Goal: Task Accomplishment & Management: Use online tool/utility

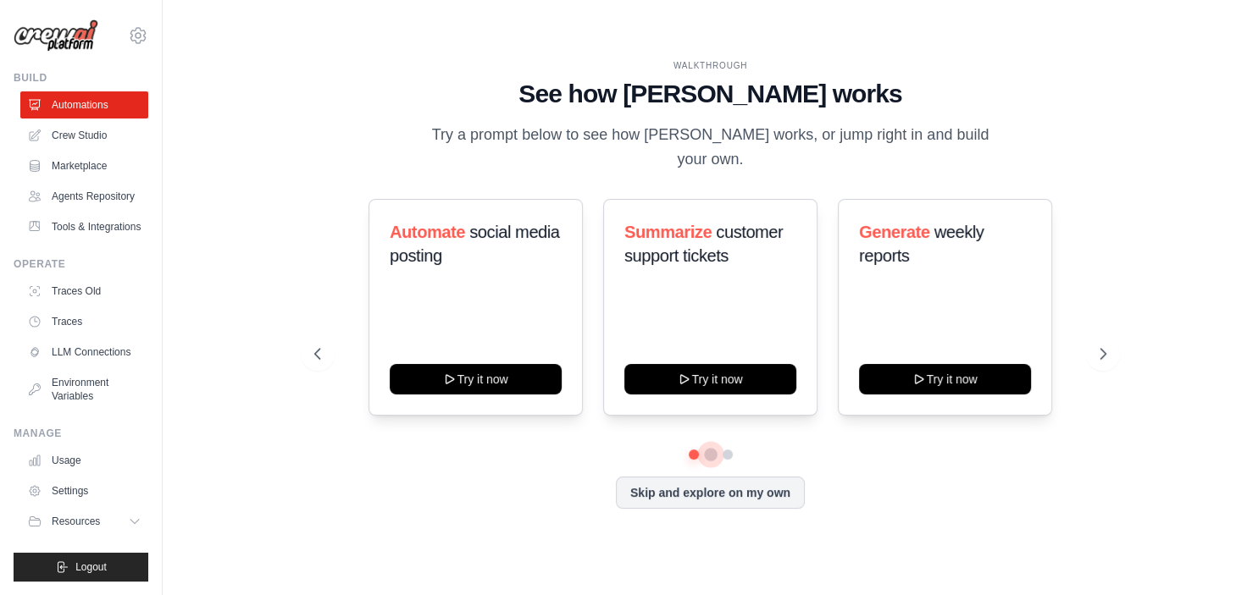
click at [712, 448] on button at bounding box center [711, 455] width 14 height 14
click at [727, 448] on button at bounding box center [728, 455] width 14 height 14
click at [710, 449] on button at bounding box center [710, 455] width 12 height 12
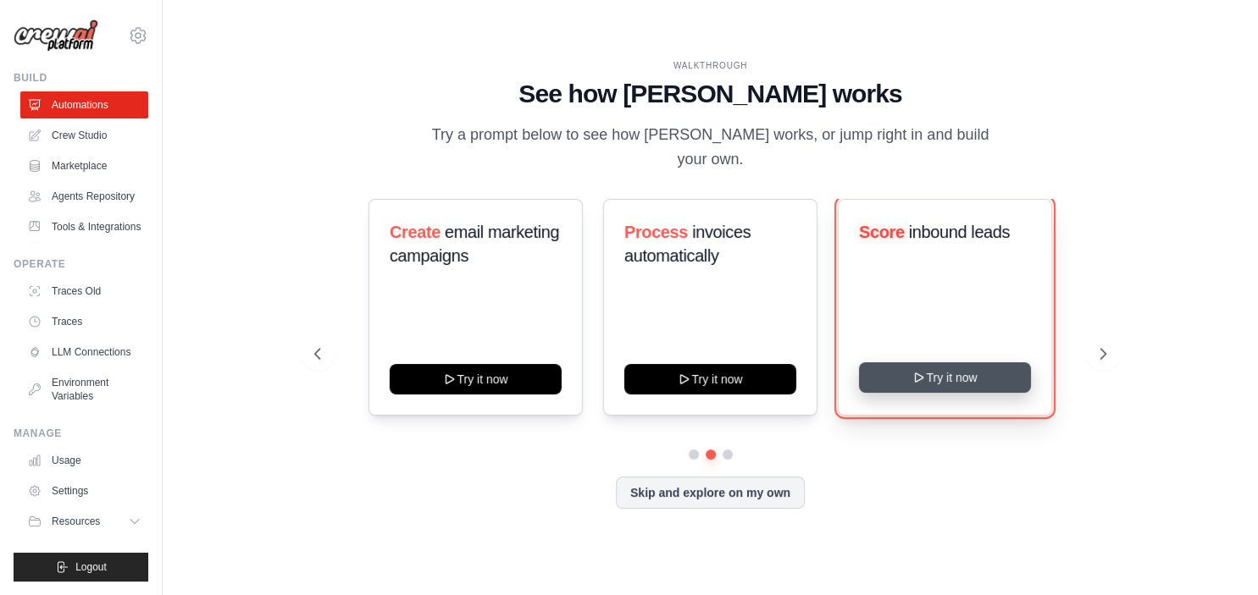
click at [943, 367] on button "Try it now" at bounding box center [945, 377] width 172 height 30
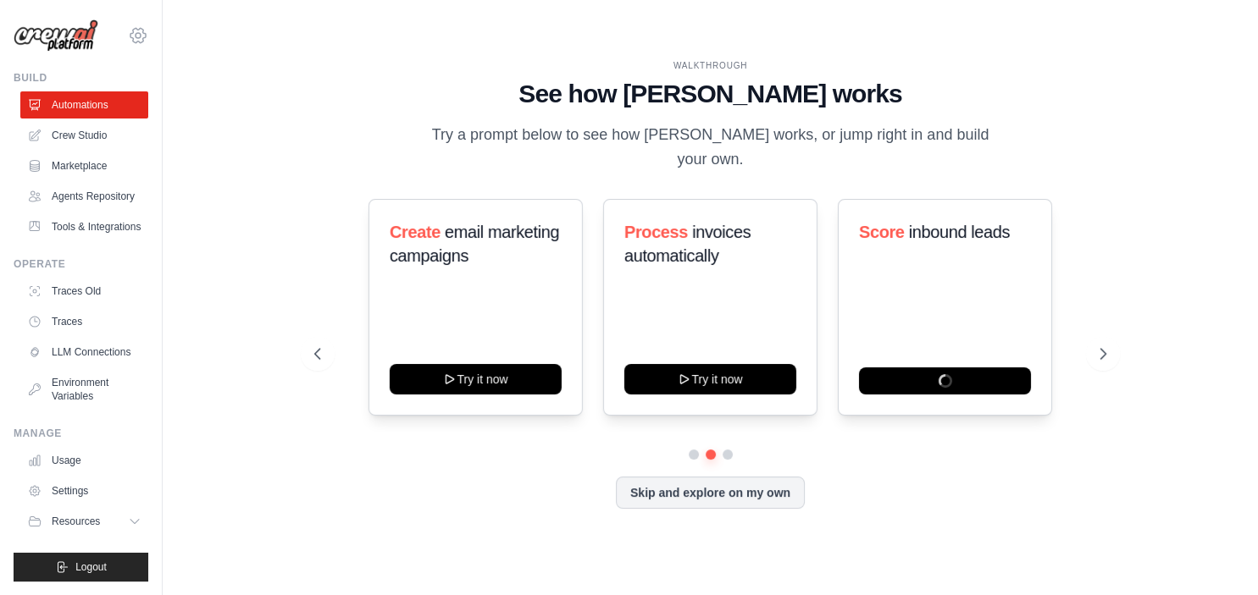
click at [140, 33] on icon at bounding box center [138, 35] width 5 height 5
click at [191, 103] on span "Settings" at bounding box center [212, 105] width 134 height 17
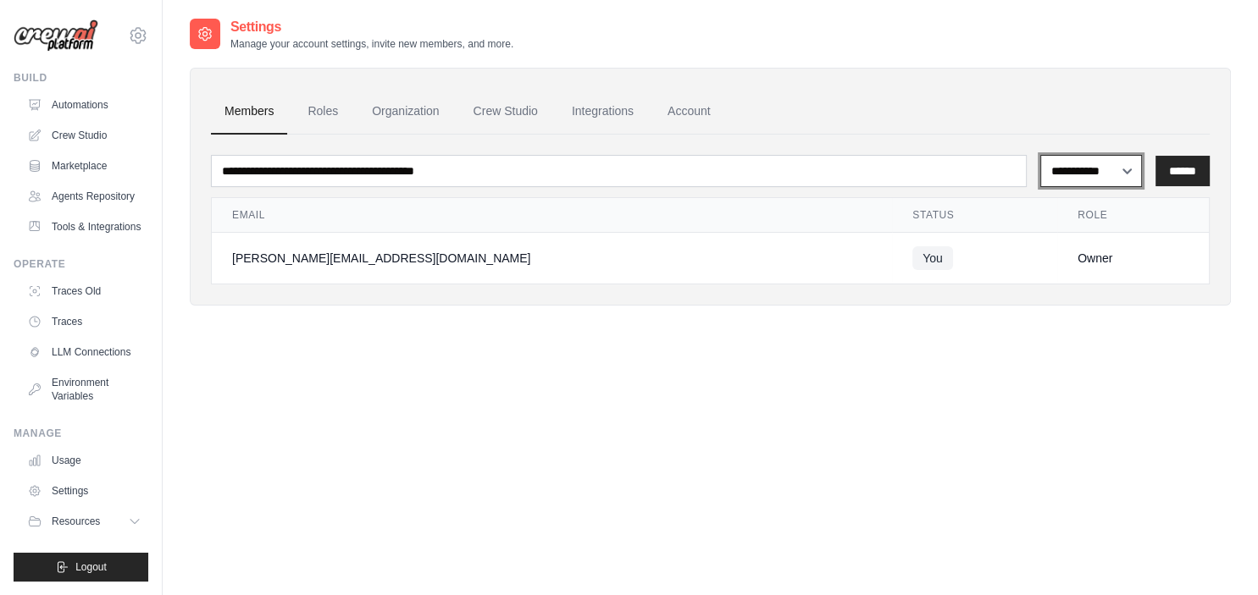
click at [1040, 155] on select "**********" at bounding box center [1091, 171] width 102 height 32
click at [1103, 164] on select "**********" at bounding box center [1091, 171] width 102 height 32
click at [329, 108] on link "Roles" at bounding box center [323, 112] width 58 height 46
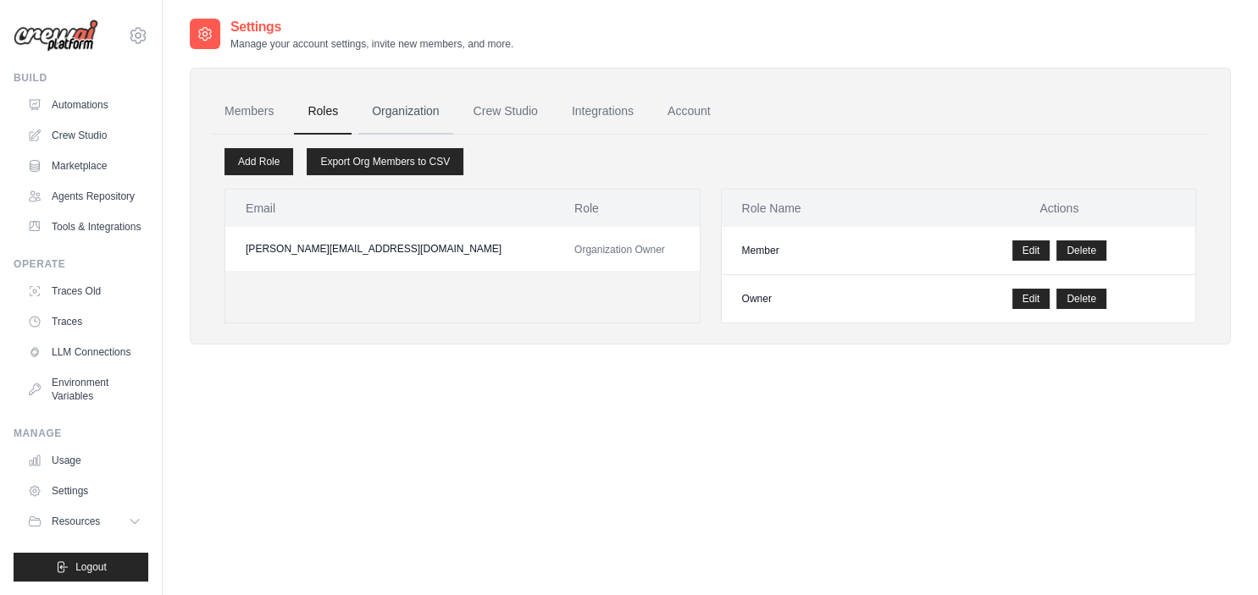
click at [386, 110] on link "Organization" at bounding box center [405, 112] width 94 height 46
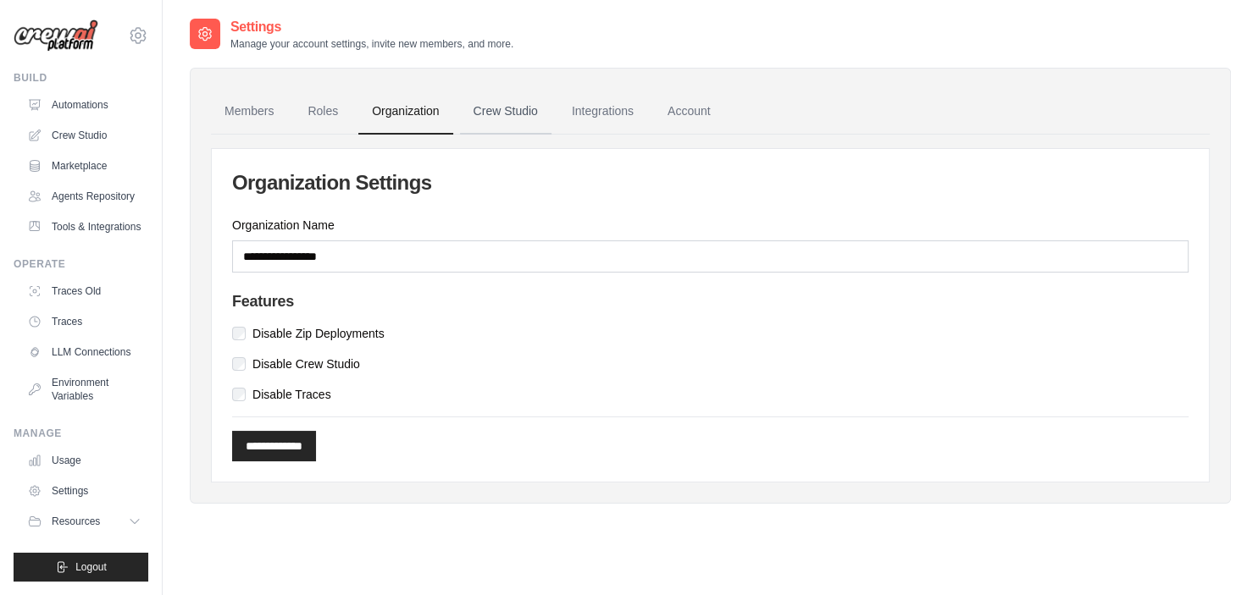
click at [523, 110] on link "Crew Studio" at bounding box center [505, 112] width 91 height 46
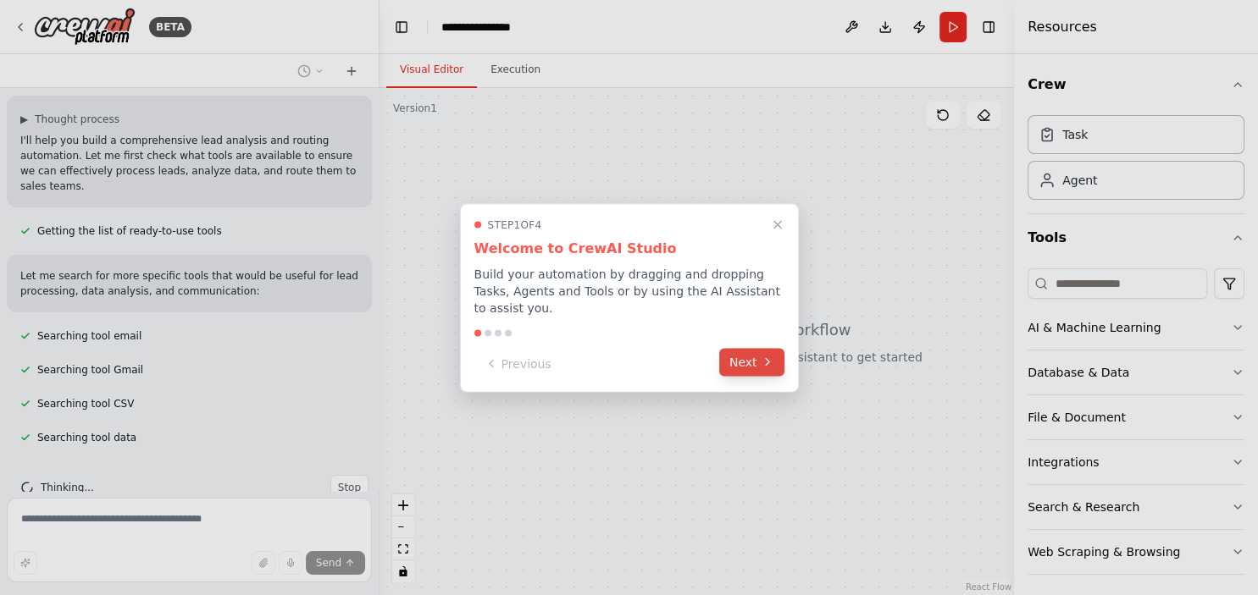
scroll to position [157, 0]
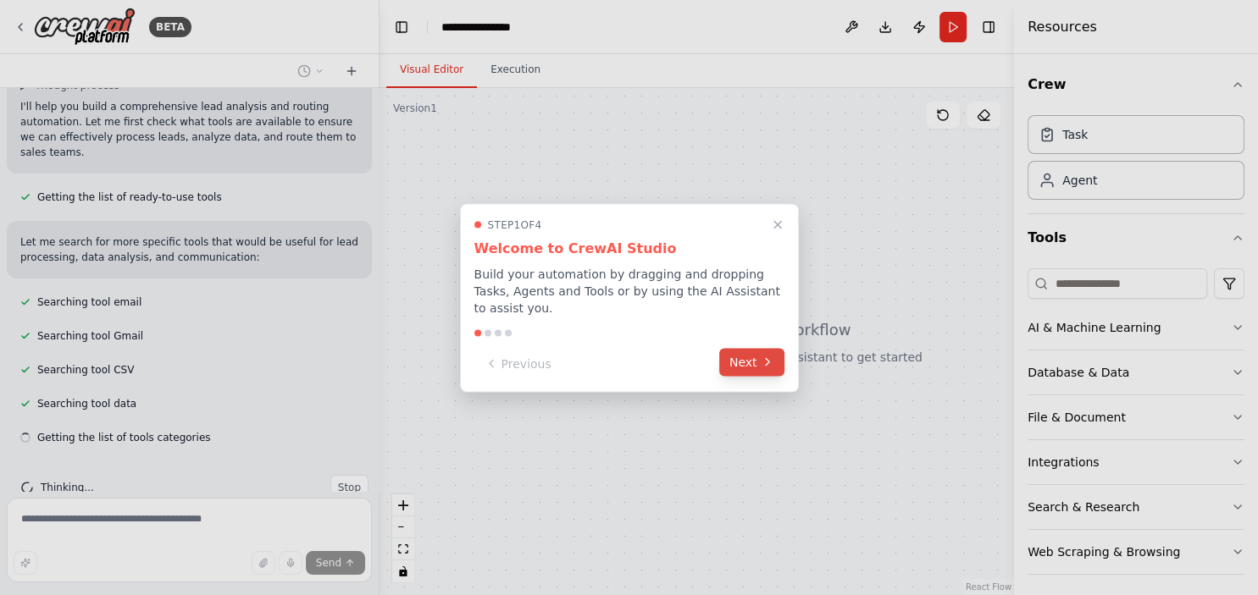
click at [766, 361] on button "Next" at bounding box center [751, 362] width 65 height 28
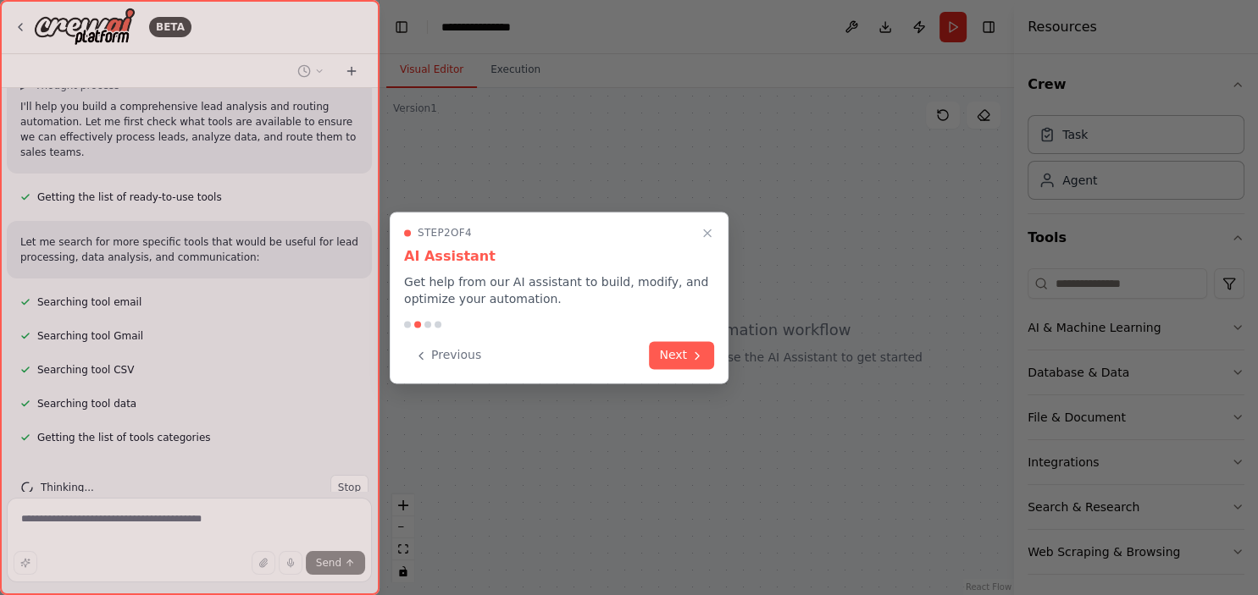
scroll to position [191, 0]
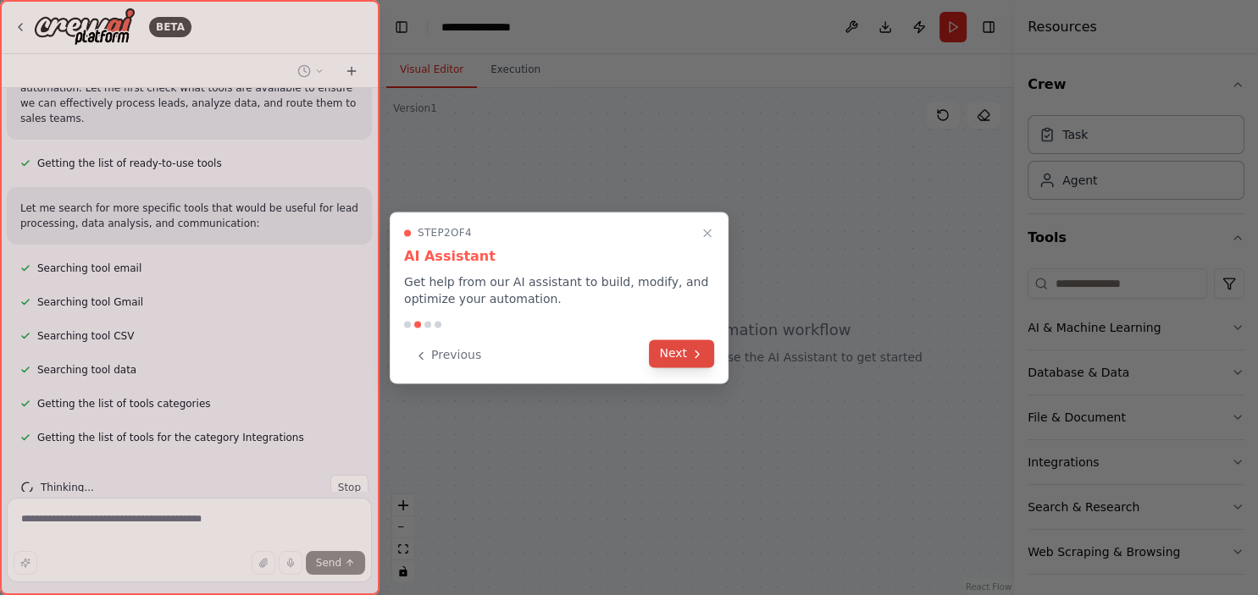
click at [683, 350] on button "Next" at bounding box center [681, 354] width 65 height 28
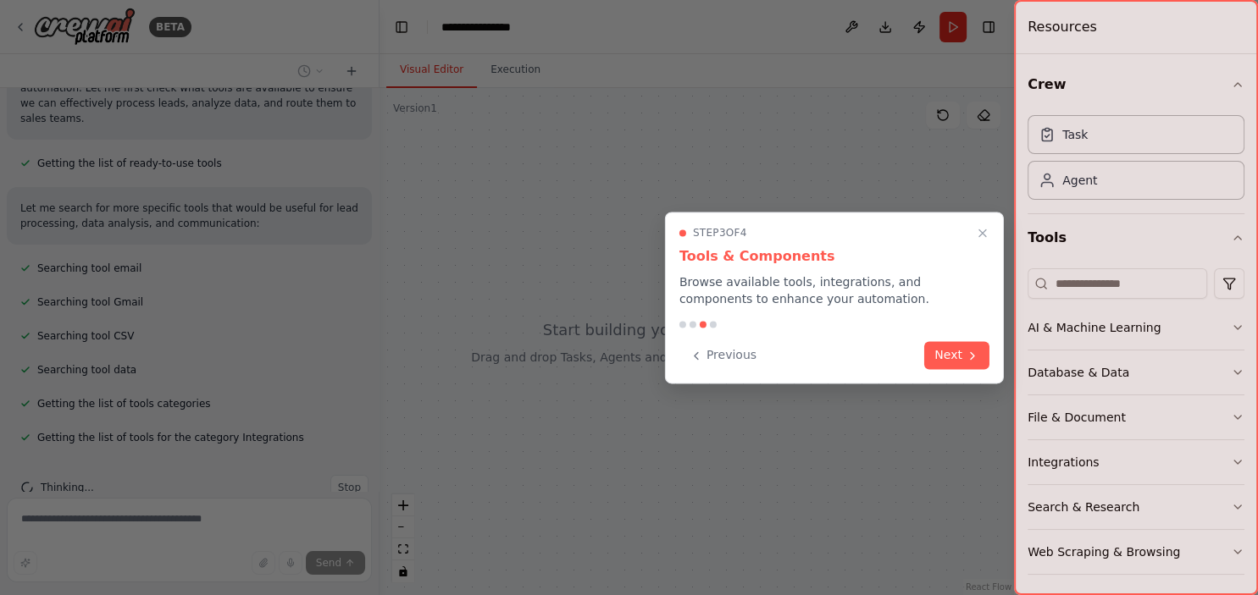
scroll to position [280, 0]
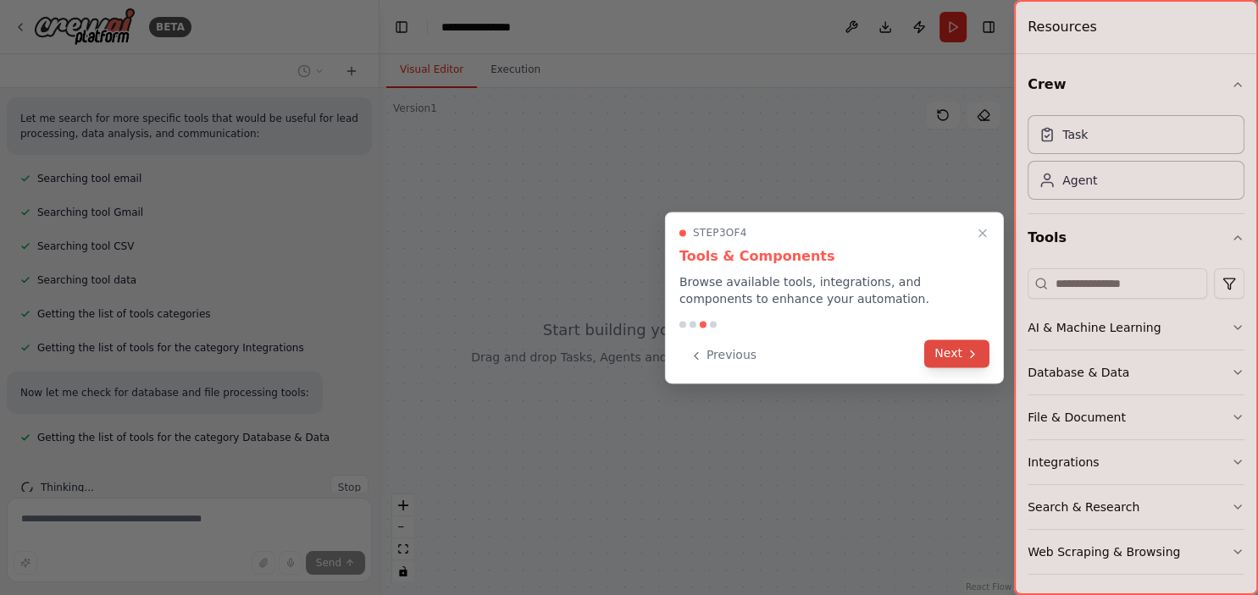
click at [954, 342] on button "Next" at bounding box center [956, 354] width 65 height 28
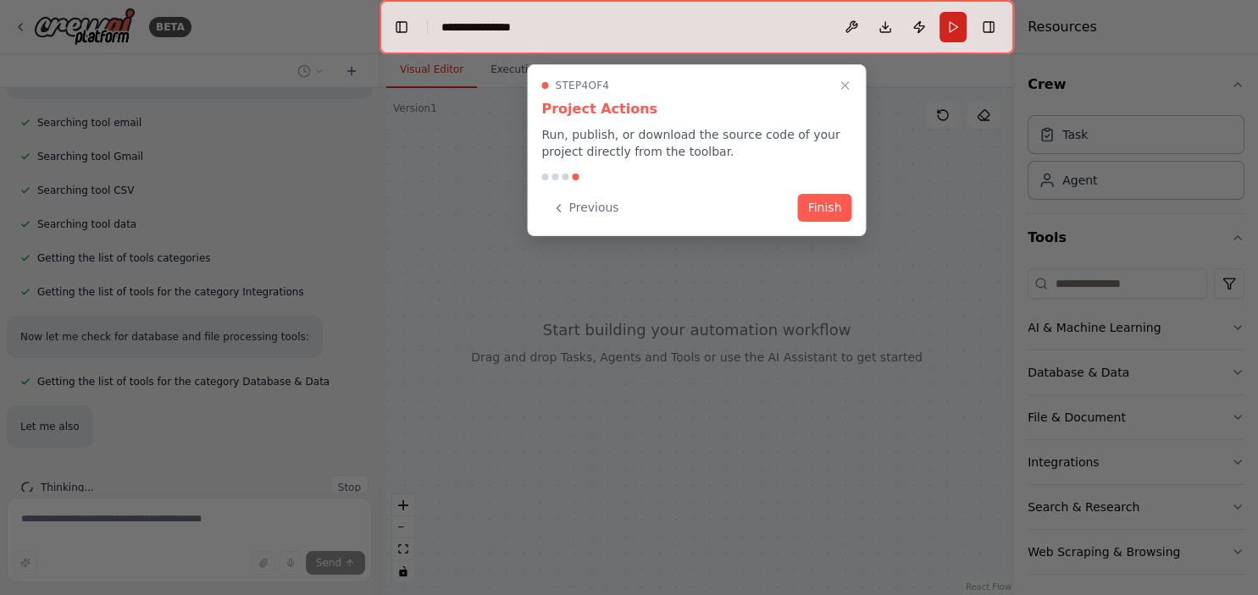
scroll to position [370, 0]
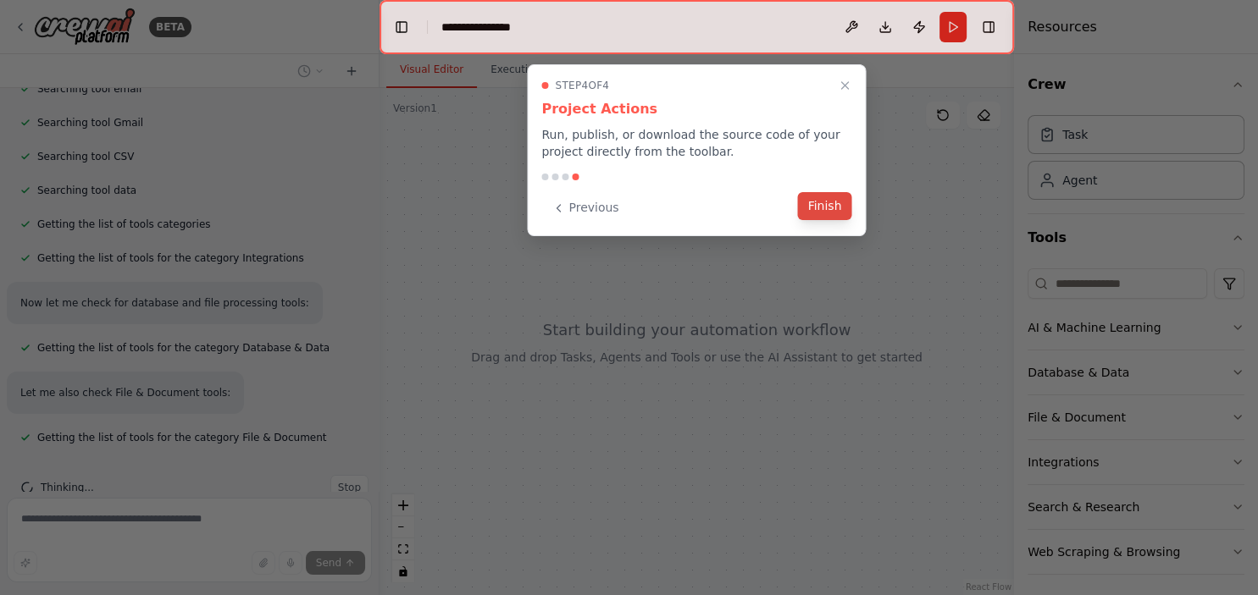
click at [838, 213] on button "Finish" at bounding box center [825, 206] width 54 height 28
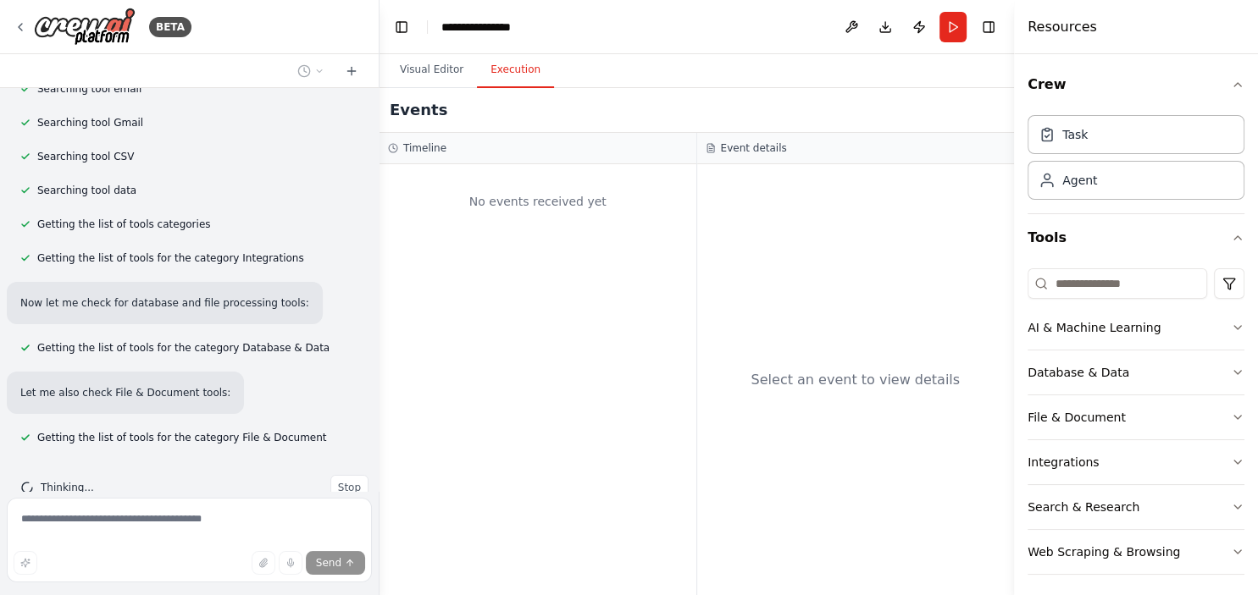
click at [513, 75] on button "Execution" at bounding box center [515, 71] width 77 height 36
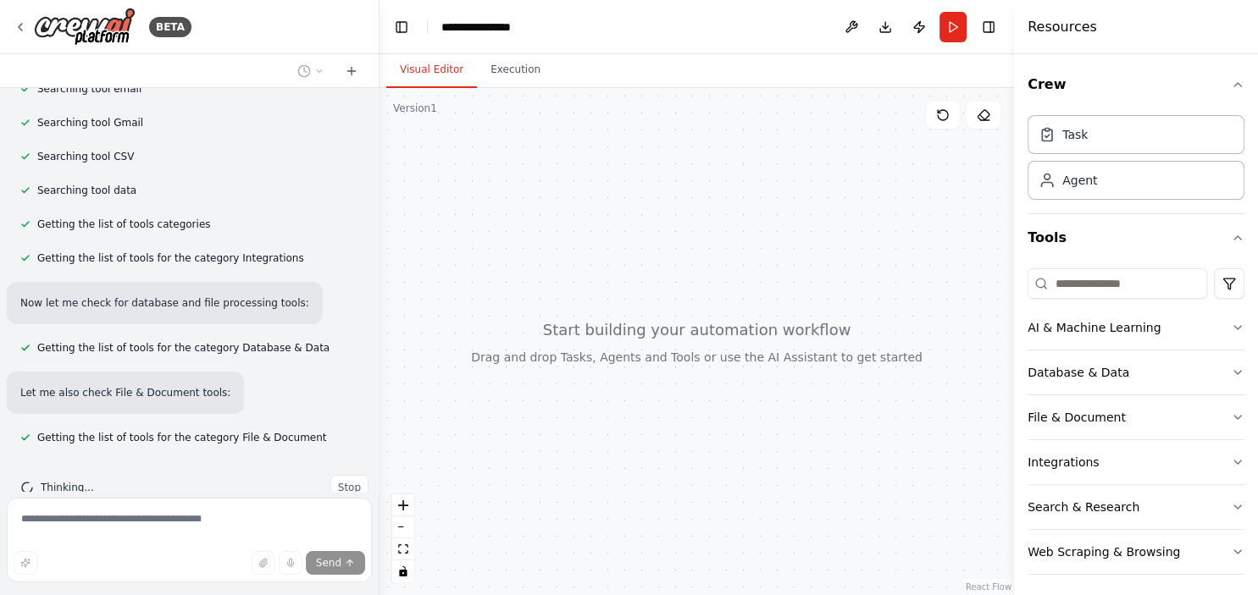
click at [415, 65] on button "Visual Editor" at bounding box center [431, 71] width 91 height 36
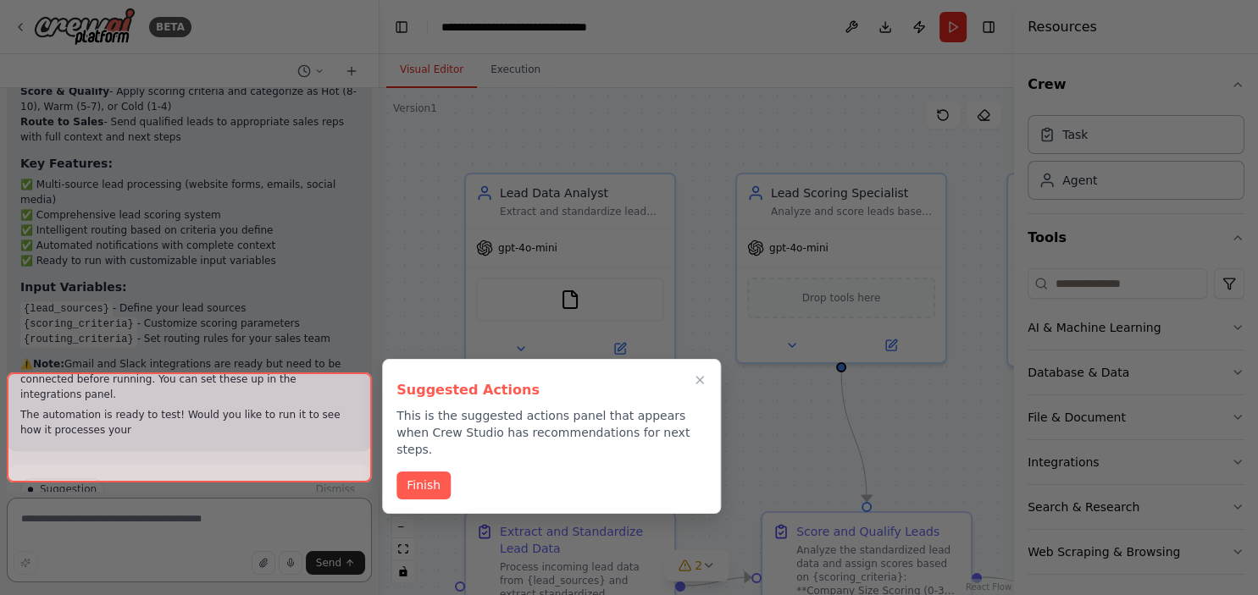
scroll to position [2243, 0]
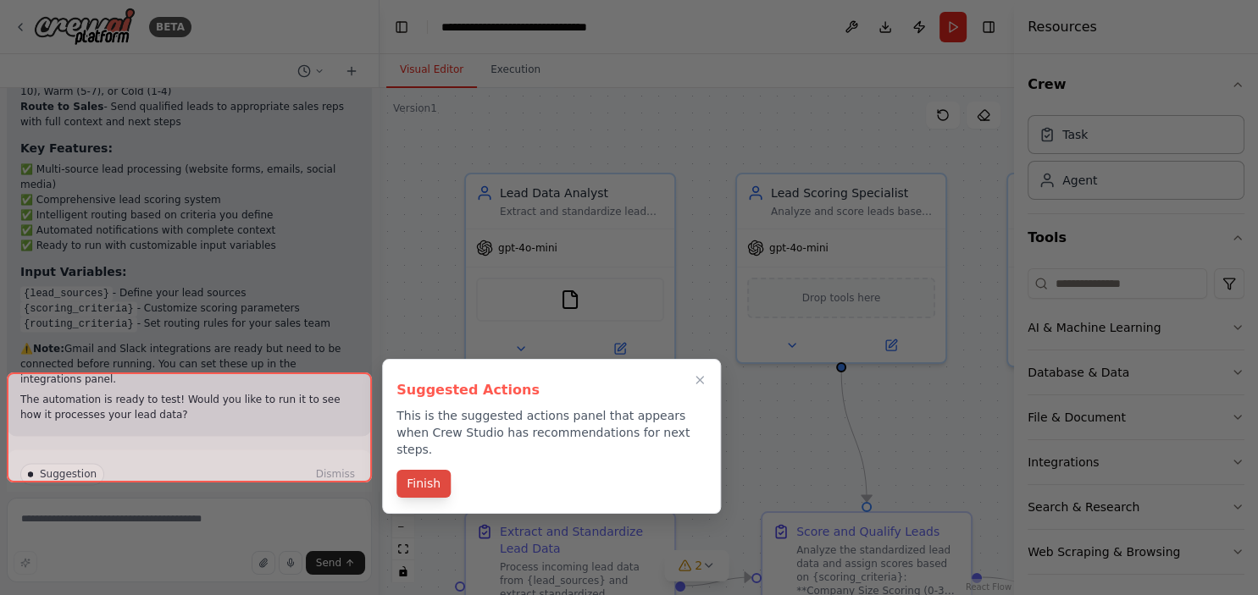
click at [408, 472] on button "Finish" at bounding box center [423, 484] width 54 height 28
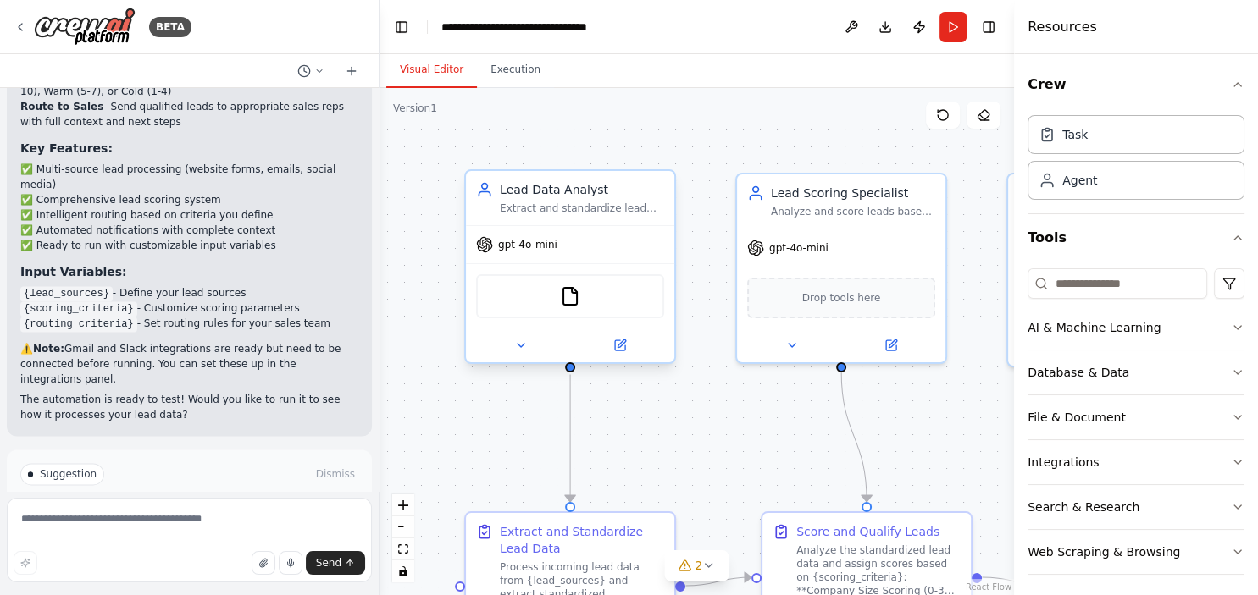
click at [547, 208] on div "Extract and standardize lead information from various sources ({lead_sources}) …" at bounding box center [582, 209] width 164 height 14
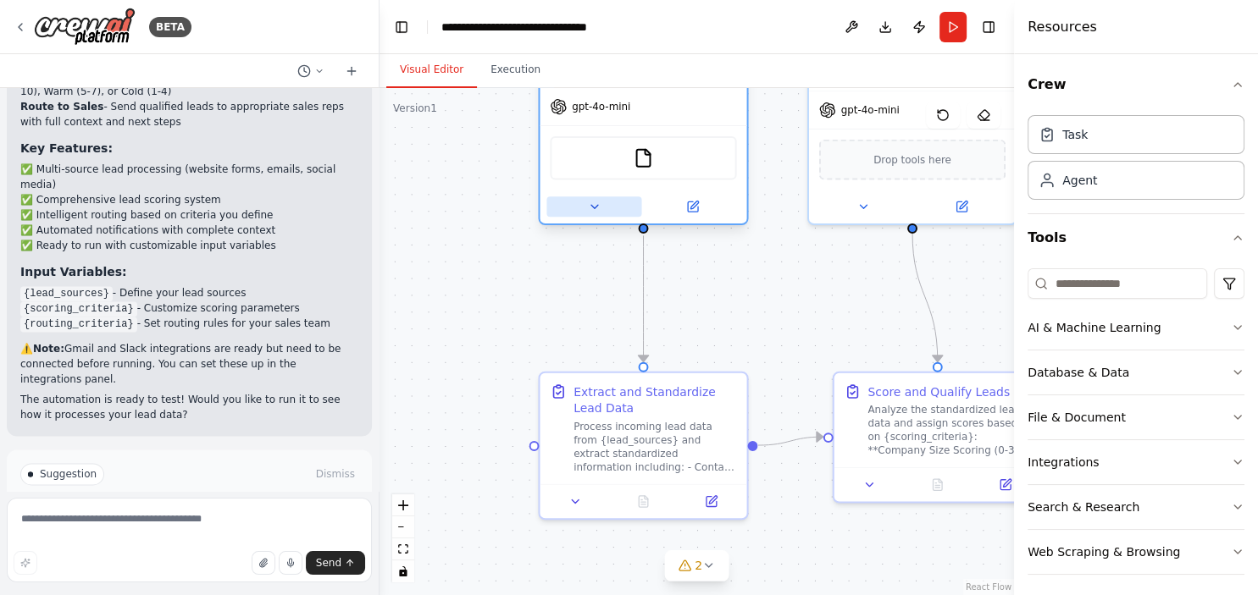
click at [588, 205] on icon at bounding box center [594, 207] width 14 height 14
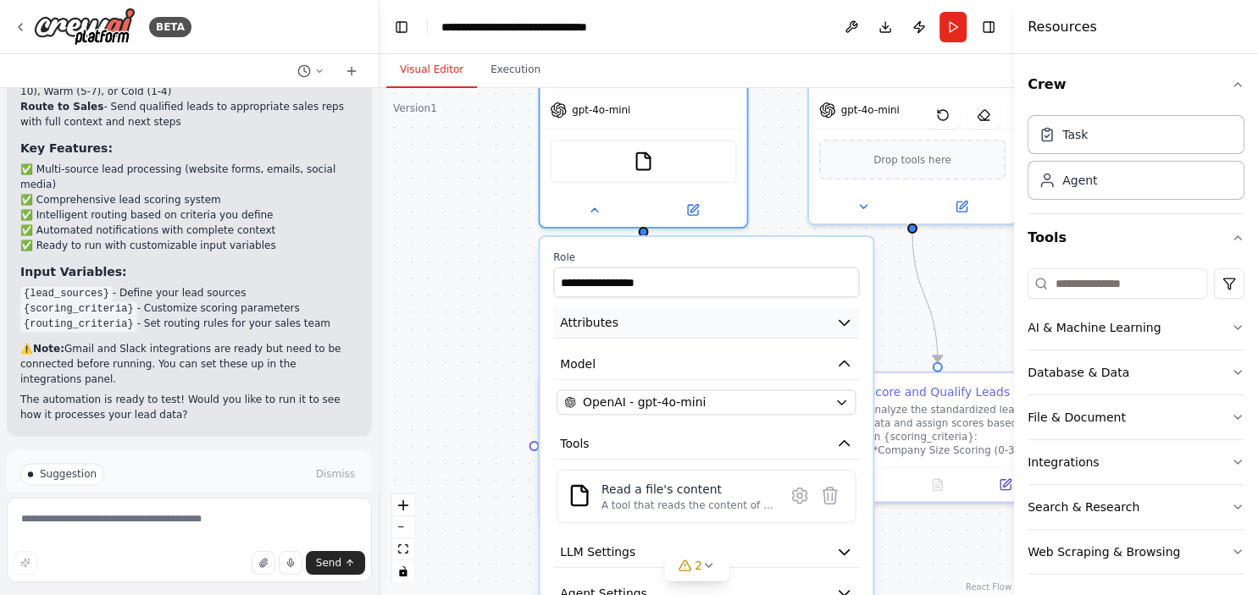
click at [672, 321] on button "Attributes" at bounding box center [706, 322] width 306 height 31
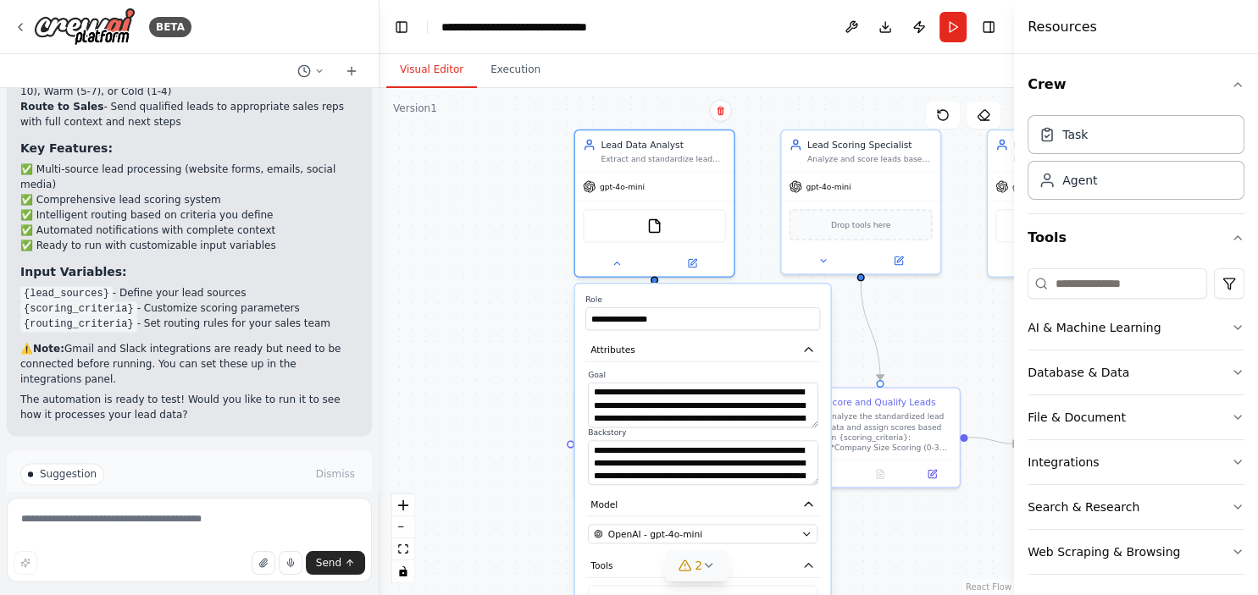
click at [707, 567] on icon at bounding box center [708, 565] width 7 height 3
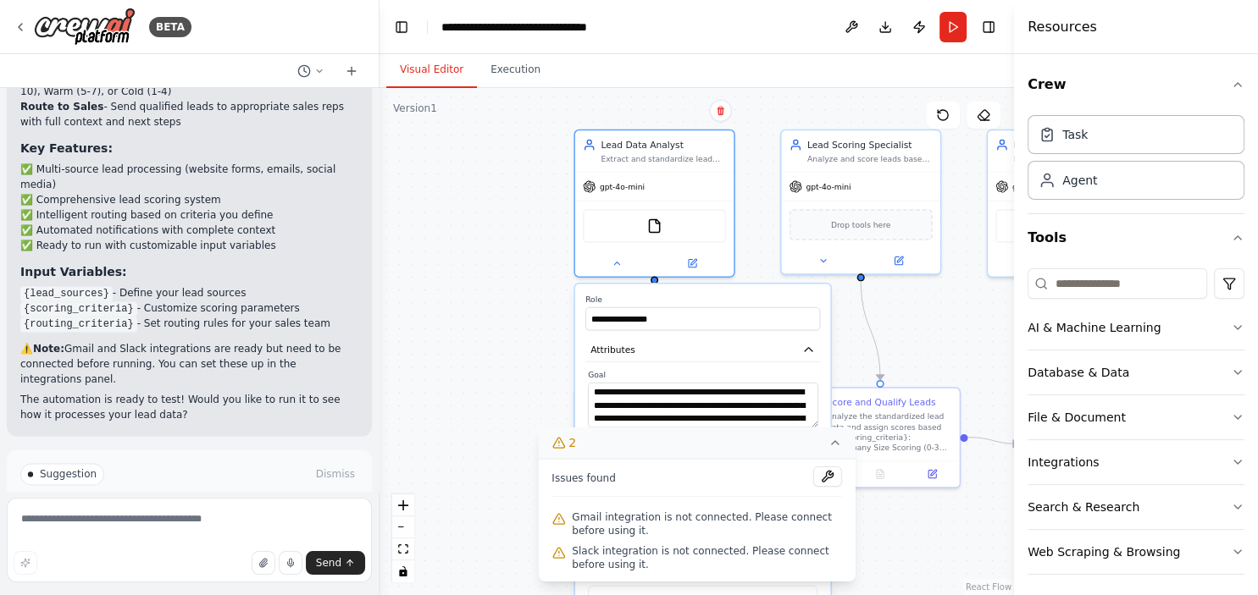
click at [837, 452] on button "2" at bounding box center [697, 443] width 318 height 31
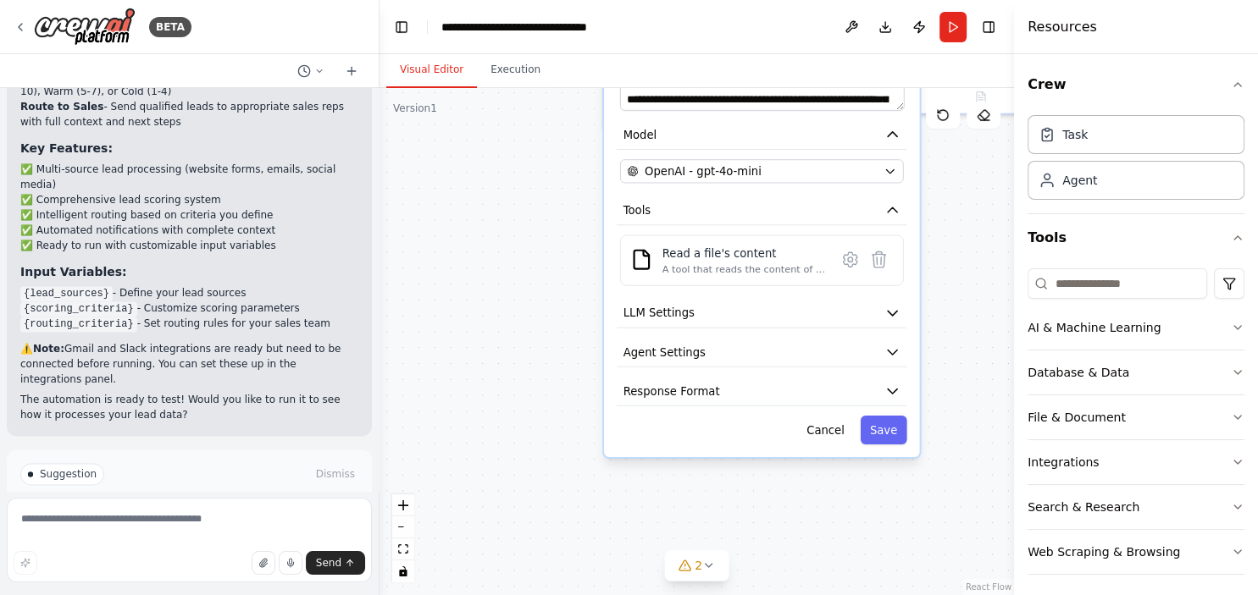
drag, startPoint x: 495, startPoint y: 485, endPoint x: 545, endPoint y: 113, distance: 375.9
click at [545, 113] on div "**********" at bounding box center [696, 341] width 634 height 507
click at [685, 313] on span "LLM Settings" at bounding box center [658, 313] width 71 height 16
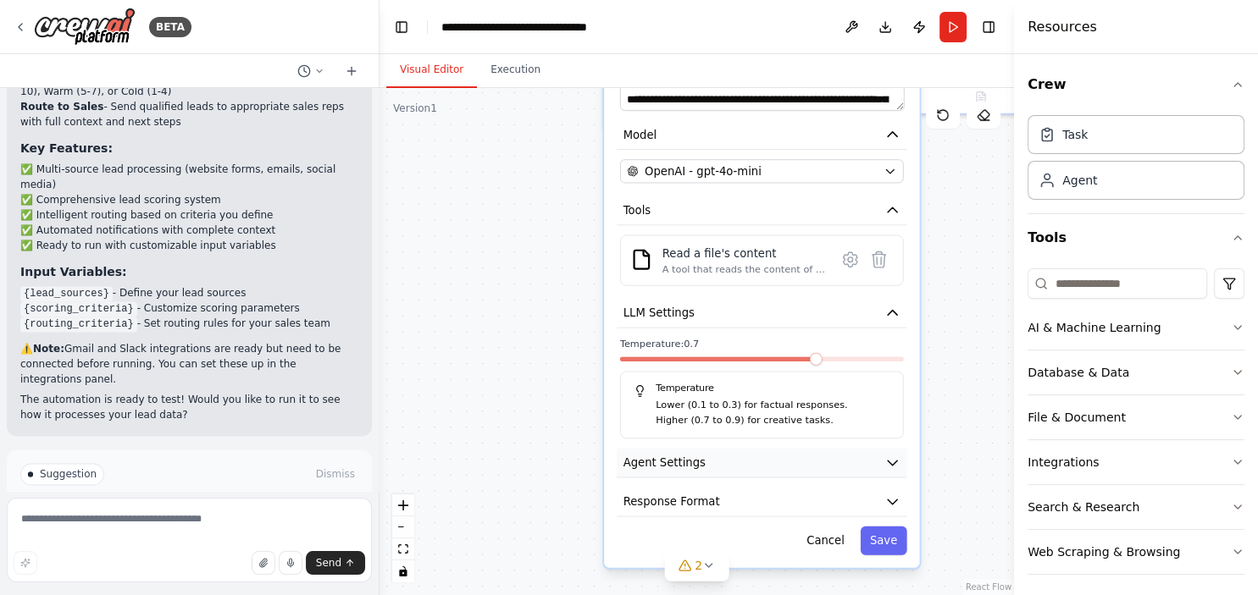
click at [781, 469] on button "Agent Settings" at bounding box center [762, 464] width 290 height 30
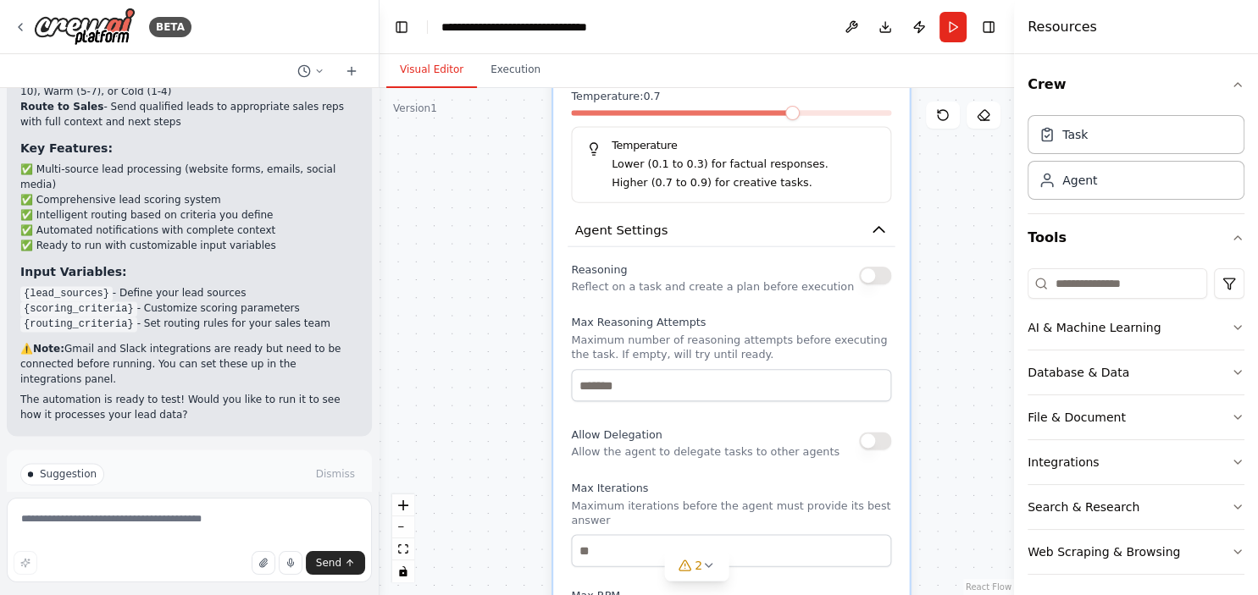
drag, startPoint x: 527, startPoint y: 466, endPoint x: 499, endPoint y: 234, distance: 233.7
click at [499, 234] on div "**********" at bounding box center [696, 341] width 634 height 507
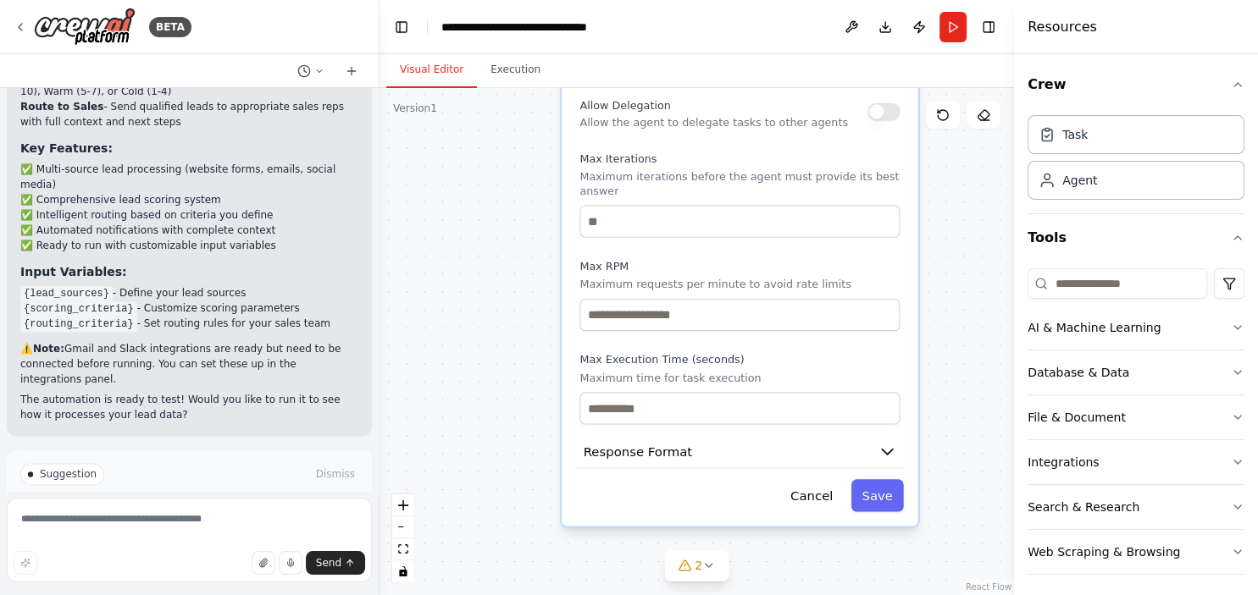
drag, startPoint x: 517, startPoint y: 435, endPoint x: 525, endPoint y: 106, distance: 329.5
click at [525, 106] on div "**********" at bounding box center [696, 341] width 634 height 507
click at [638, 443] on span "Response Format" at bounding box center [638, 452] width 108 height 18
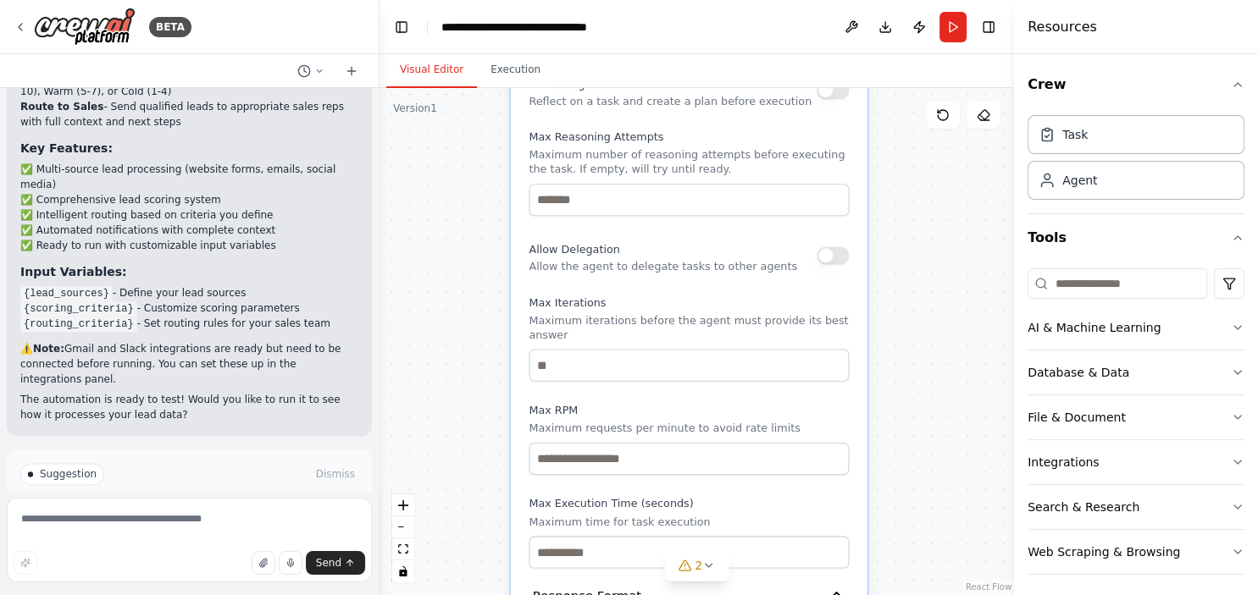
drag, startPoint x: 517, startPoint y: 491, endPoint x: 466, endPoint y: 635, distance: 152.7
click at [466, 595] on div "**********" at bounding box center [696, 341] width 634 height 507
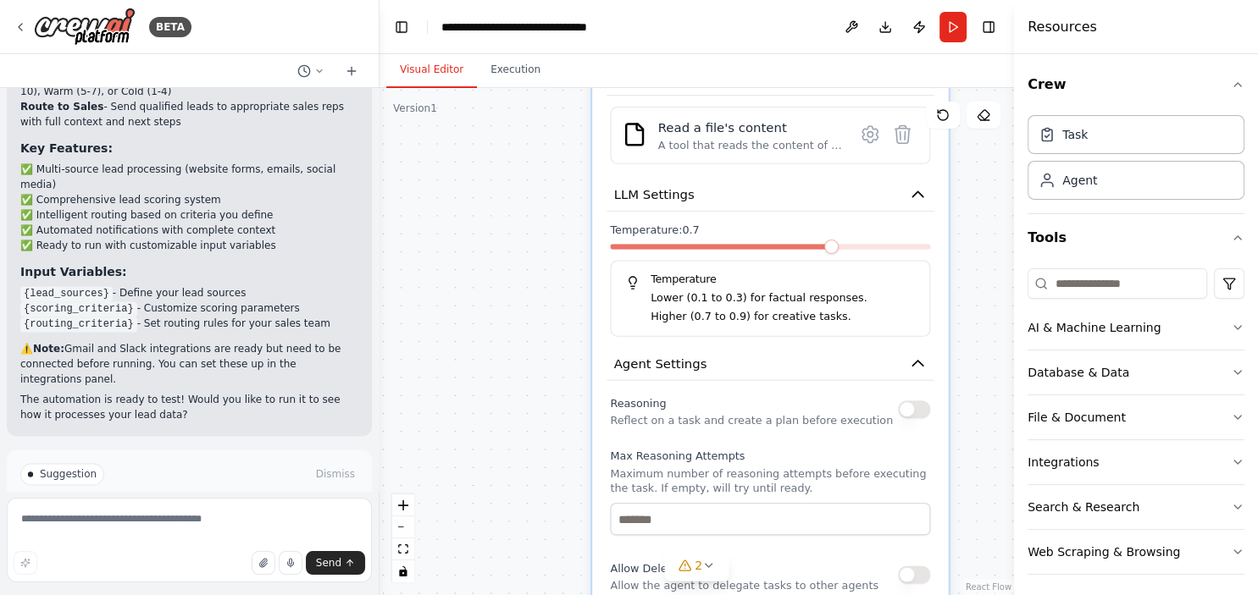
drag, startPoint x: 445, startPoint y: 168, endPoint x: 527, endPoint y: 486, distance: 328.6
click at [527, 486] on div "**********" at bounding box center [696, 341] width 634 height 507
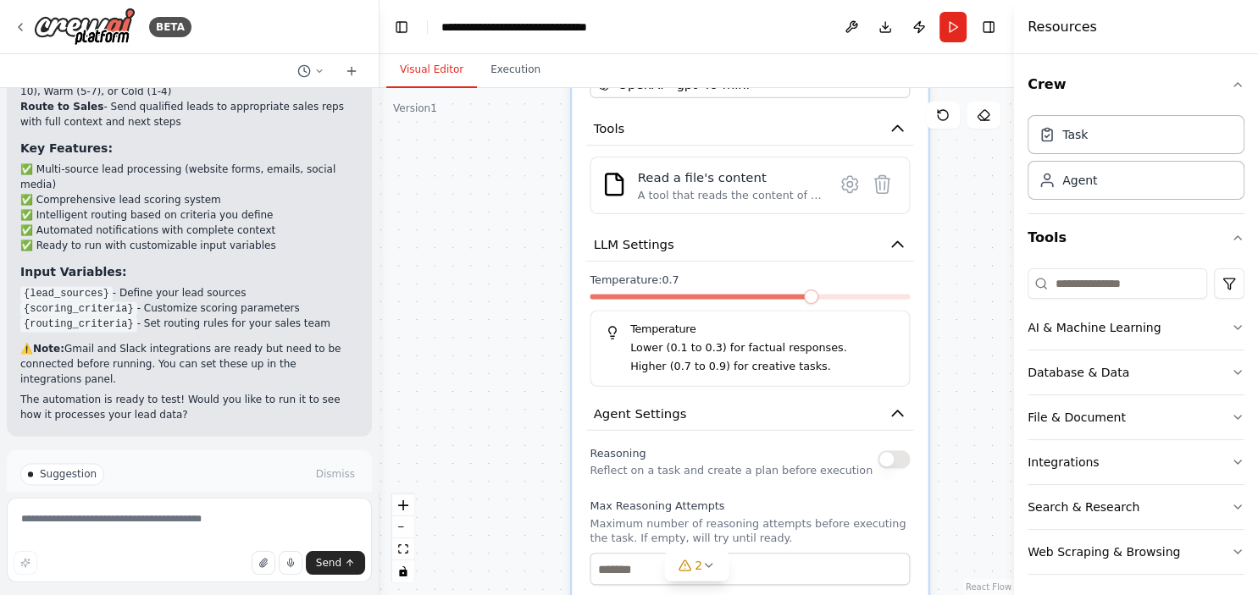
drag, startPoint x: 527, startPoint y: 486, endPoint x: 506, endPoint y: 539, distance: 57.1
click at [506, 539] on div "**********" at bounding box center [696, 341] width 634 height 507
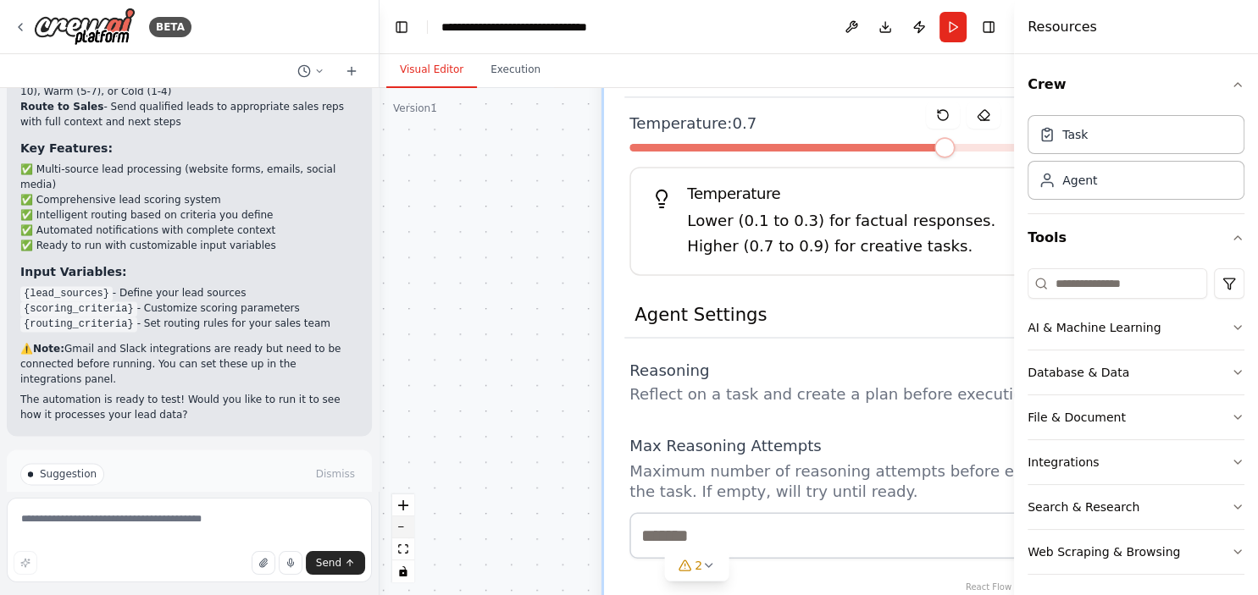
click at [405, 527] on icon "zoom out" at bounding box center [403, 528] width 10 height 2
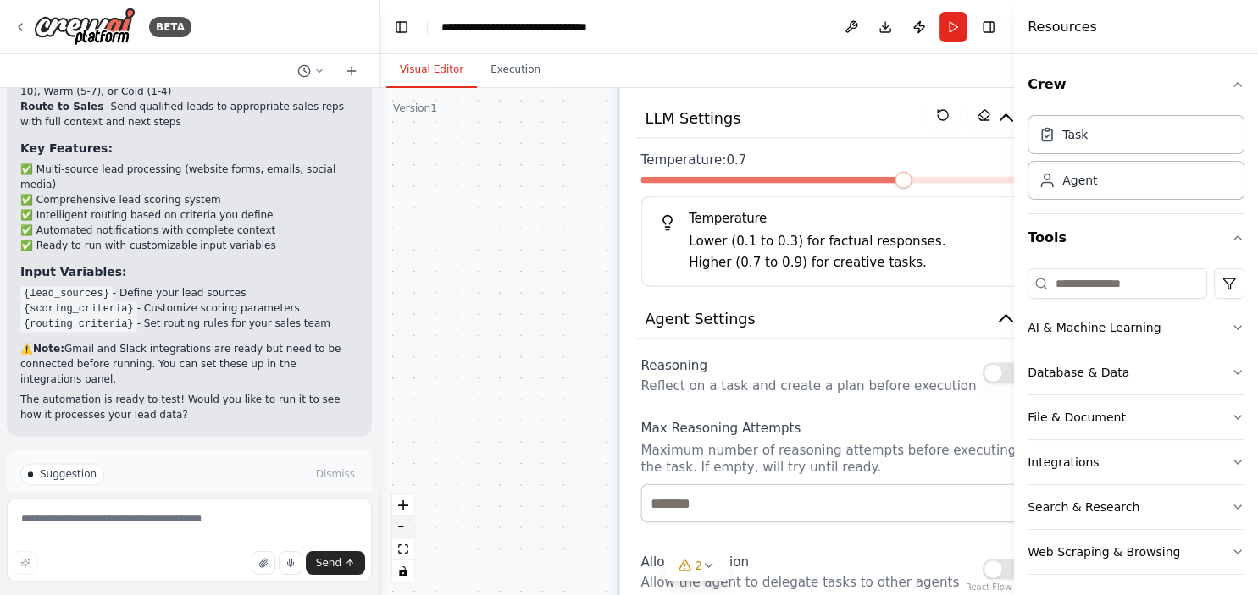
click at [405, 527] on icon "zoom out" at bounding box center [403, 528] width 10 height 2
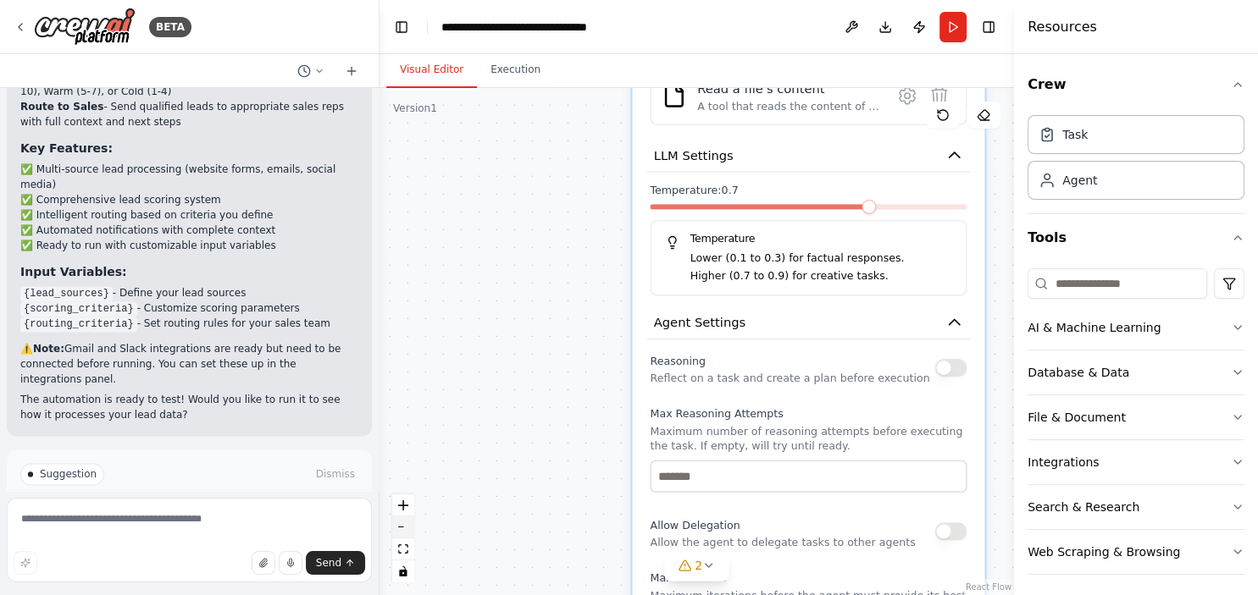
click at [405, 527] on icon "zoom out" at bounding box center [403, 528] width 10 height 2
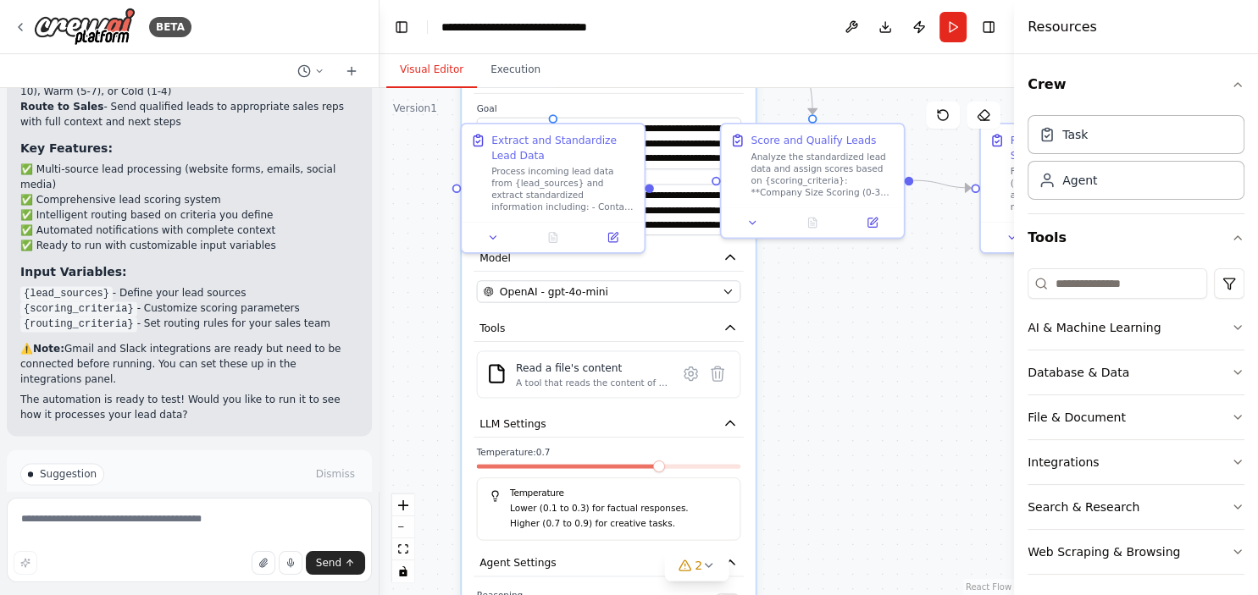
drag, startPoint x: 584, startPoint y: 242, endPoint x: 403, endPoint y: 478, distance: 297.8
click at [403, 478] on div "**********" at bounding box center [696, 341] width 634 height 507
click at [496, 237] on icon at bounding box center [493, 234] width 12 height 12
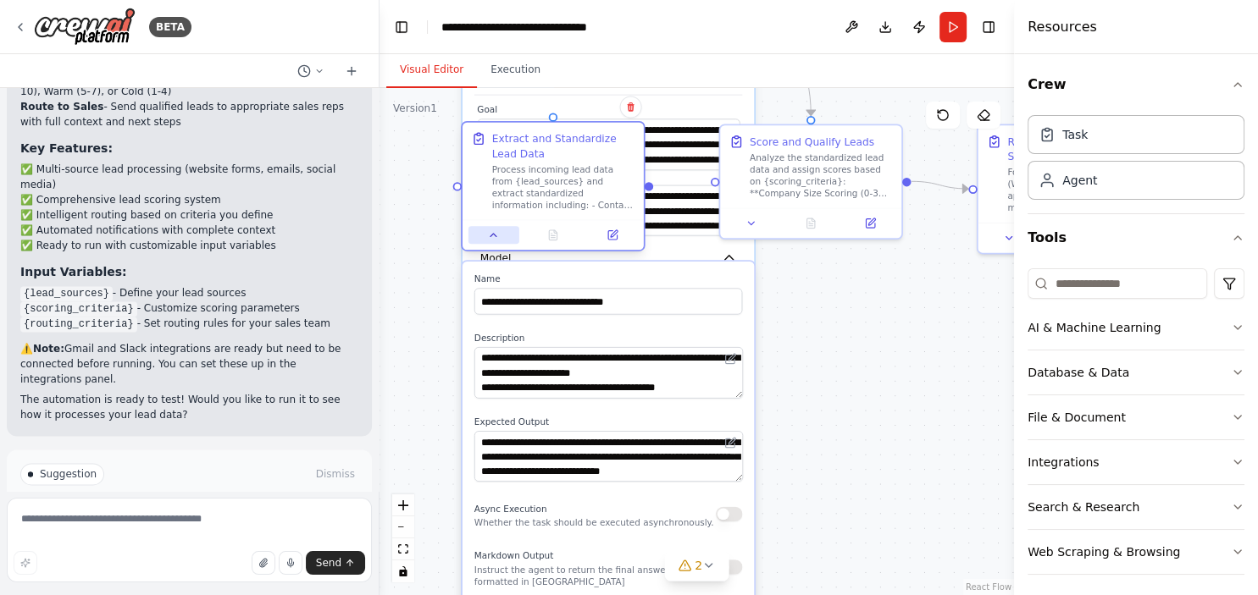
click at [485, 234] on button at bounding box center [493, 235] width 51 height 18
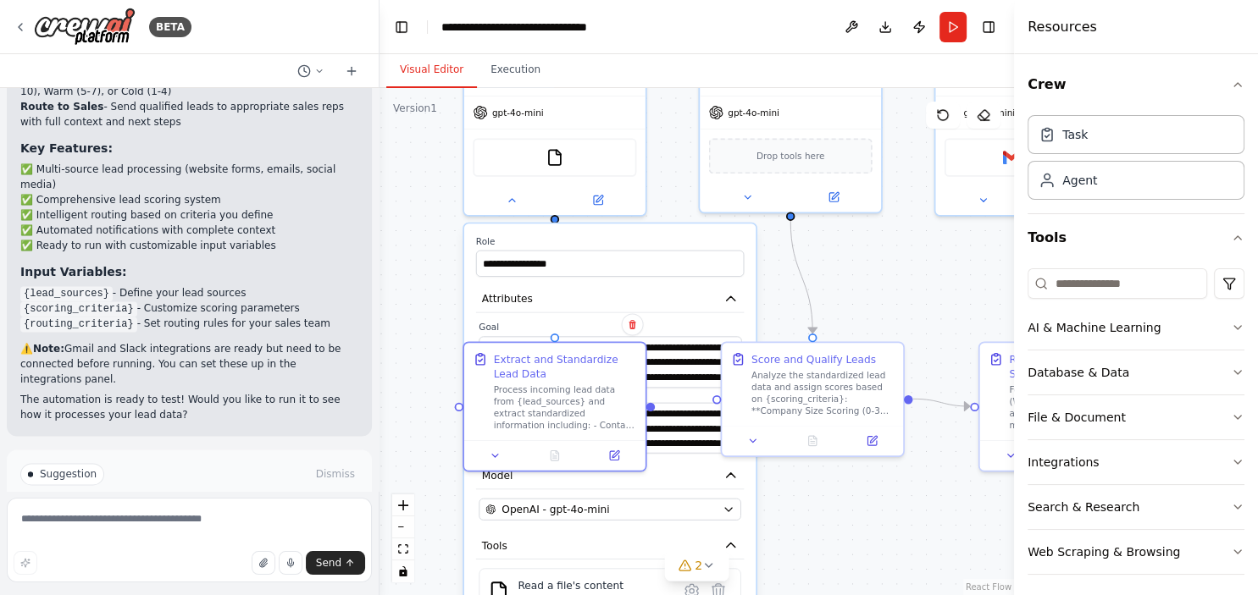
drag, startPoint x: 876, startPoint y: 285, endPoint x: 877, endPoint y: 503, distance: 217.7
click at [877, 503] on div "**********" at bounding box center [696, 341] width 634 height 507
click at [501, 202] on button at bounding box center [510, 198] width 83 height 18
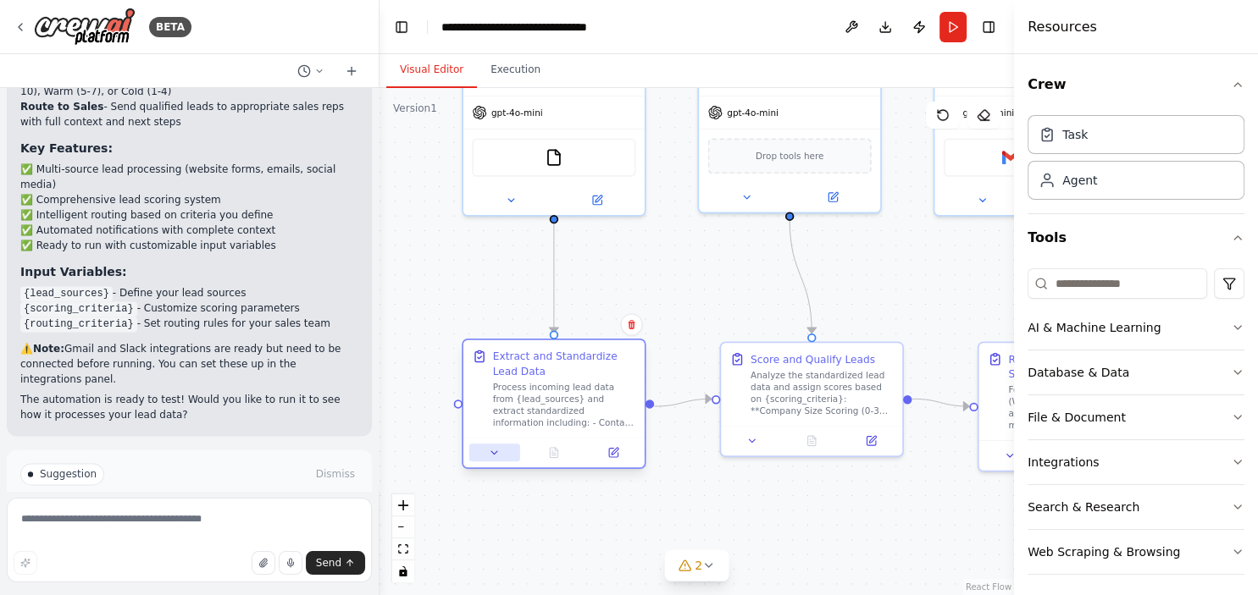
click at [506, 454] on button at bounding box center [494, 453] width 51 height 18
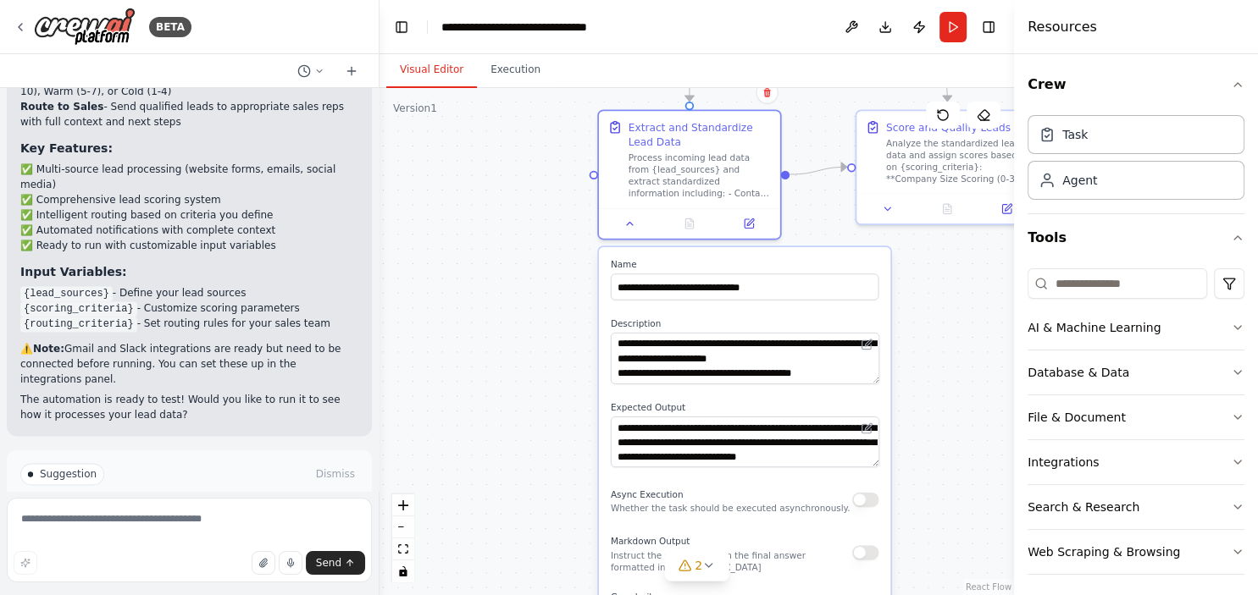
drag, startPoint x: 473, startPoint y: 320, endPoint x: 606, endPoint y: 87, distance: 268.6
click at [606, 88] on div ".deletable-edge-delete-btn { width: 20px; height: 20px; border: 0px solid #ffff…" at bounding box center [696, 341] width 634 height 507
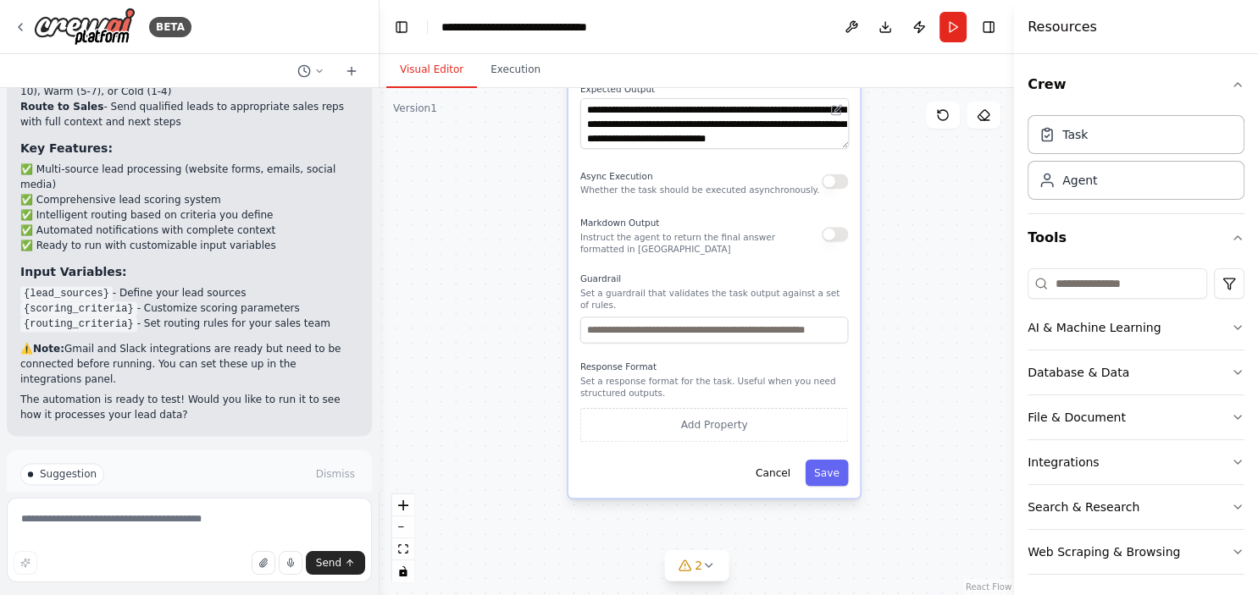
drag, startPoint x: 553, startPoint y: 473, endPoint x: 524, endPoint y: 155, distance: 318.9
click at [524, 155] on div ".deletable-edge-delete-btn { width: 20px; height: 20px; border: 0px solid #ffff…" at bounding box center [696, 341] width 634 height 507
click at [838, 184] on button "button" at bounding box center [834, 181] width 26 height 14
click at [835, 237] on button "button" at bounding box center [834, 234] width 26 height 14
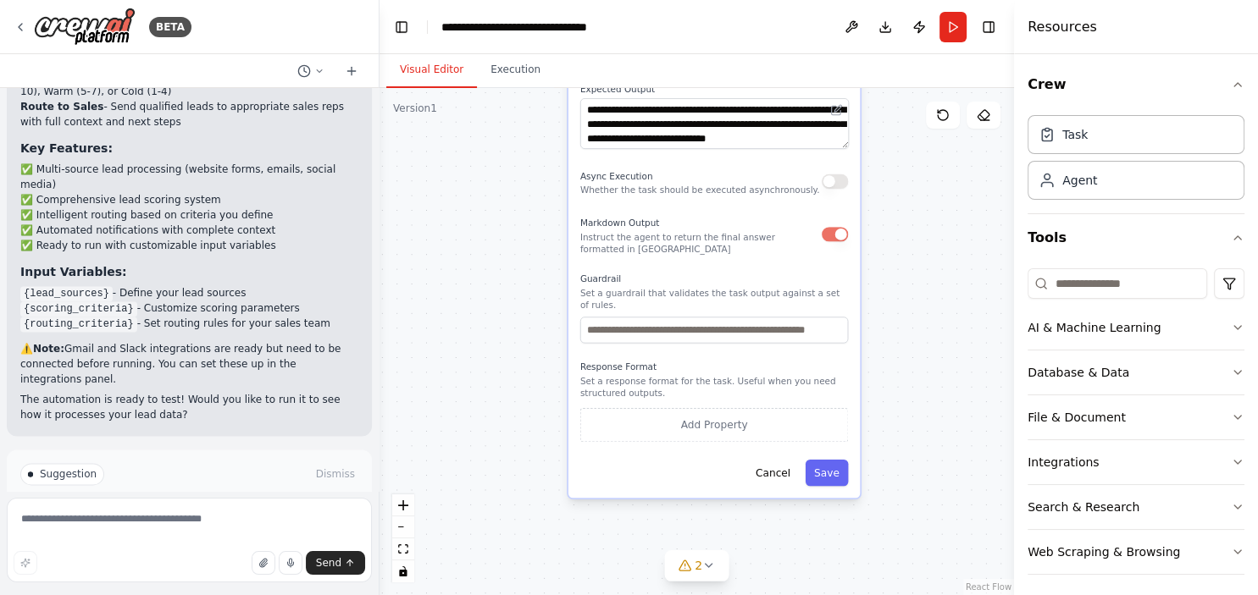
click at [835, 237] on button "button" at bounding box center [834, 234] width 26 height 14
click at [773, 467] on button "Cancel" at bounding box center [772, 473] width 53 height 26
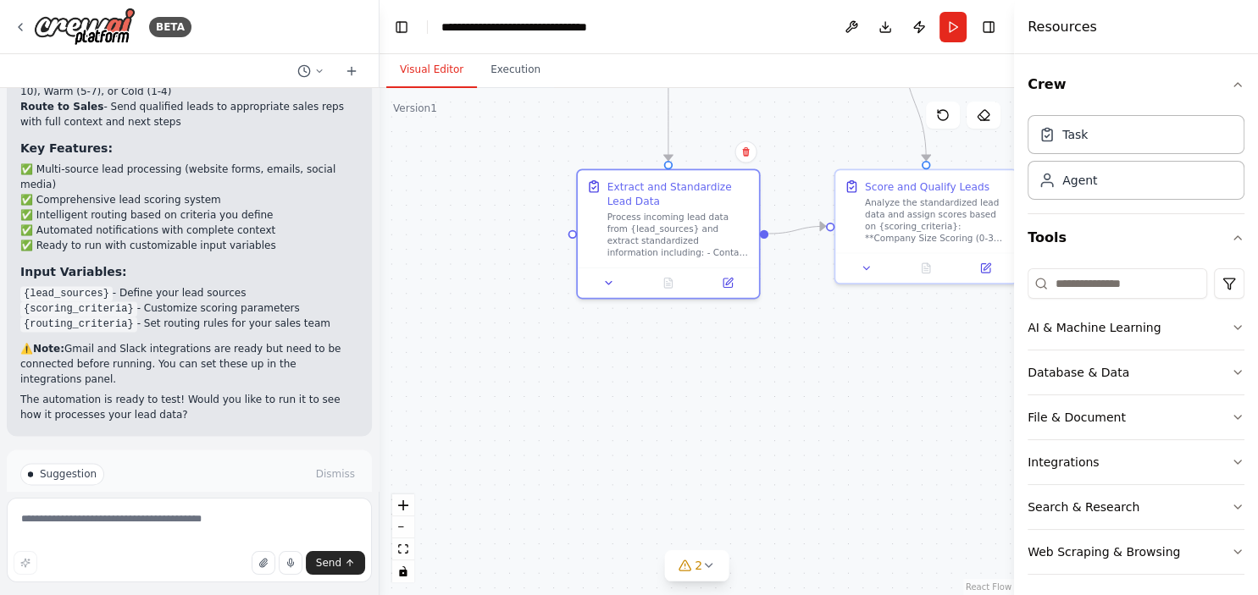
drag, startPoint x: 631, startPoint y: 257, endPoint x: 640, endPoint y: 635, distance: 377.8
click at [640, 595] on div ".deletable-edge-delete-btn { width: 20px; height: 20px; border: 0px solid #ffff…" at bounding box center [696, 341] width 634 height 507
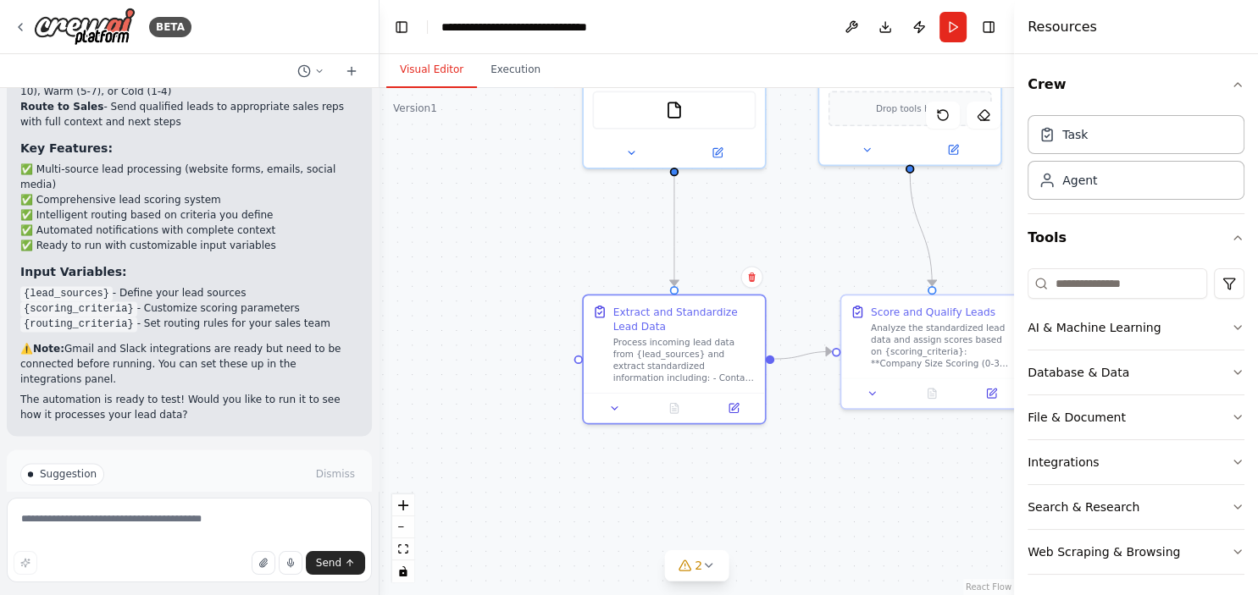
drag, startPoint x: 523, startPoint y: 246, endPoint x: 527, endPoint y: 371, distance: 125.4
click at [527, 371] on div ".deletable-edge-delete-btn { width: 20px; height: 20px; border: 0px solid #ffff…" at bounding box center [696, 341] width 634 height 507
click at [735, 401] on icon at bounding box center [733, 404] width 7 height 7
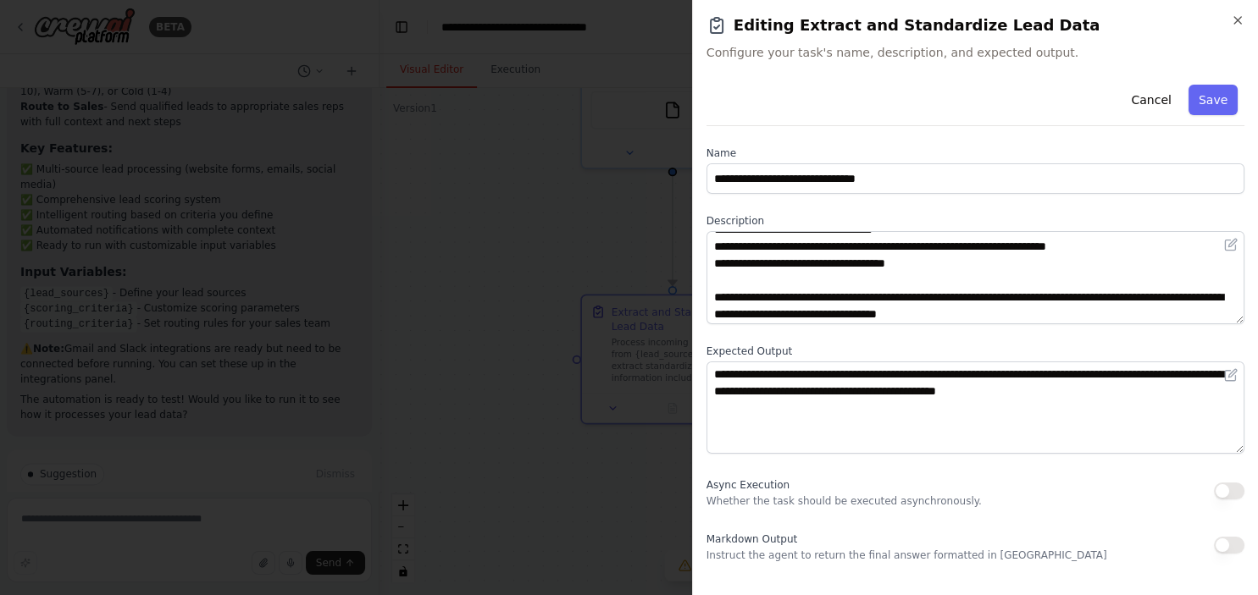
scroll to position [68, 0]
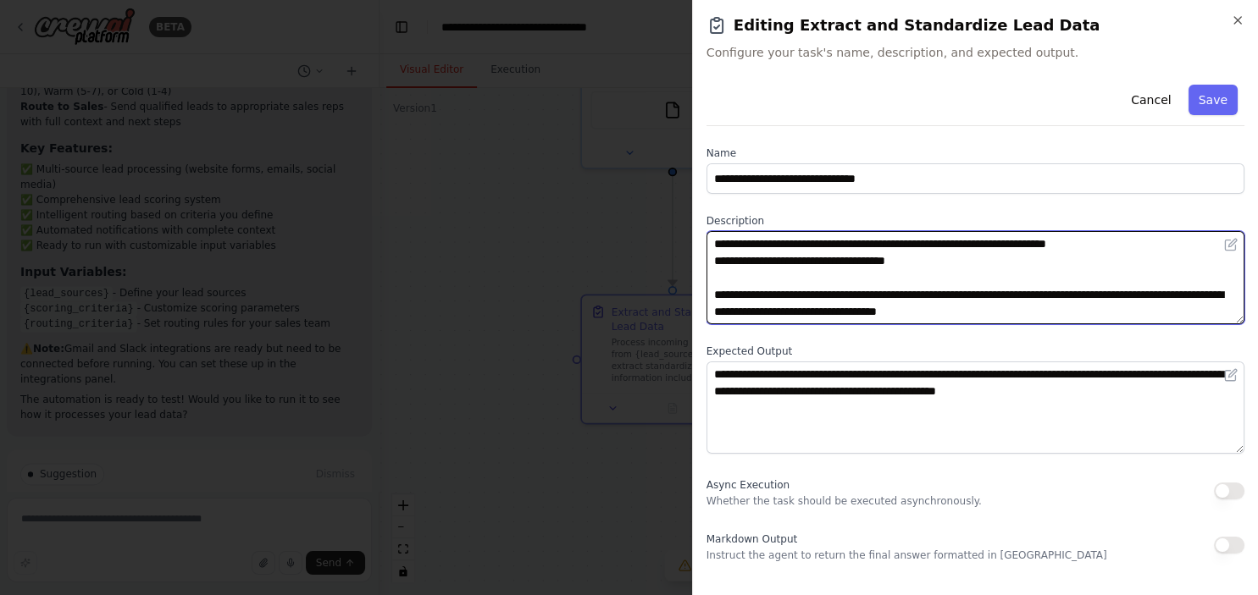
click at [870, 278] on textarea "**********" at bounding box center [975, 277] width 538 height 93
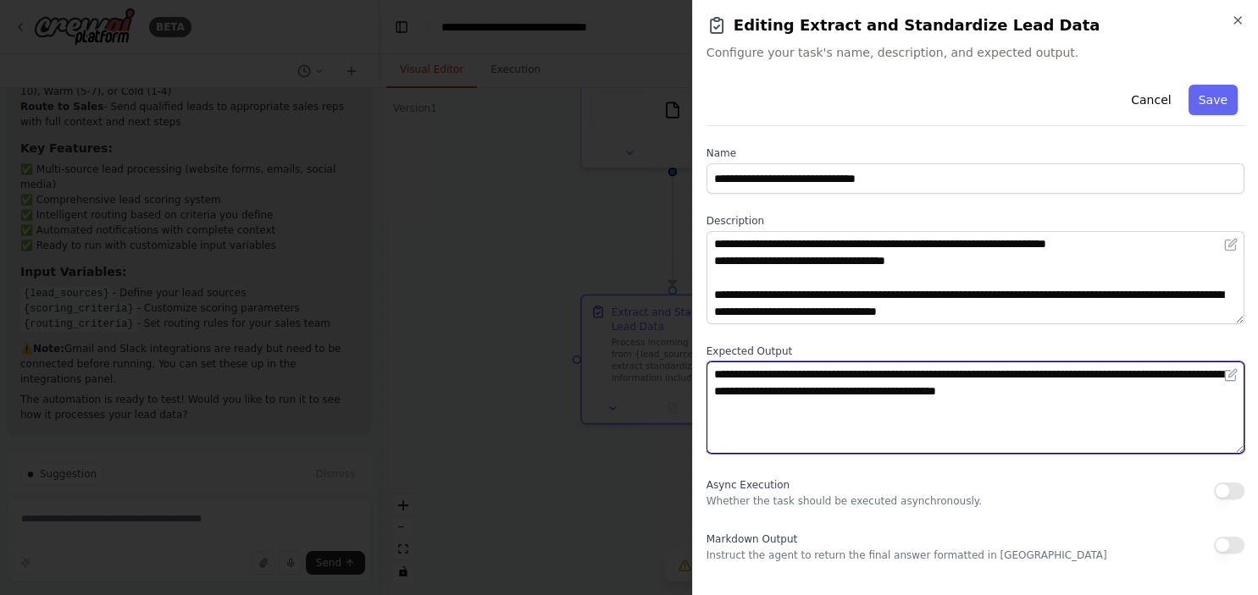
click at [876, 384] on textarea "**********" at bounding box center [975, 408] width 538 height 93
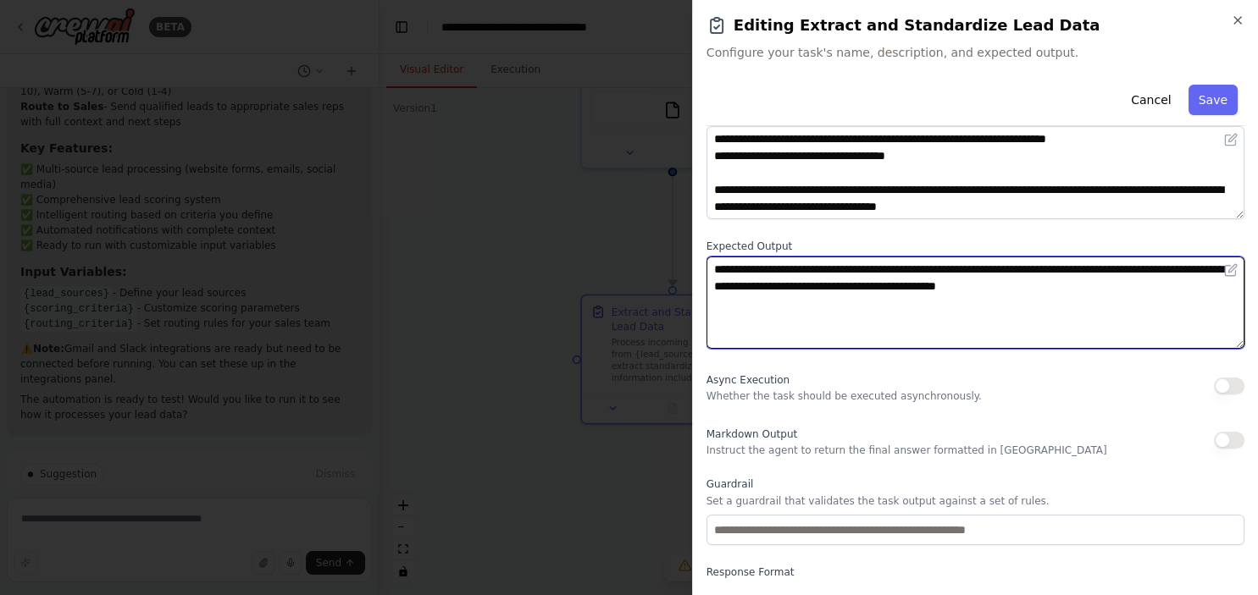
scroll to position [168, 0]
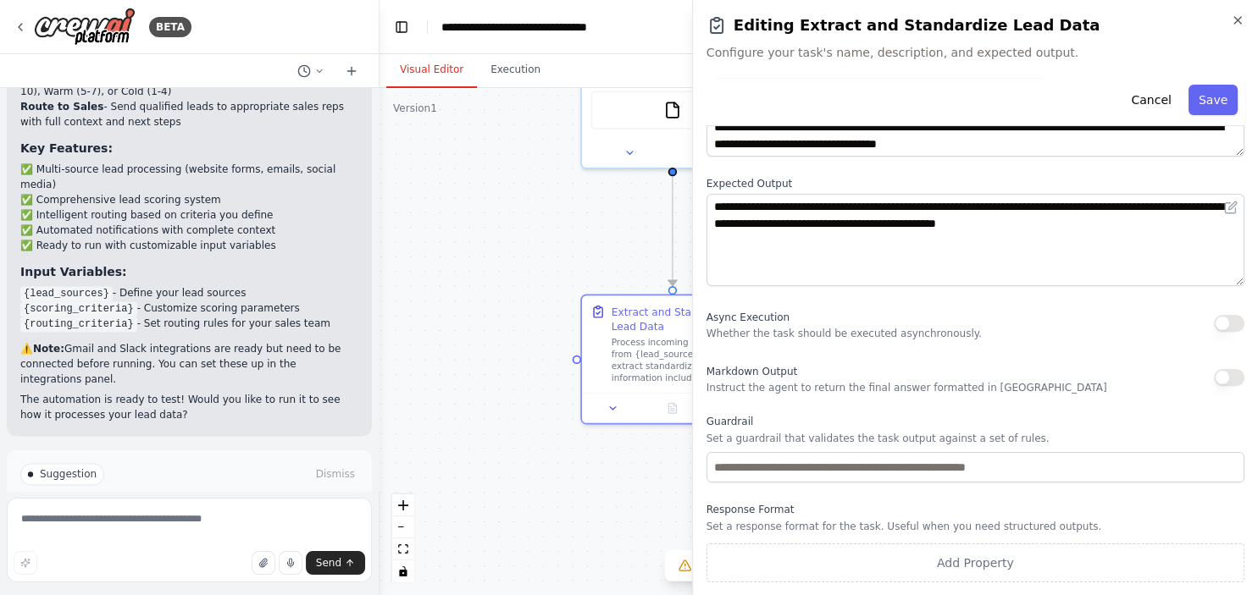
click at [507, 204] on body "BETA Develop a crew that analyzes incoming sales leads from various sources (we…" at bounding box center [629, 297] width 1258 height 595
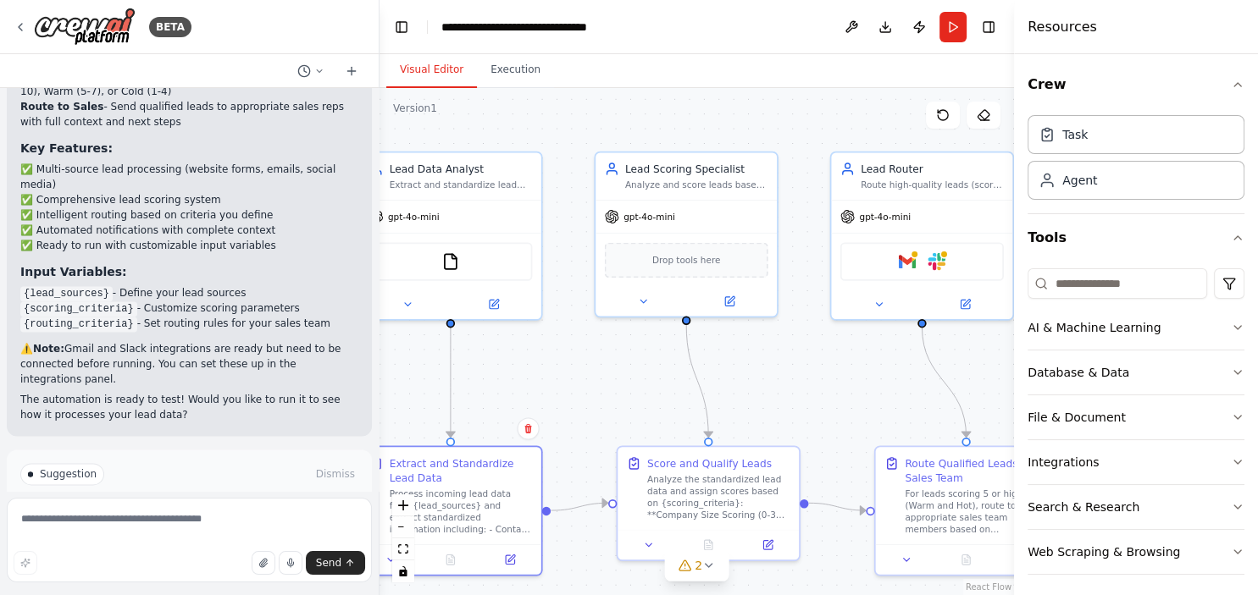
drag, startPoint x: 820, startPoint y: 206, endPoint x: 598, endPoint y: 357, distance: 268.7
click at [598, 357] on div ".deletable-edge-delete-btn { width: 20px; height: 20px; border: 0px solid #ffff…" at bounding box center [696, 341] width 634 height 507
click at [1231, 327] on icon "button" at bounding box center [1238, 328] width 14 height 14
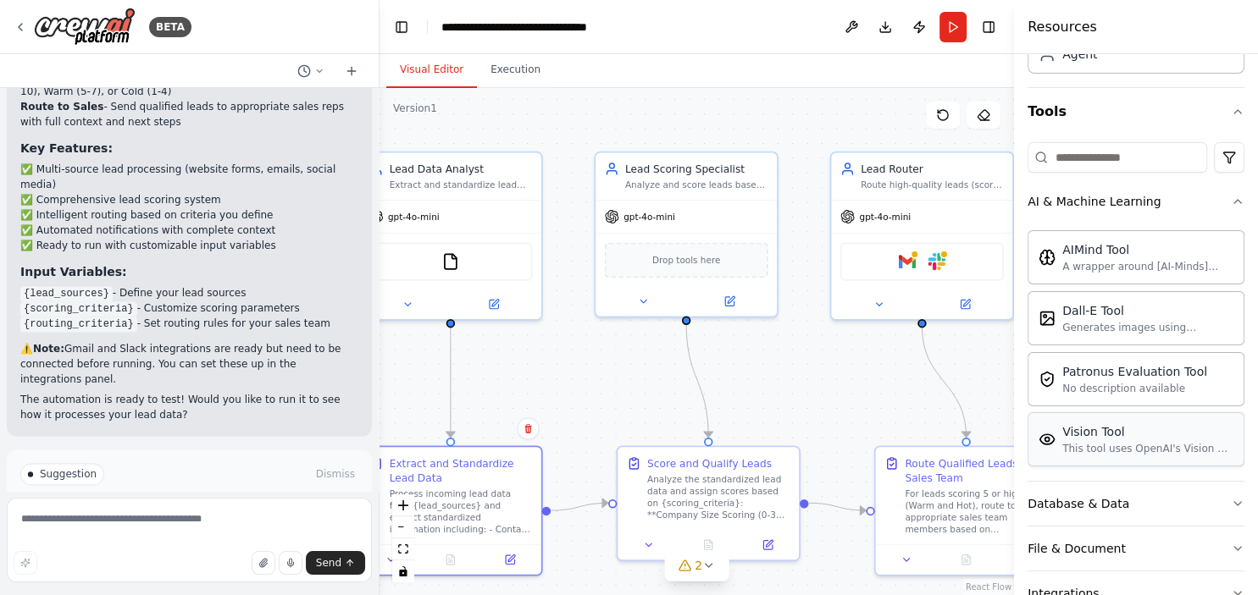
scroll to position [127, 0]
click at [1155, 502] on button "Database & Data" at bounding box center [1135, 503] width 217 height 44
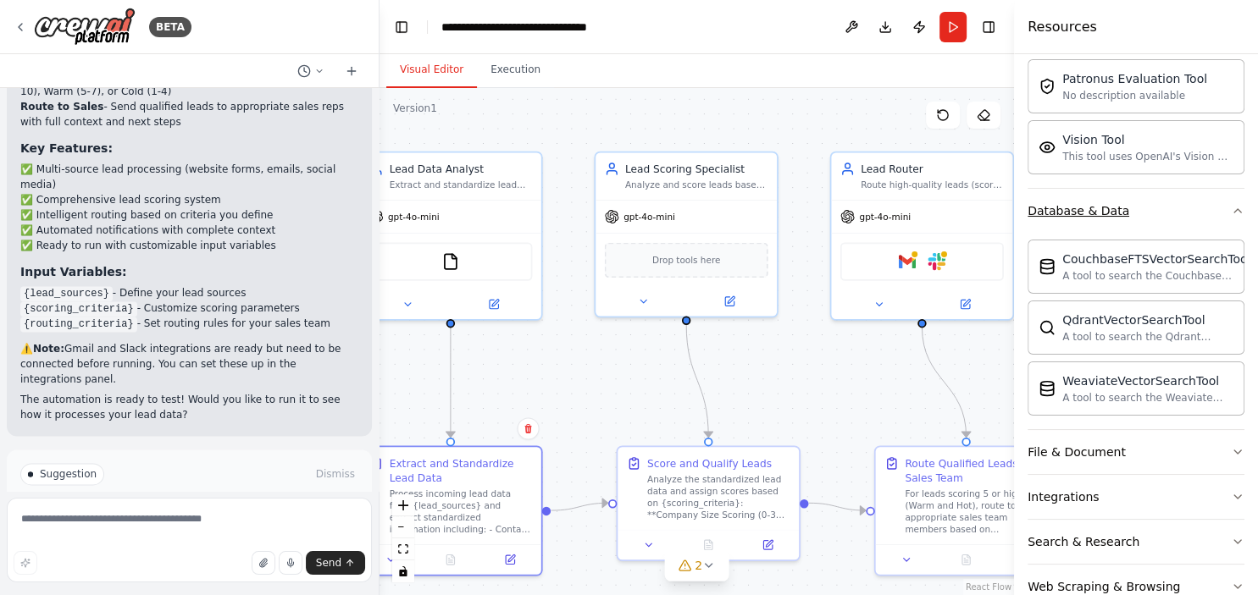
scroll to position [420, 0]
click at [1153, 436] on button "File & Document" at bounding box center [1135, 451] width 217 height 44
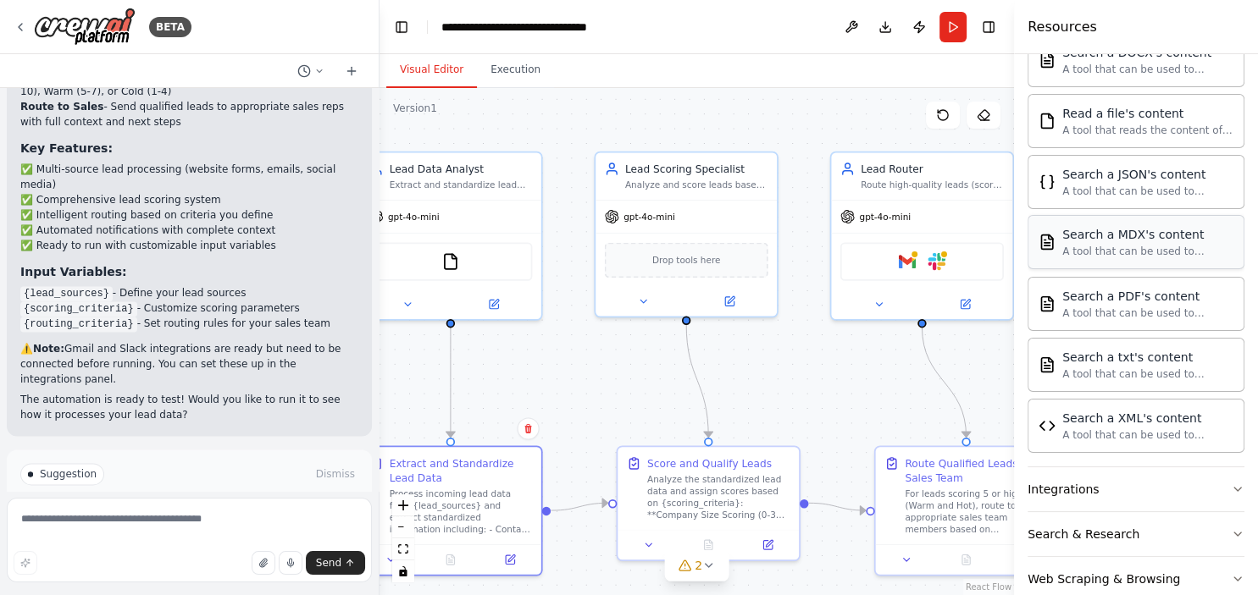
scroll to position [955, 0]
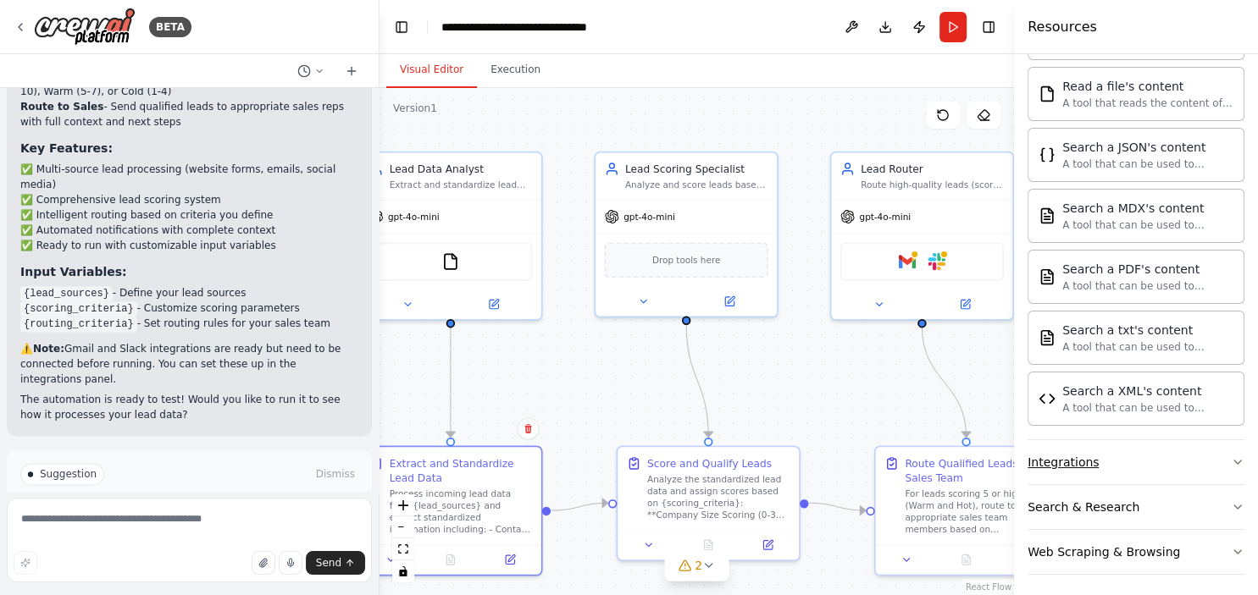
click at [1126, 459] on button "Integrations" at bounding box center [1135, 462] width 217 height 44
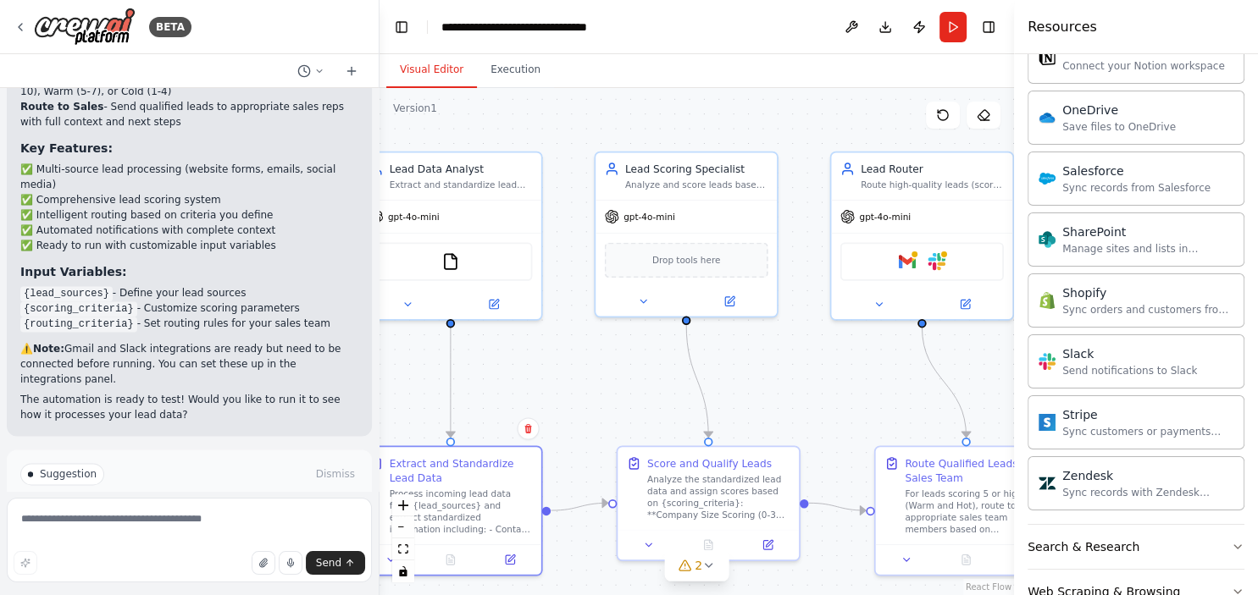
scroll to position [2303, 0]
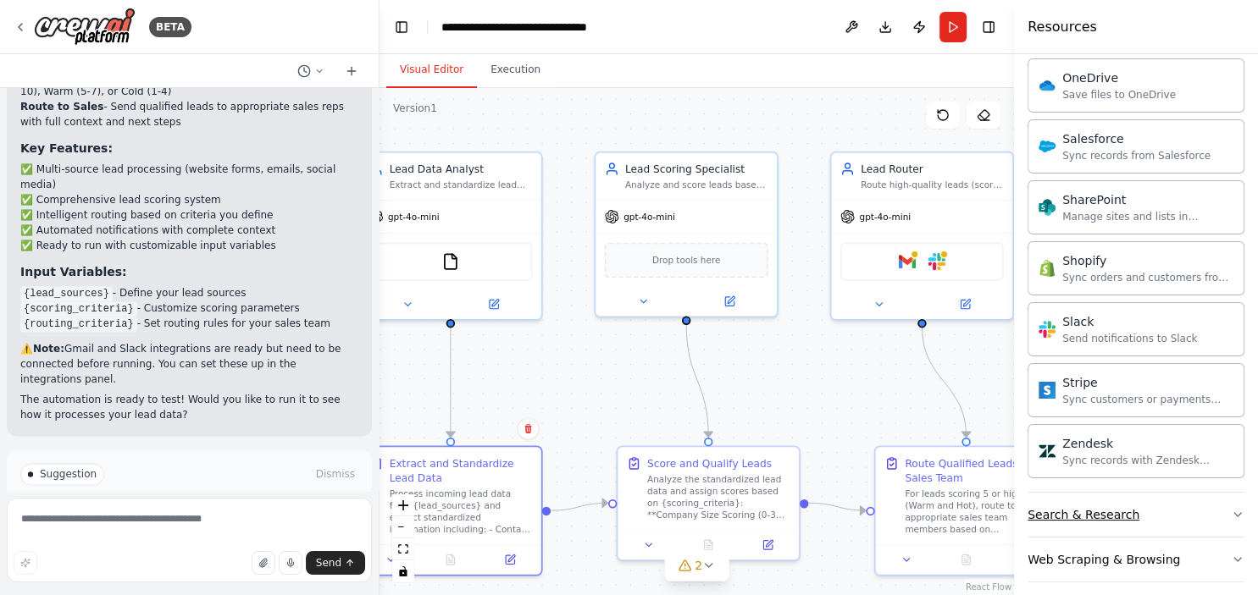
click at [1142, 503] on button "Search & Research" at bounding box center [1135, 515] width 217 height 44
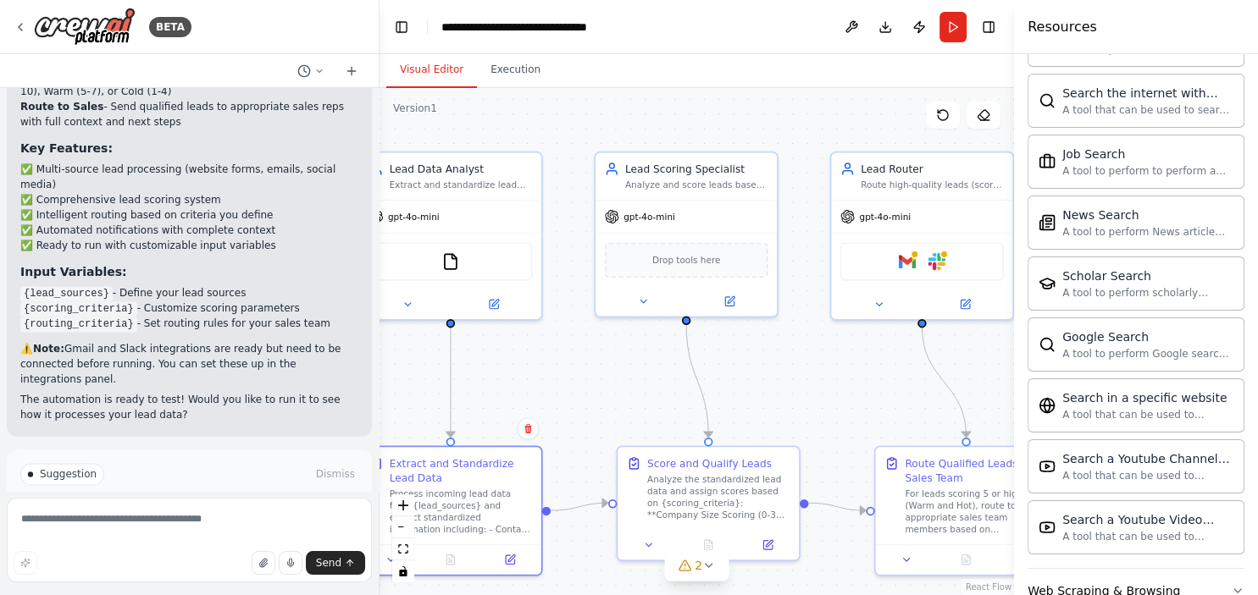
scroll to position [3165, 0]
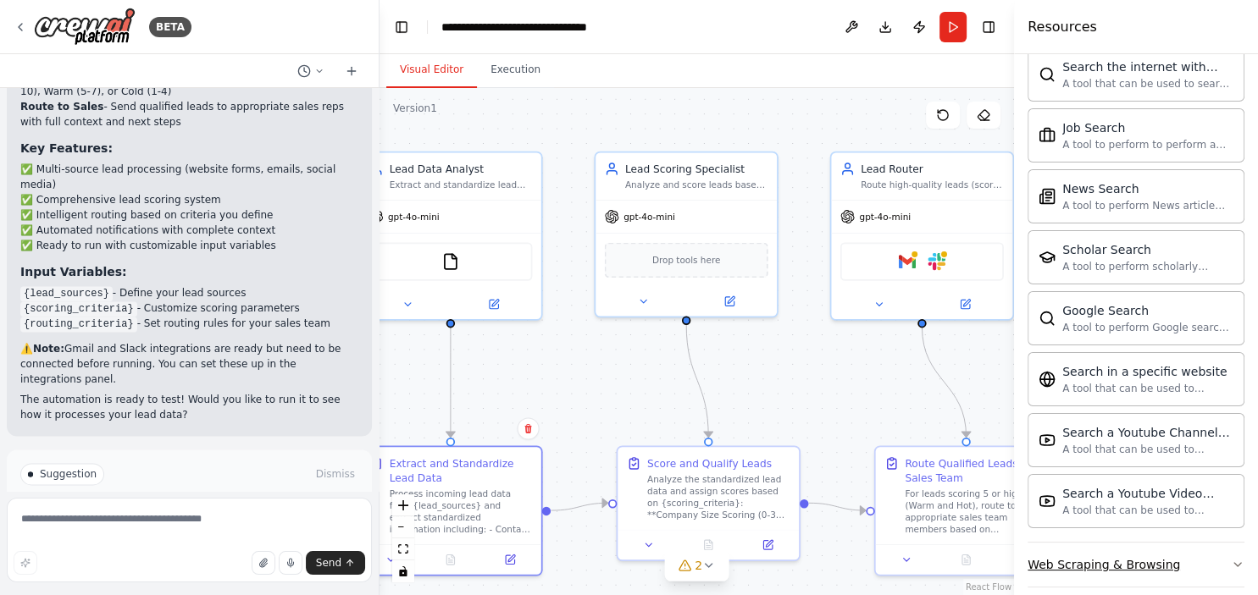
click at [1201, 545] on button "Web Scraping & Browsing" at bounding box center [1135, 565] width 217 height 44
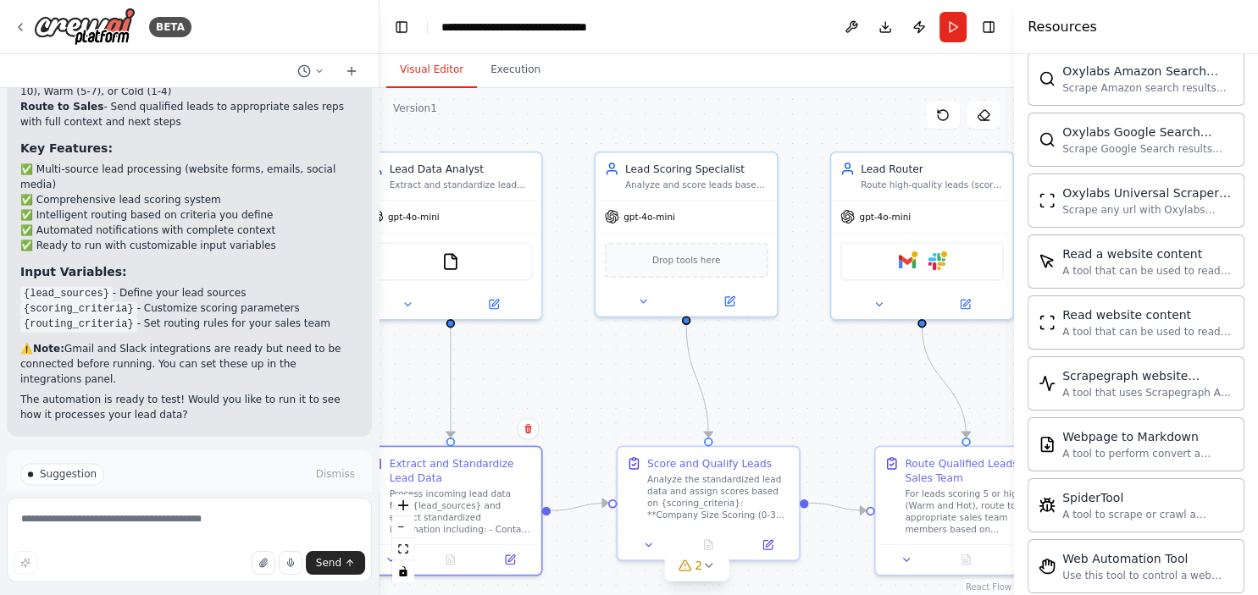
scroll to position [4088, 0]
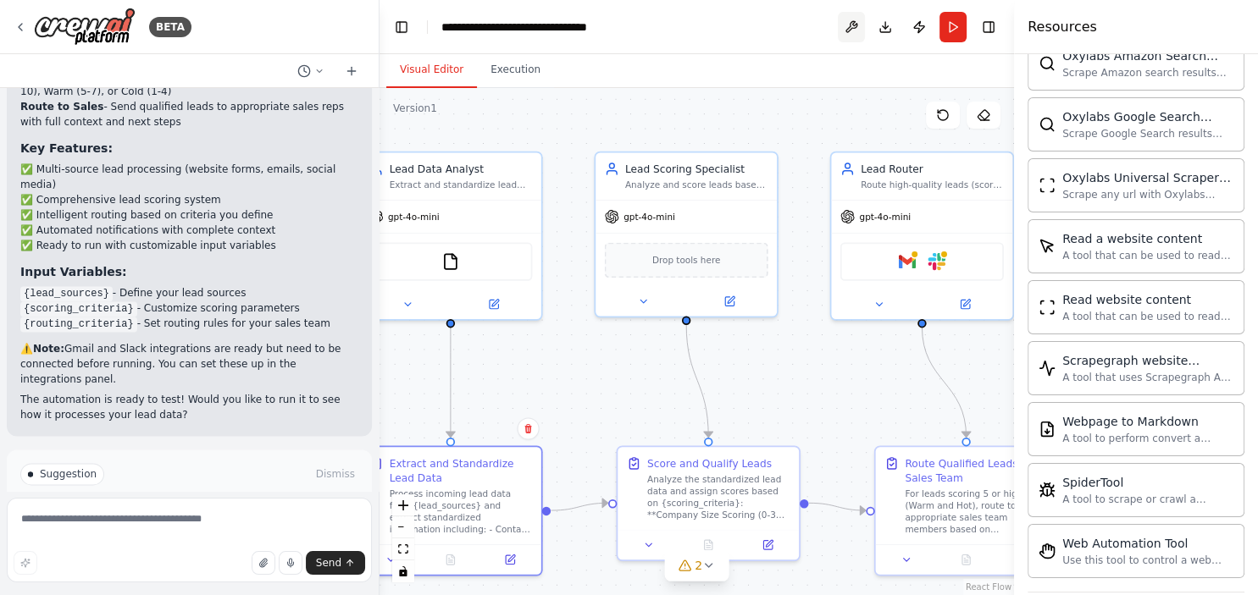
click at [849, 26] on button at bounding box center [851, 27] width 27 height 30
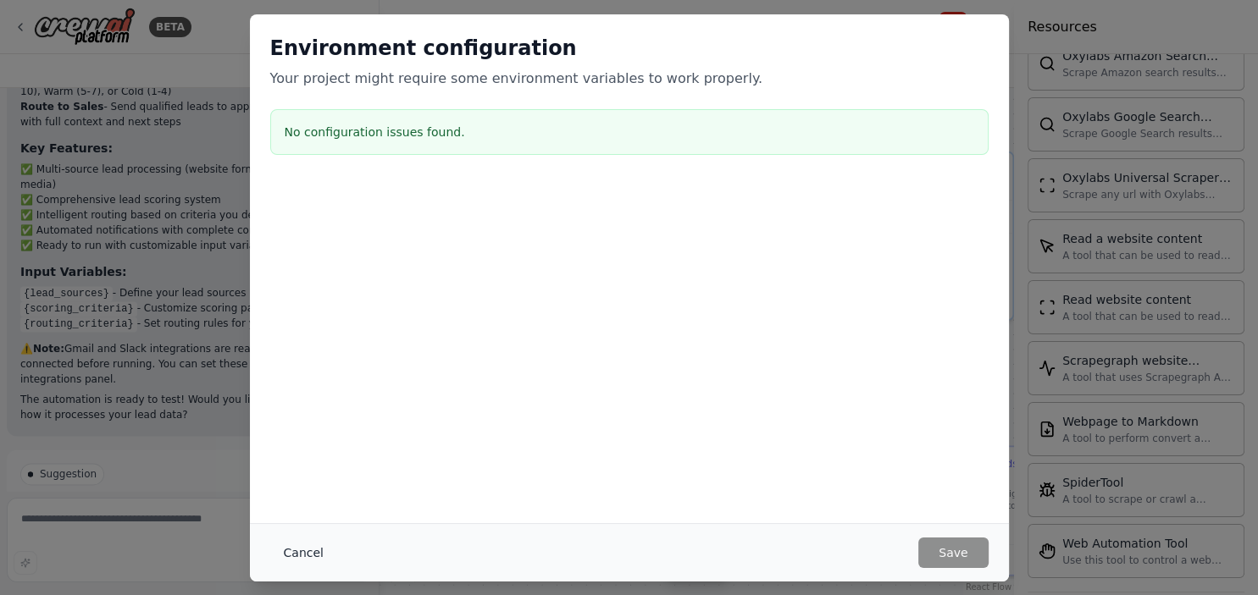
click at [279, 542] on button "Cancel" at bounding box center [303, 553] width 67 height 30
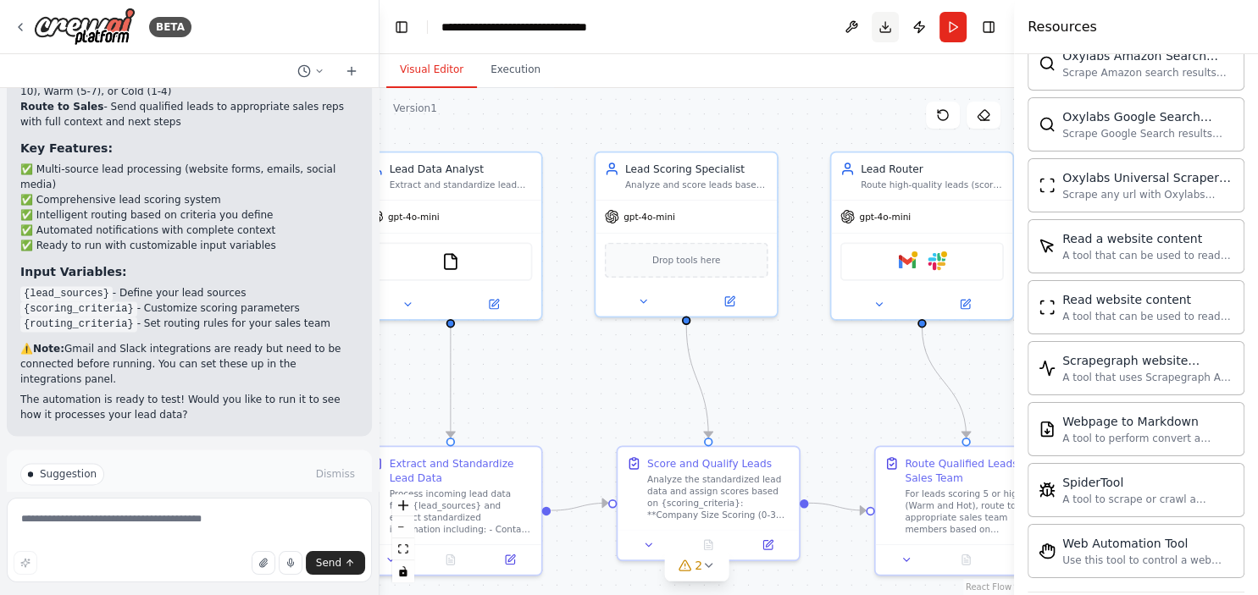
click at [876, 29] on button "Download" at bounding box center [884, 27] width 27 height 30
click at [918, 26] on button "Publish" at bounding box center [918, 27] width 27 height 30
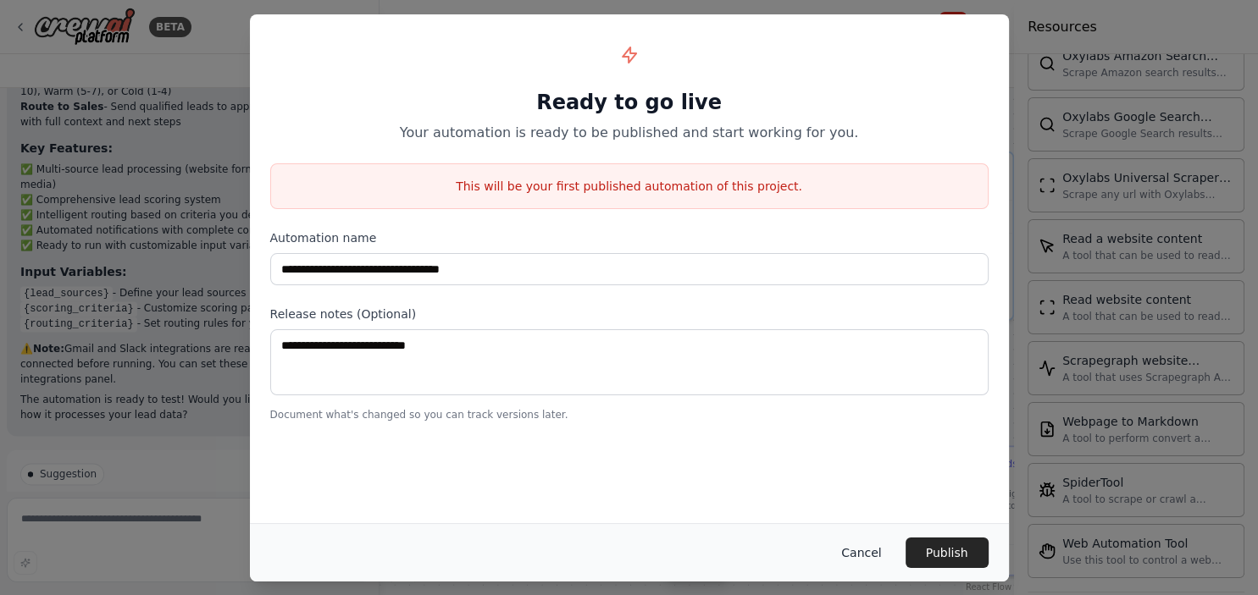
click at [849, 551] on button "Cancel" at bounding box center [860, 553] width 67 height 30
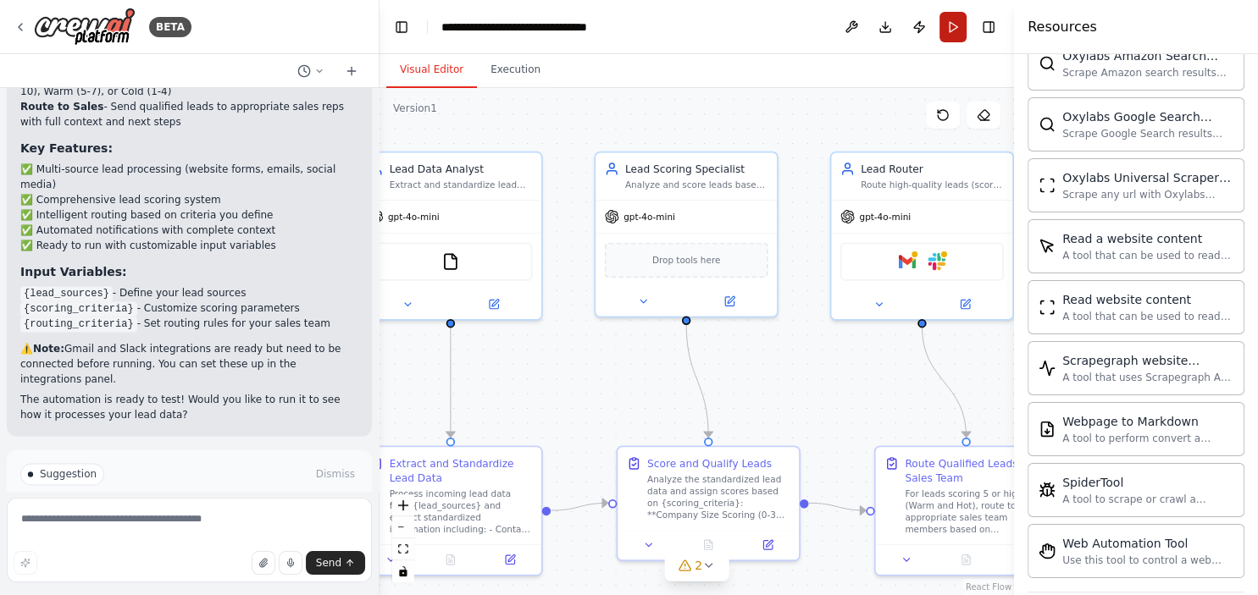
click at [950, 30] on button "Run" at bounding box center [952, 27] width 27 height 30
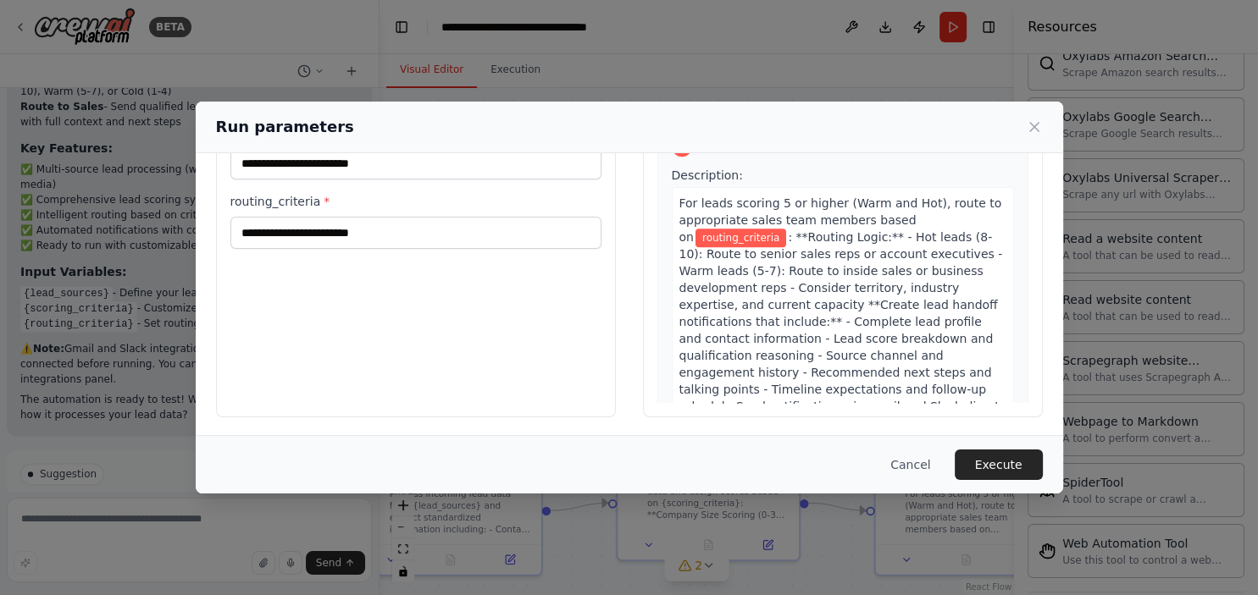
scroll to position [916, 0]
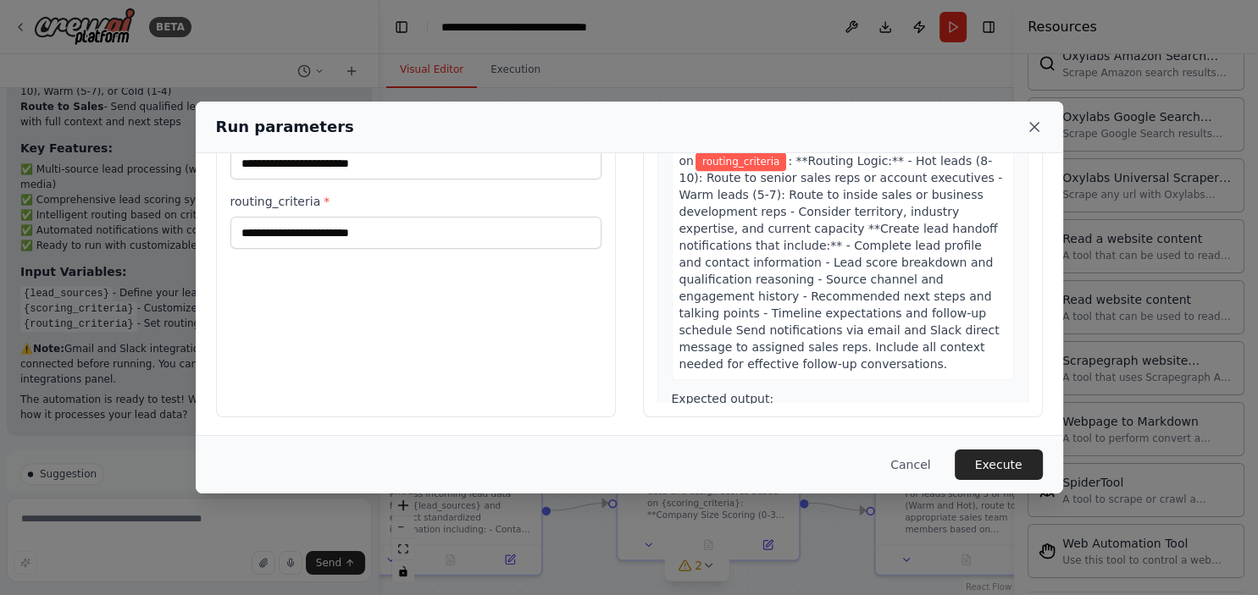
click at [1037, 124] on icon at bounding box center [1034, 127] width 17 height 17
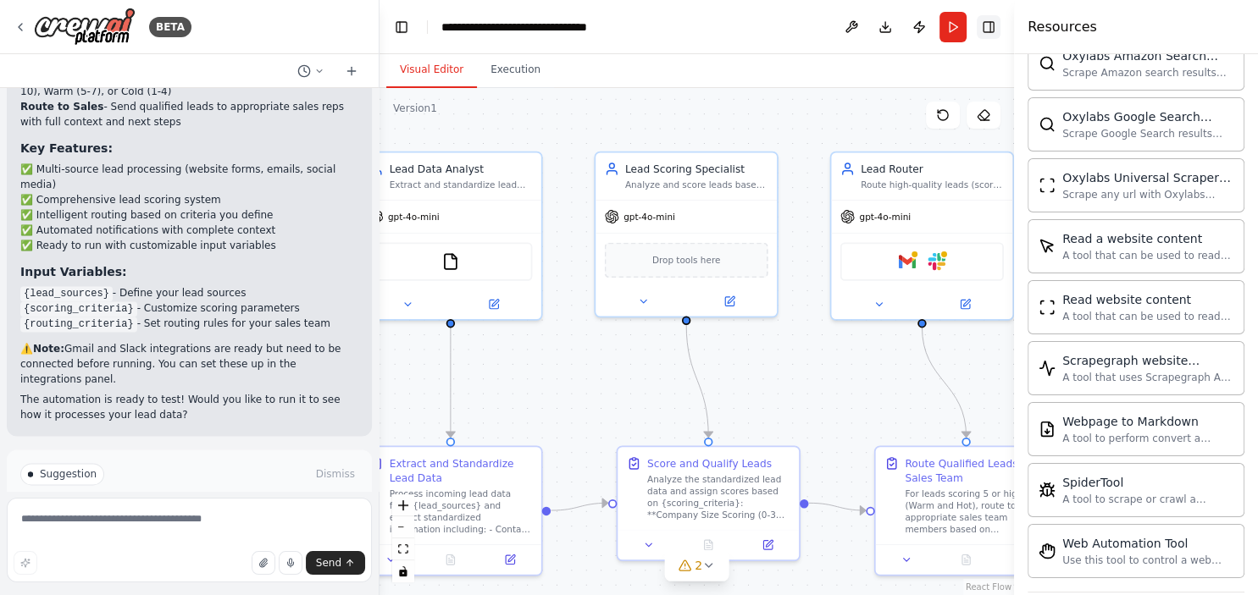
click at [994, 19] on button "Toggle Right Sidebar" at bounding box center [988, 27] width 24 height 24
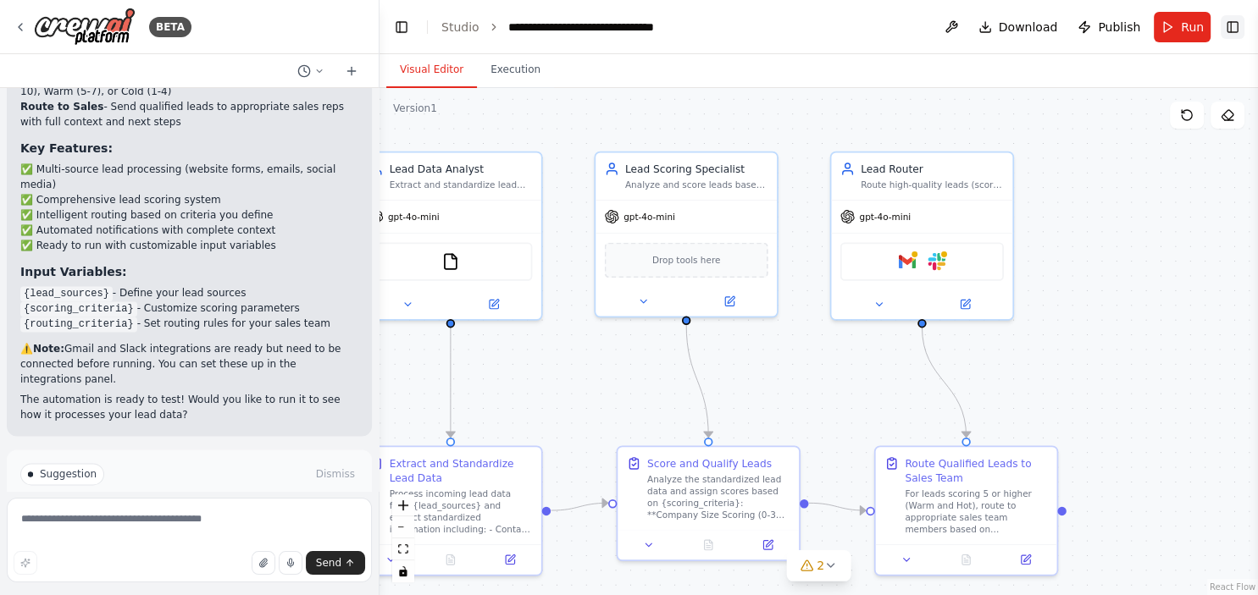
click at [1241, 31] on button "Toggle Right Sidebar" at bounding box center [1232, 27] width 24 height 24
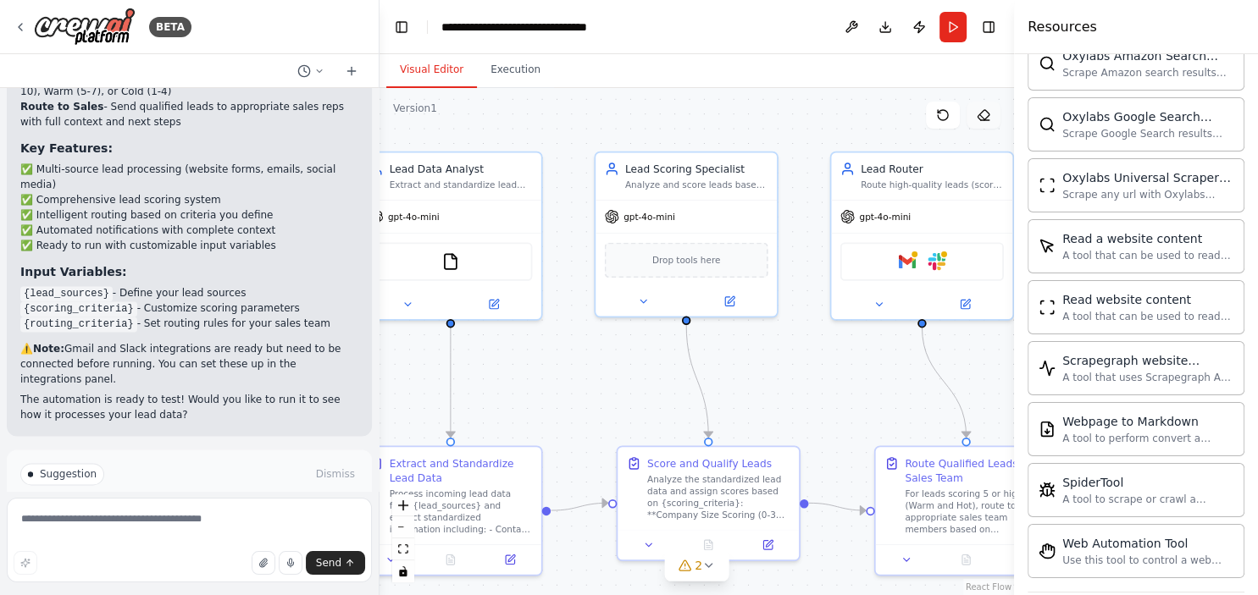
click at [984, 119] on icon at bounding box center [981, 116] width 5 height 5
click at [977, 116] on icon at bounding box center [982, 115] width 11 height 10
click at [306, 66] on circle at bounding box center [303, 70] width 11 height 11
click at [306, 66] on div at bounding box center [189, 297] width 379 height 595
click at [355, 69] on icon at bounding box center [352, 71] width 14 height 14
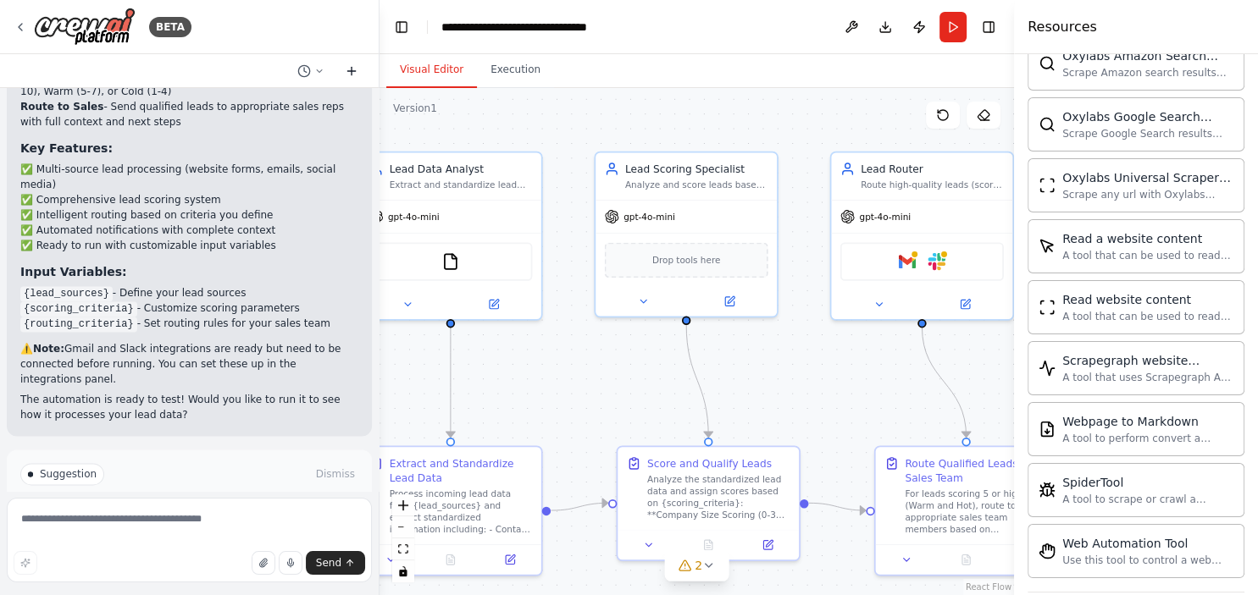
scroll to position [0, 0]
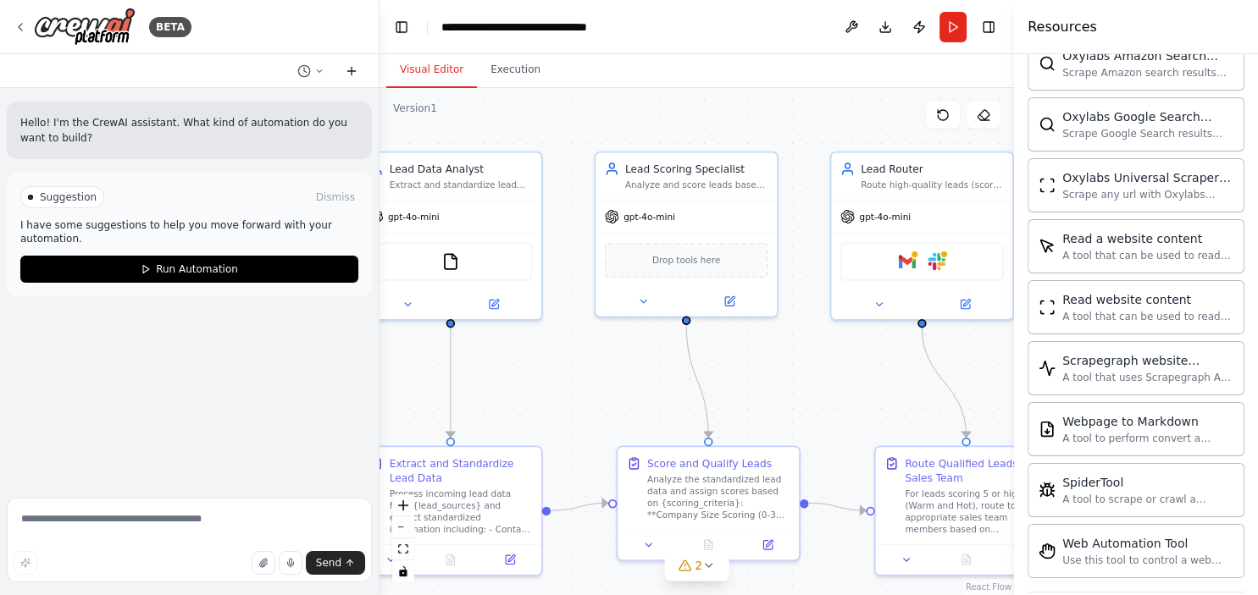
click at [355, 69] on icon at bounding box center [352, 71] width 14 height 14
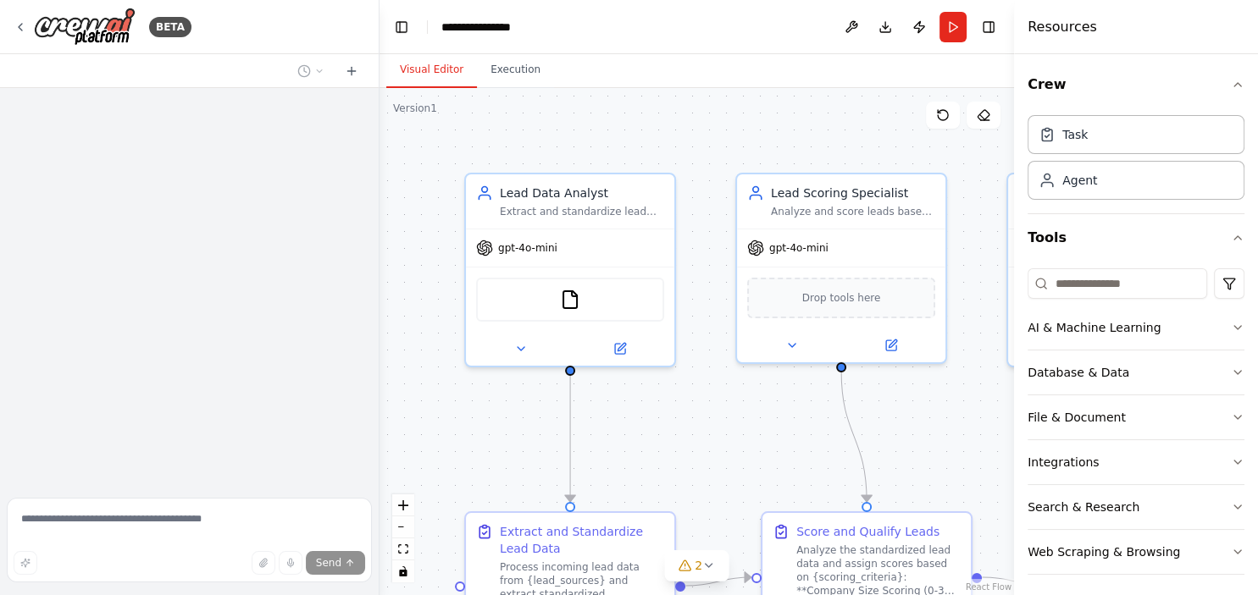
scroll to position [2121, 0]
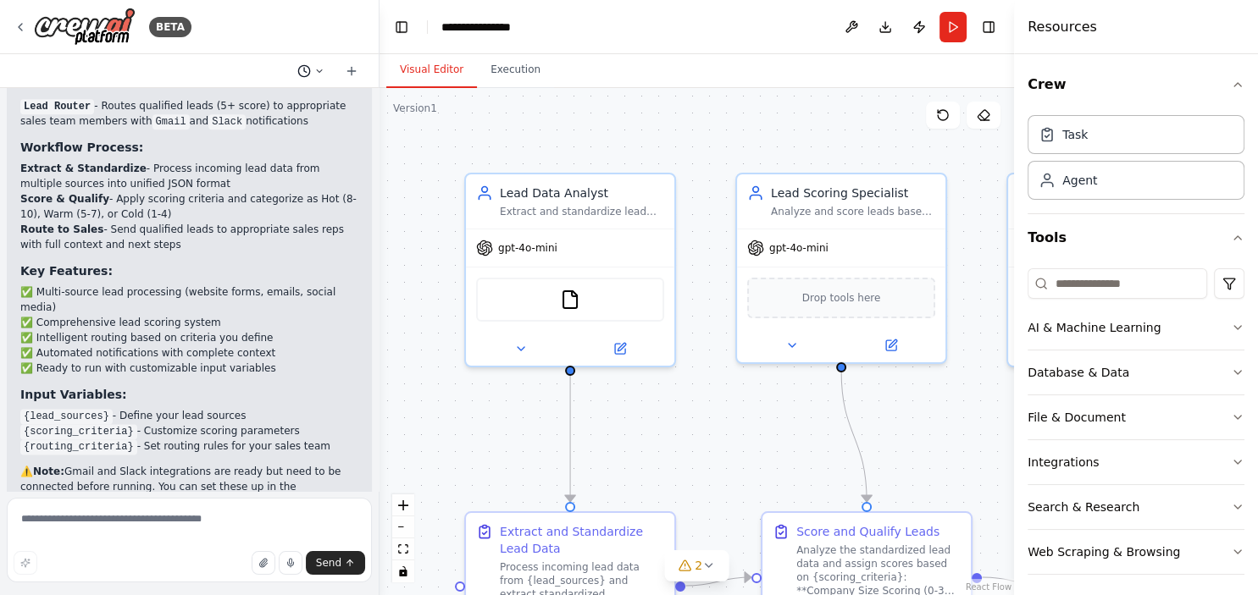
click at [317, 70] on icon at bounding box center [319, 71] width 10 height 10
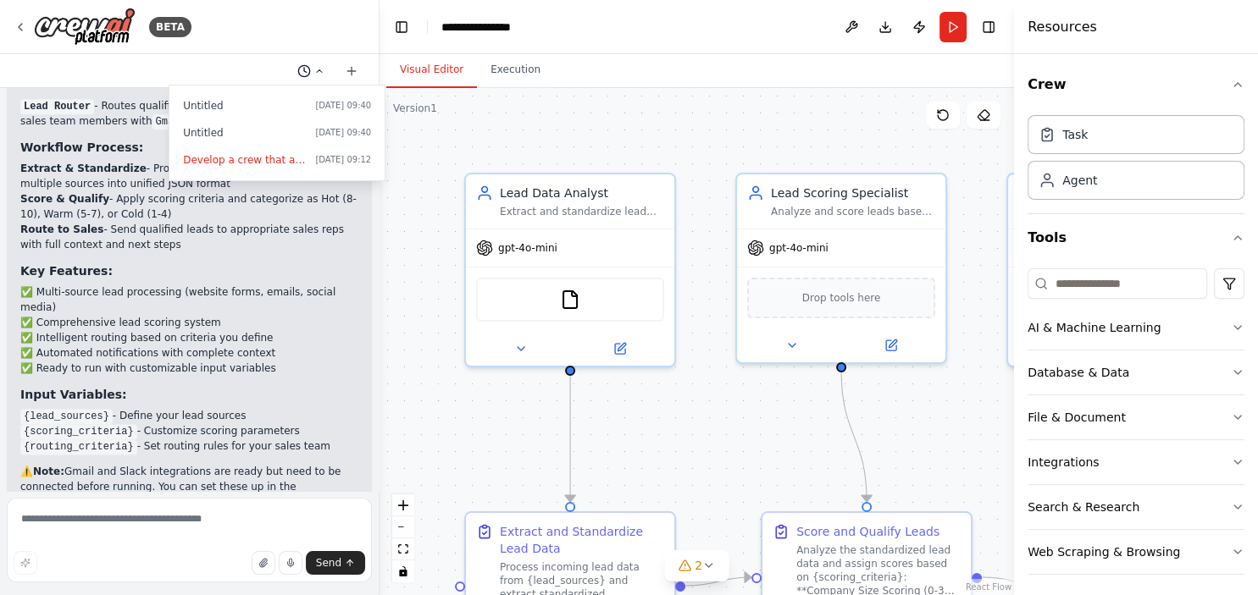
click at [317, 70] on div at bounding box center [189, 297] width 379 height 595
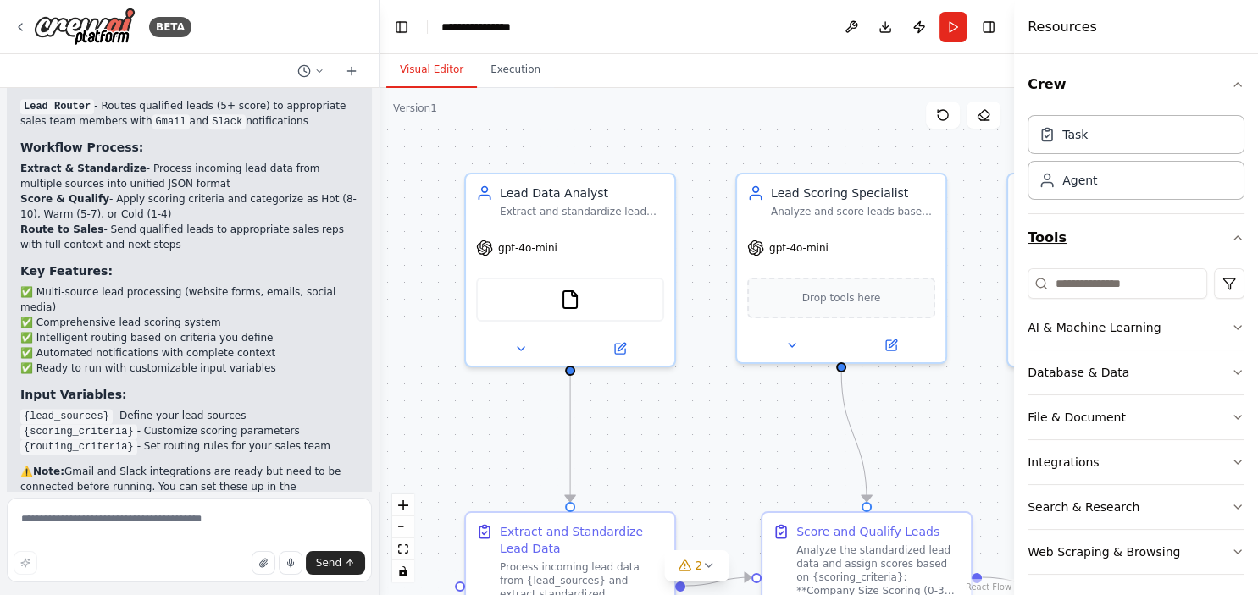
click at [1145, 225] on button "Tools" at bounding box center [1135, 237] width 217 height 47
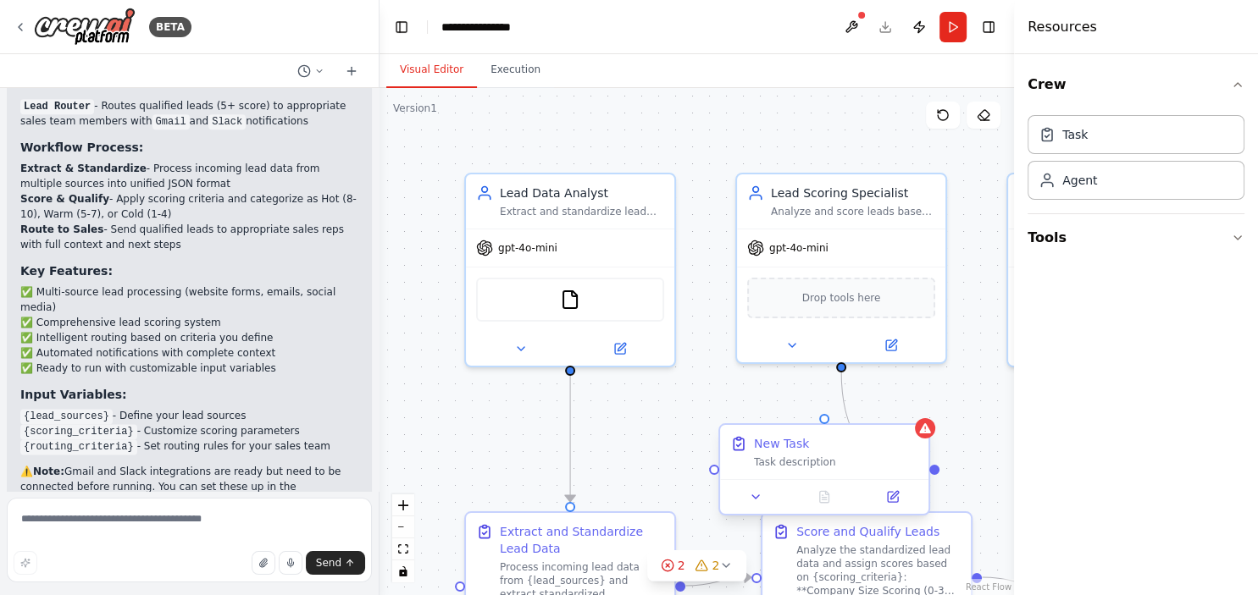
click at [805, 452] on div "New Task Task description" at bounding box center [836, 452] width 164 height 34
click at [982, 114] on icon at bounding box center [983, 115] width 14 height 14
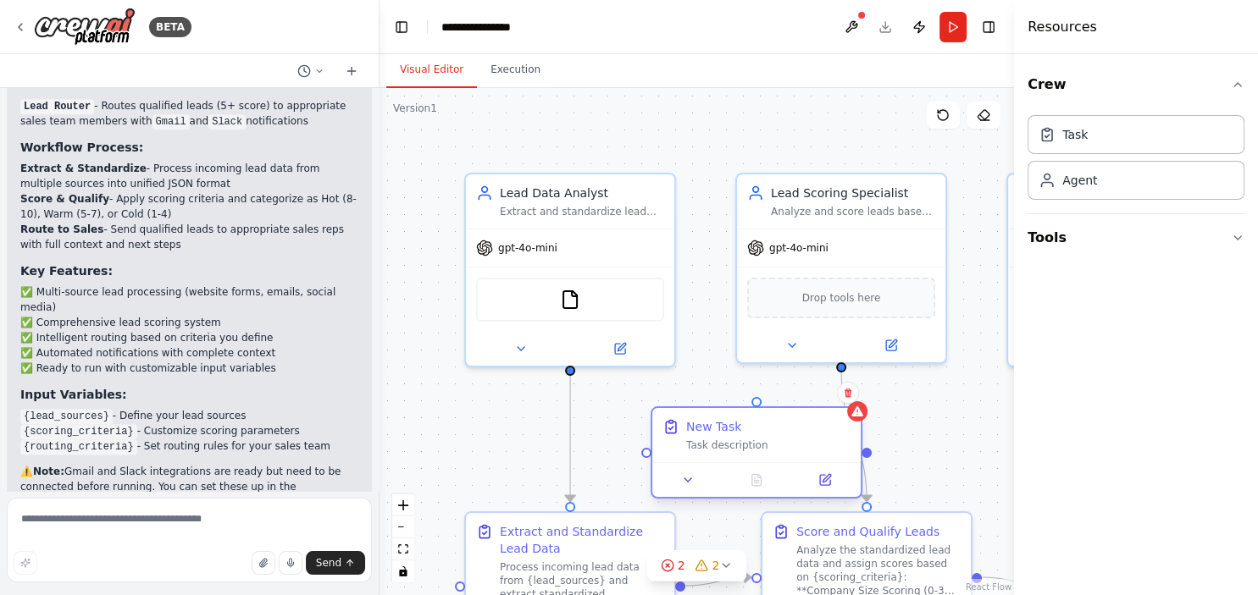
drag, startPoint x: 799, startPoint y: 459, endPoint x: 687, endPoint y: 429, distance: 115.7
click at [687, 429] on div "New Task Task description" at bounding box center [768, 435] width 164 height 34
click at [687, 429] on div "New Task" at bounding box center [696, 426] width 55 height 17
click at [705, 447] on div "Task description" at bounding box center [751, 446] width 164 height 14
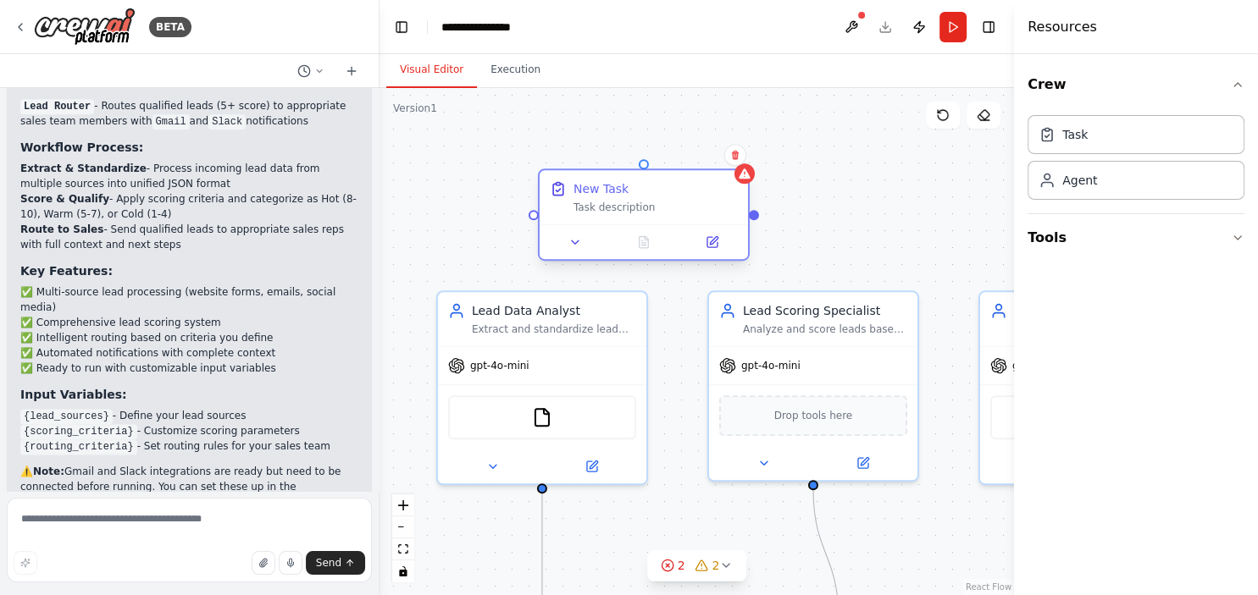
drag, startPoint x: 705, startPoint y: 447, endPoint x: 601, endPoint y: 207, distance: 261.0
click at [601, 207] on div "Task description" at bounding box center [655, 208] width 164 height 14
click at [730, 156] on icon at bounding box center [735, 155] width 10 height 10
click at [699, 153] on button "Confirm" at bounding box center [687, 155] width 60 height 20
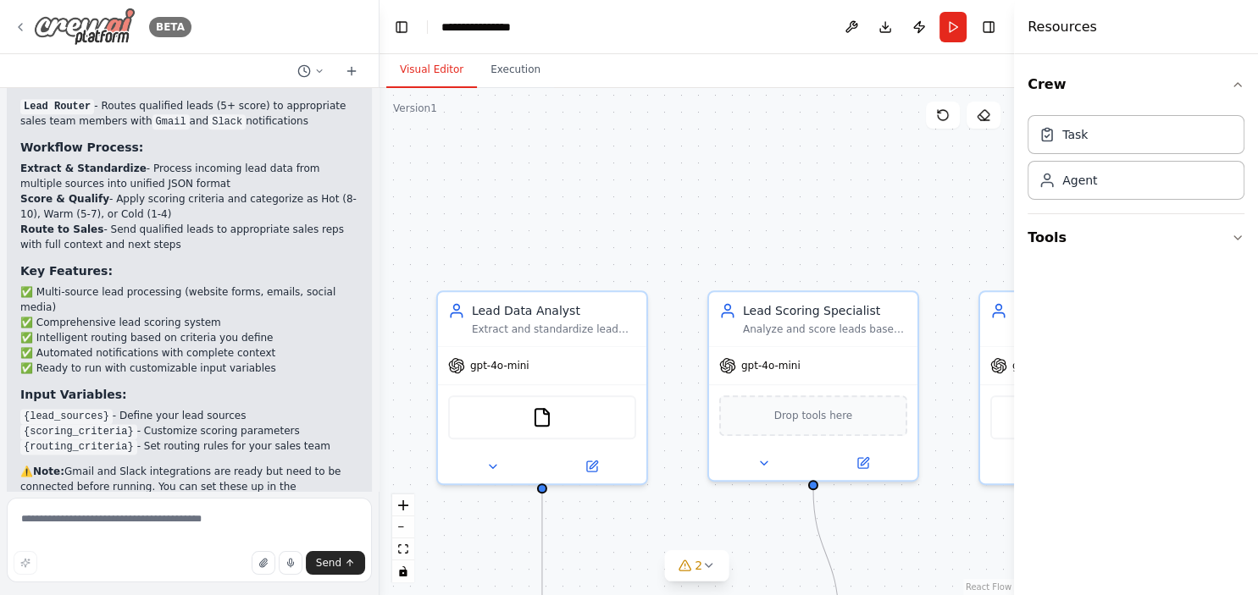
click at [23, 29] on icon at bounding box center [21, 27] width 14 height 14
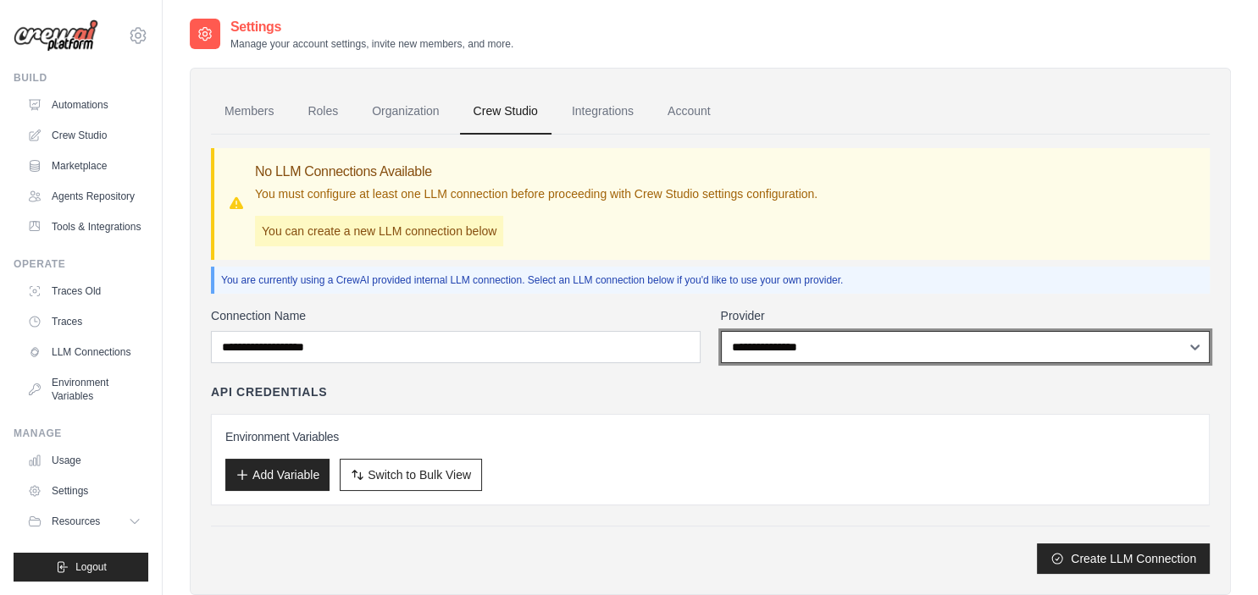
click at [721, 331] on select "**********" at bounding box center [966, 347] width 490 height 32
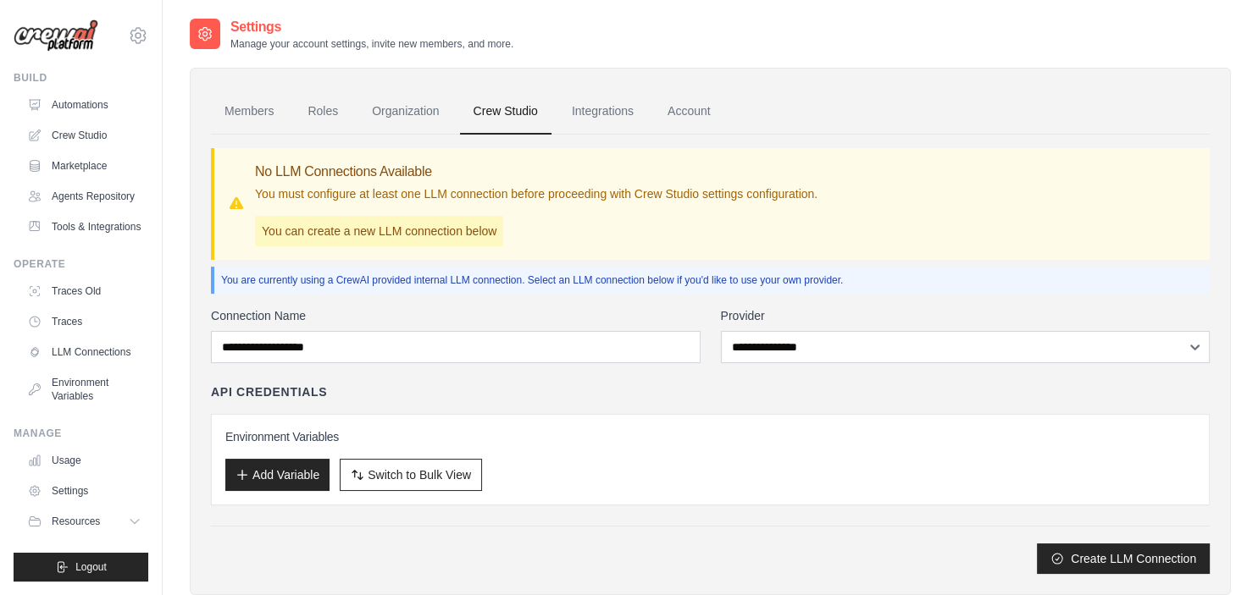
click at [464, 372] on div "**********" at bounding box center [710, 440] width 998 height 267
click at [578, 113] on link "Integrations" at bounding box center [602, 112] width 89 height 46
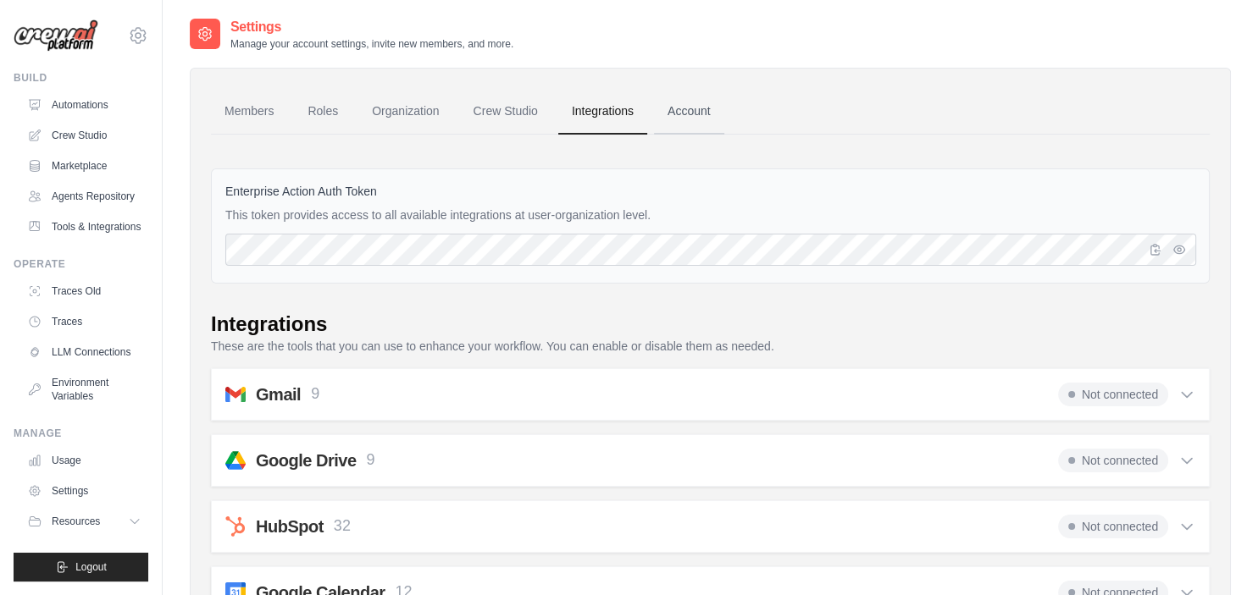
click at [678, 101] on link "Account" at bounding box center [689, 112] width 70 height 46
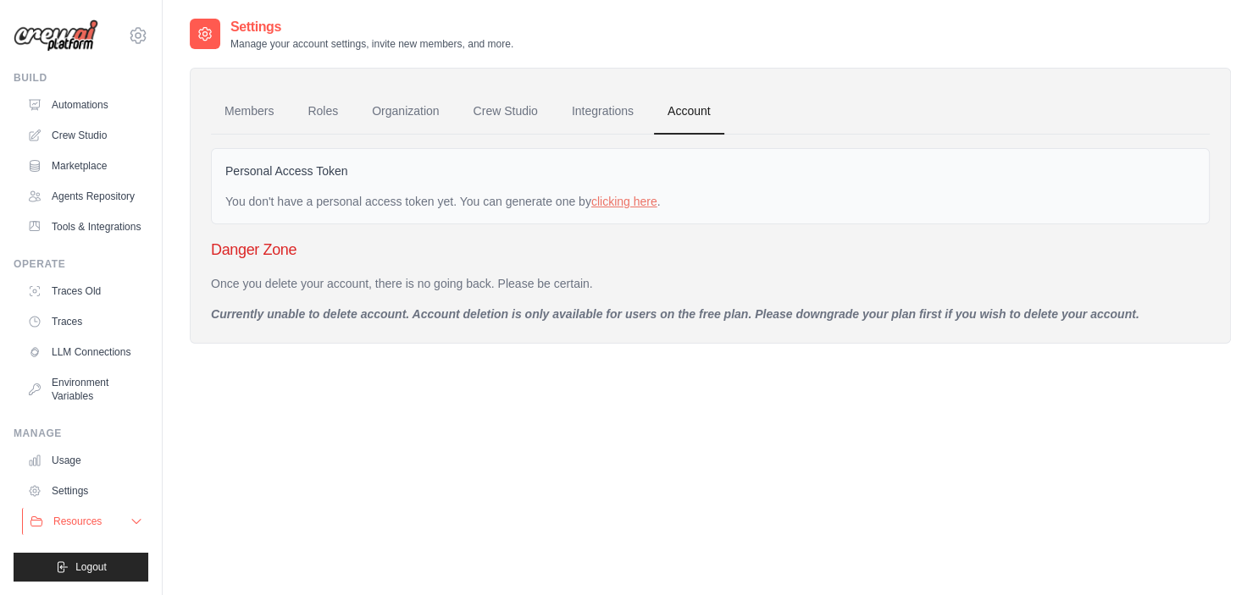
click at [66, 510] on button "Resources" at bounding box center [86, 521] width 128 height 27
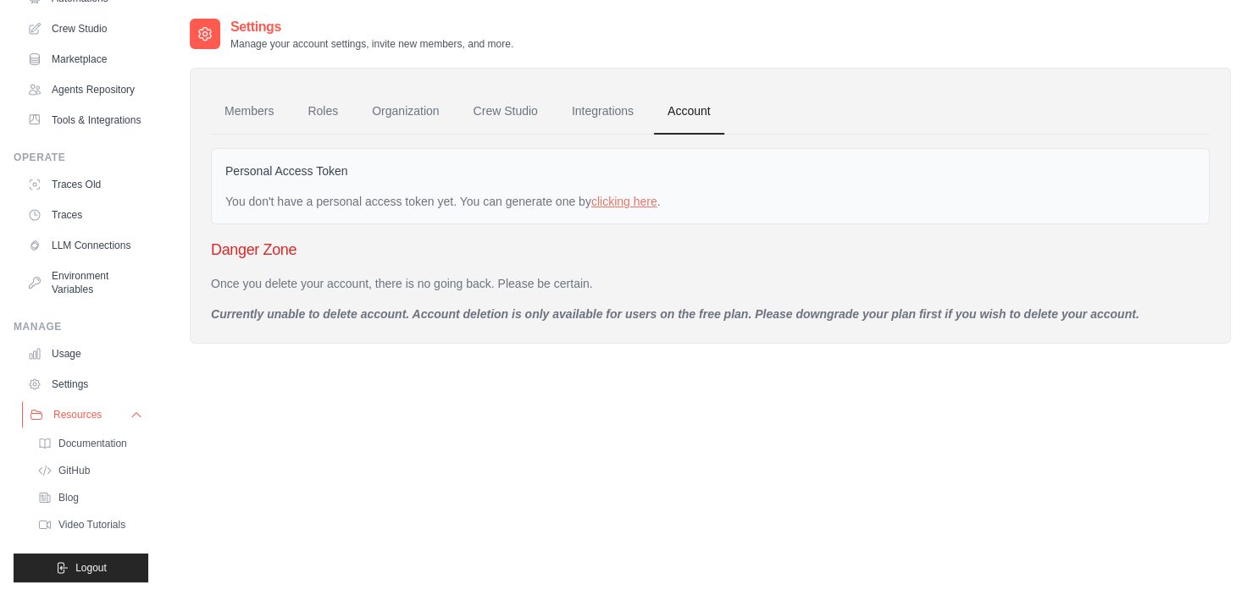
click at [86, 402] on button "Resources" at bounding box center [86, 414] width 128 height 27
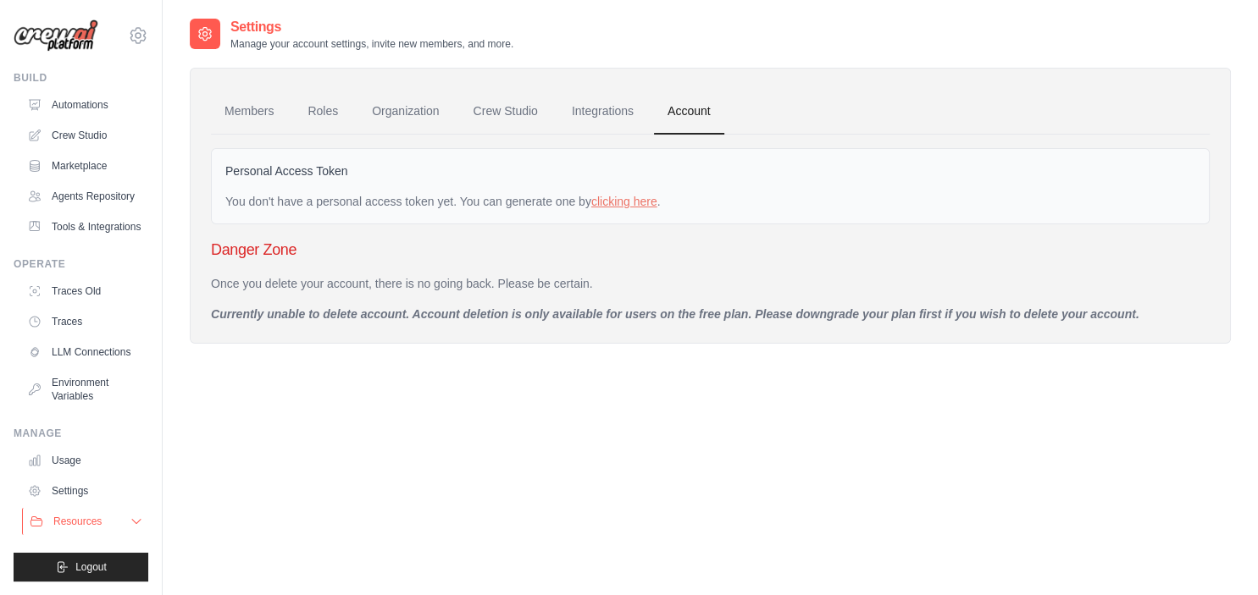
scroll to position [0, 0]
click at [69, 490] on link "Settings" at bounding box center [86, 491] width 128 height 27
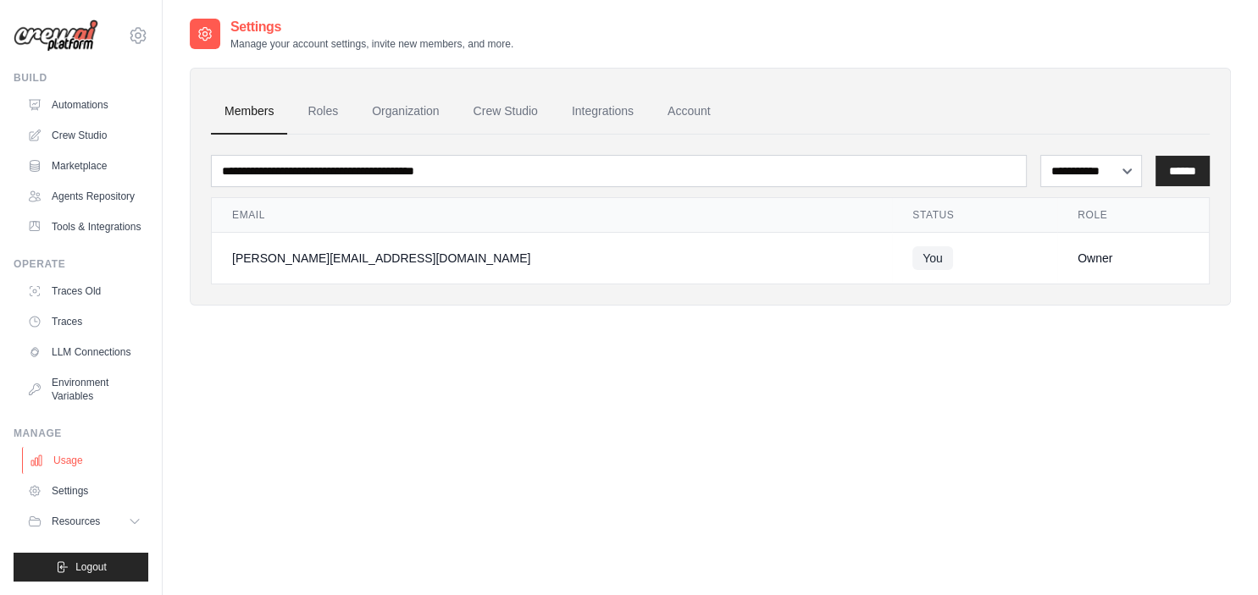
click at [75, 467] on link "Usage" at bounding box center [86, 460] width 128 height 27
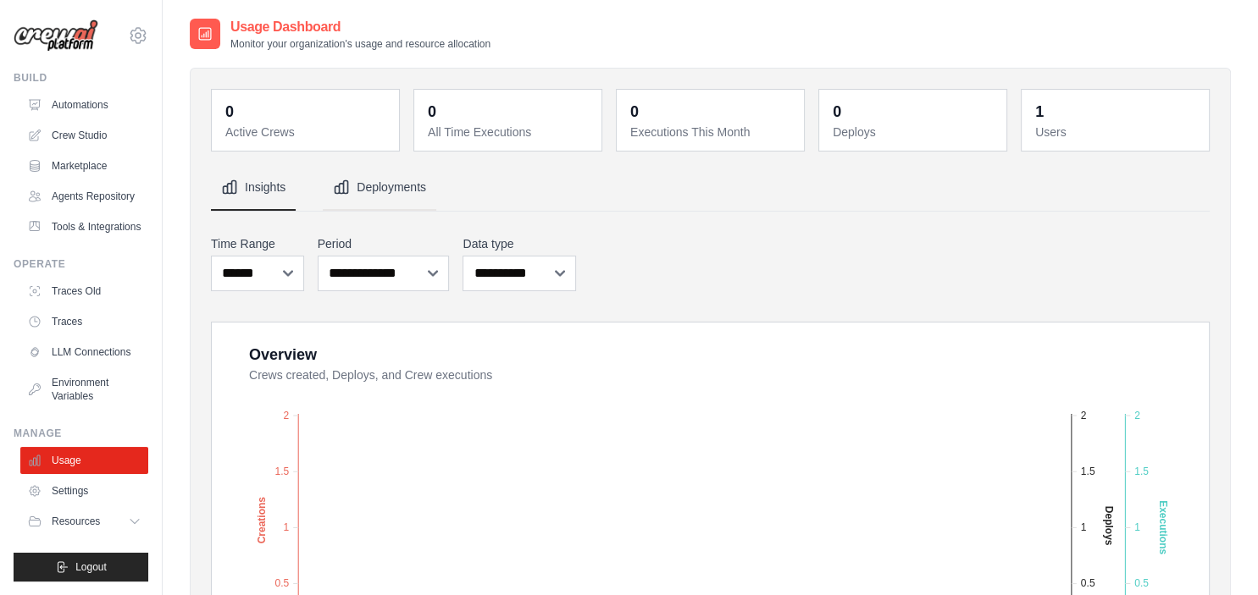
click at [370, 181] on button "Deployments" at bounding box center [379, 188] width 113 height 46
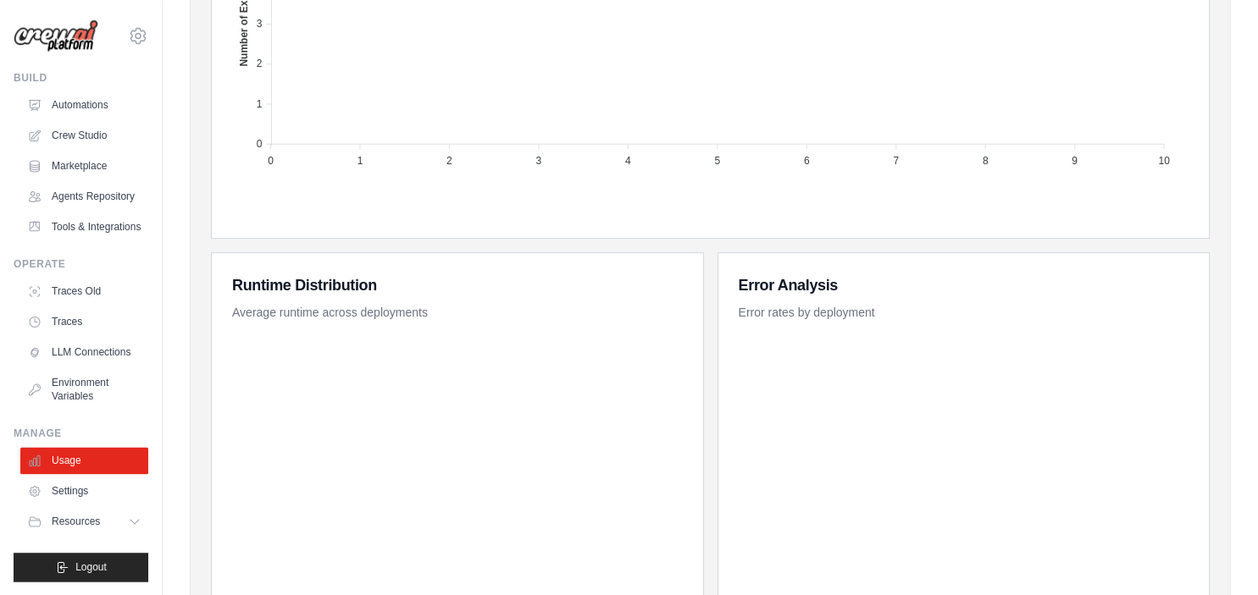
scroll to position [779, 0]
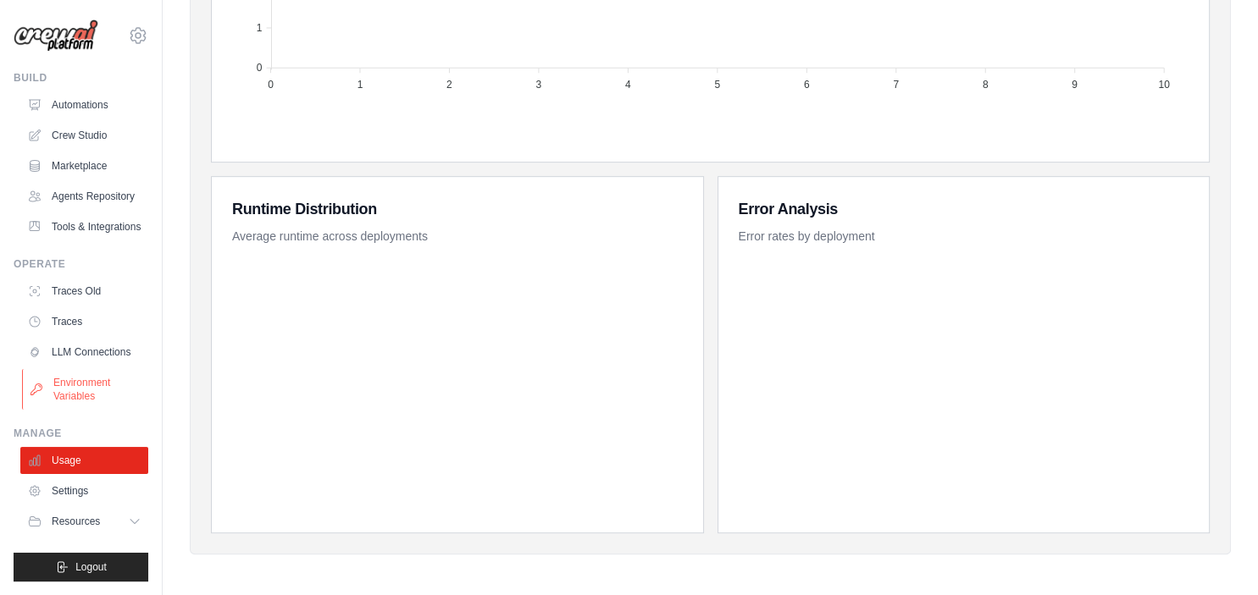
click at [68, 402] on link "Environment Variables" at bounding box center [86, 389] width 128 height 41
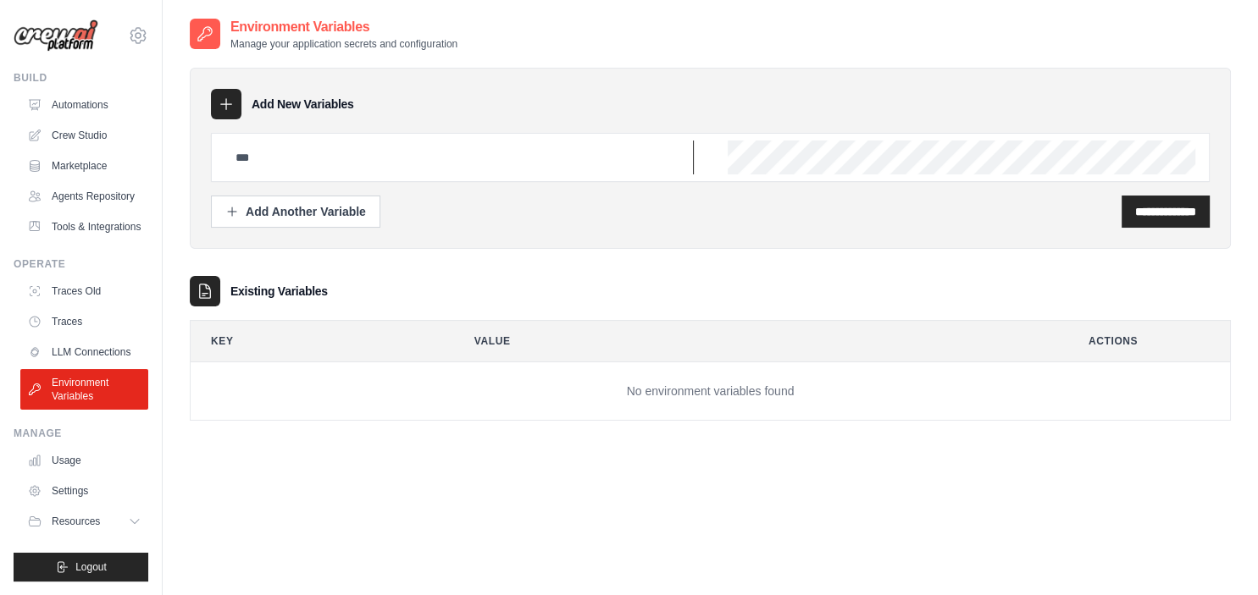
type input "**********"
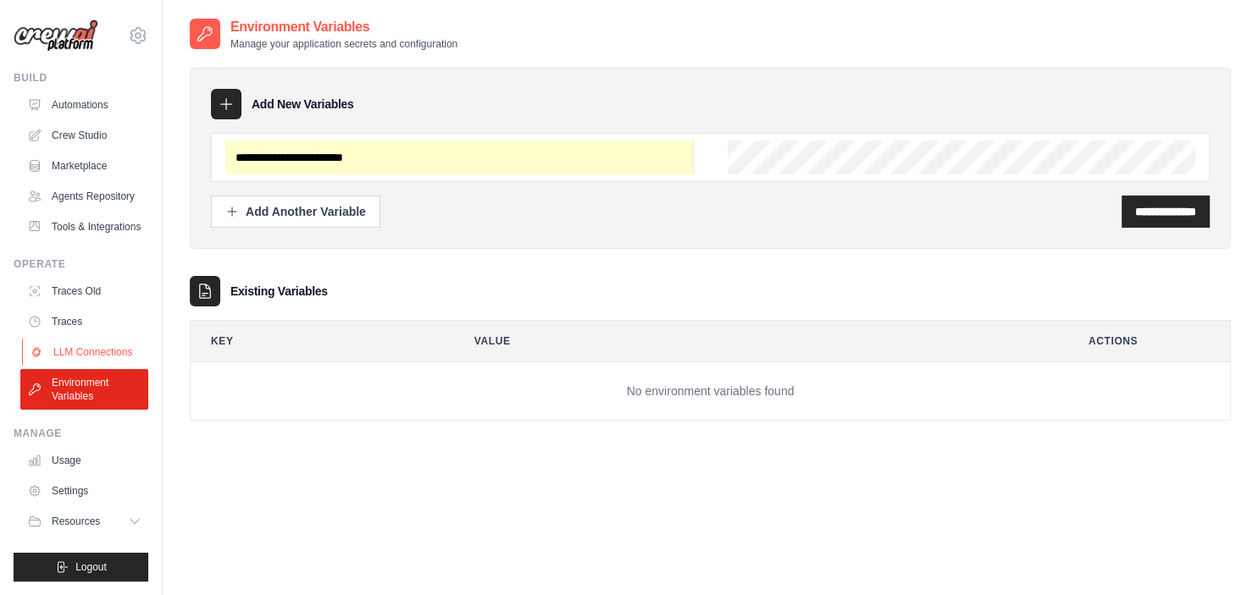
click at [81, 346] on link "LLM Connections" at bounding box center [86, 352] width 128 height 27
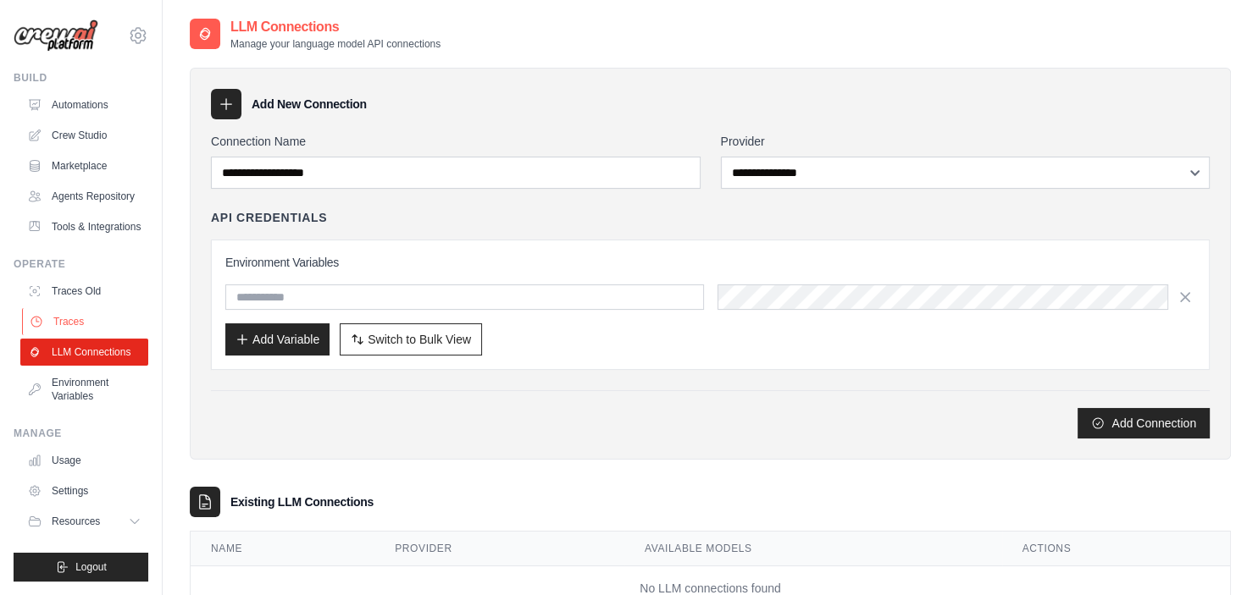
click at [64, 324] on link "Traces" at bounding box center [86, 321] width 128 height 27
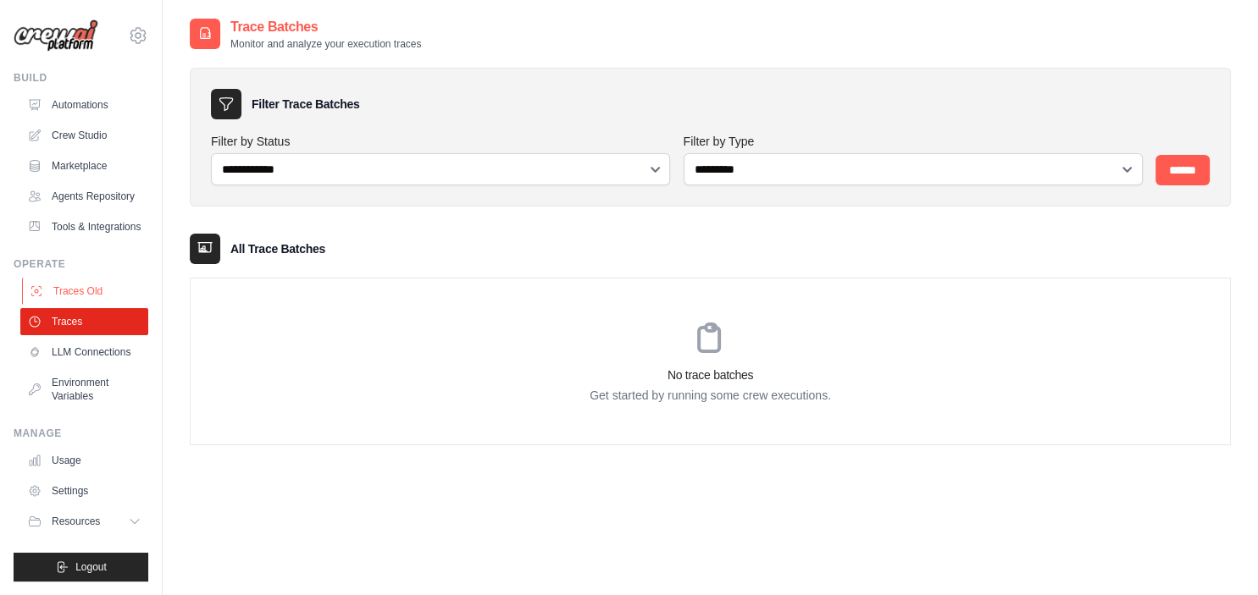
click at [80, 290] on link "Traces Old" at bounding box center [86, 291] width 128 height 27
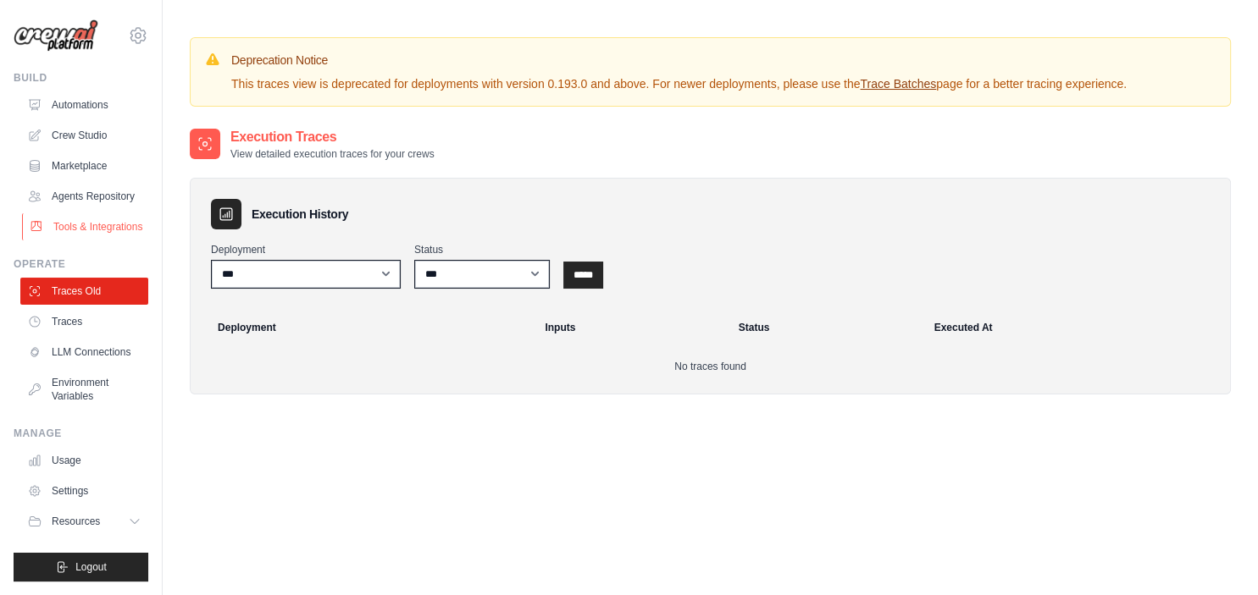
click at [96, 222] on link "Tools & Integrations" at bounding box center [86, 226] width 128 height 27
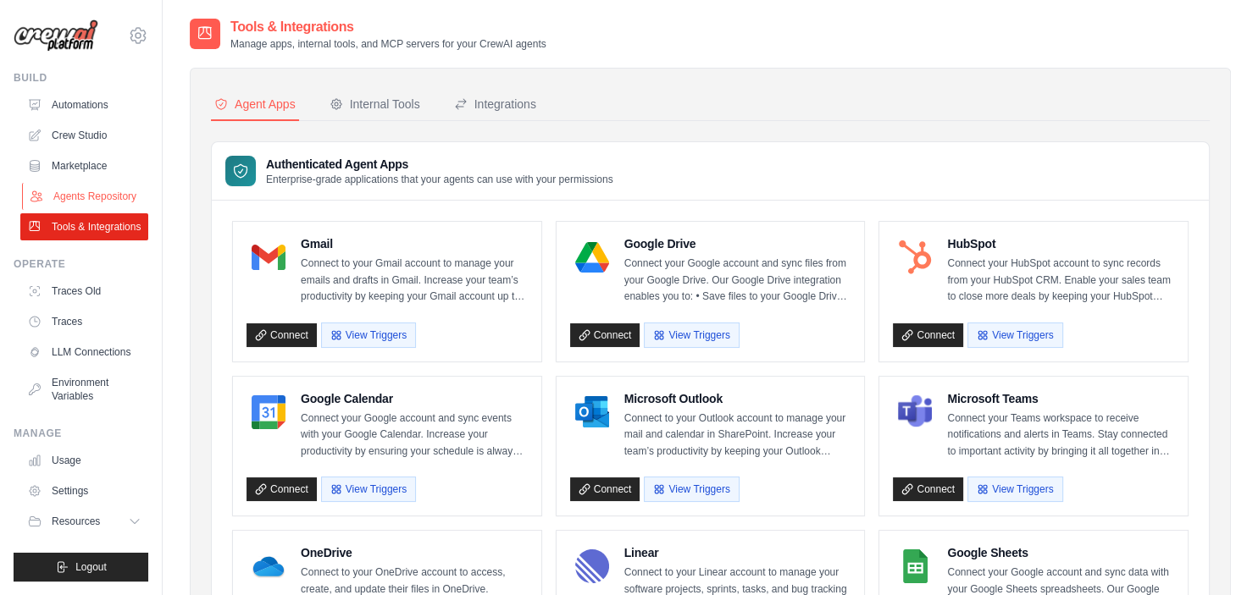
click at [100, 191] on link "Agents Repository" at bounding box center [86, 196] width 128 height 27
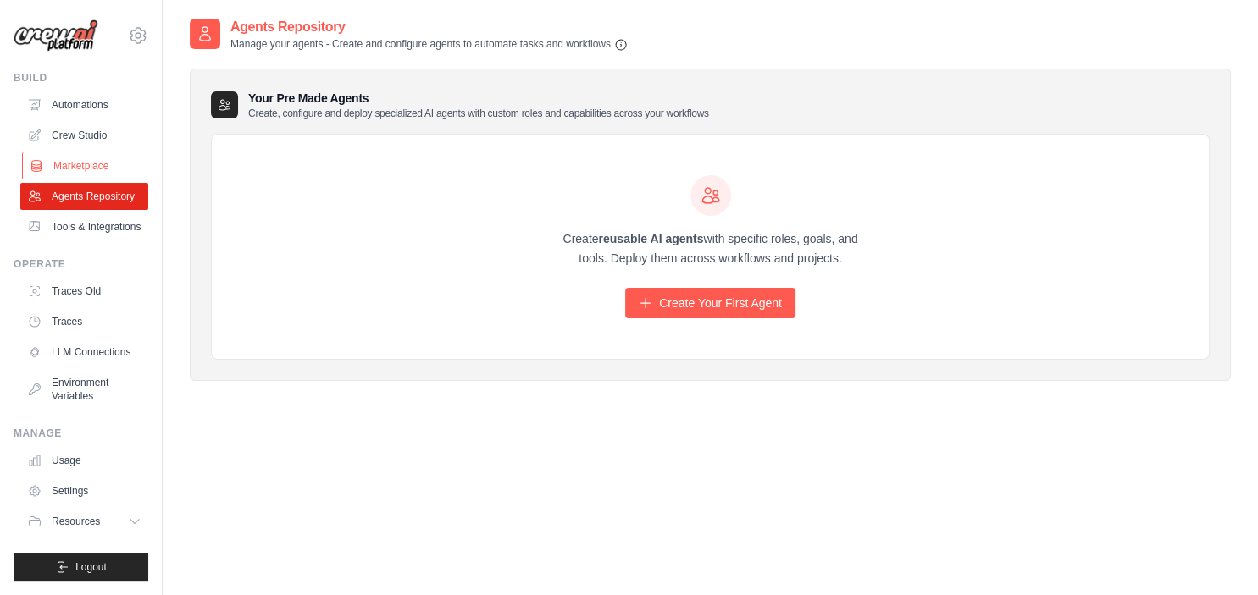
click at [97, 163] on link "Marketplace" at bounding box center [86, 165] width 128 height 27
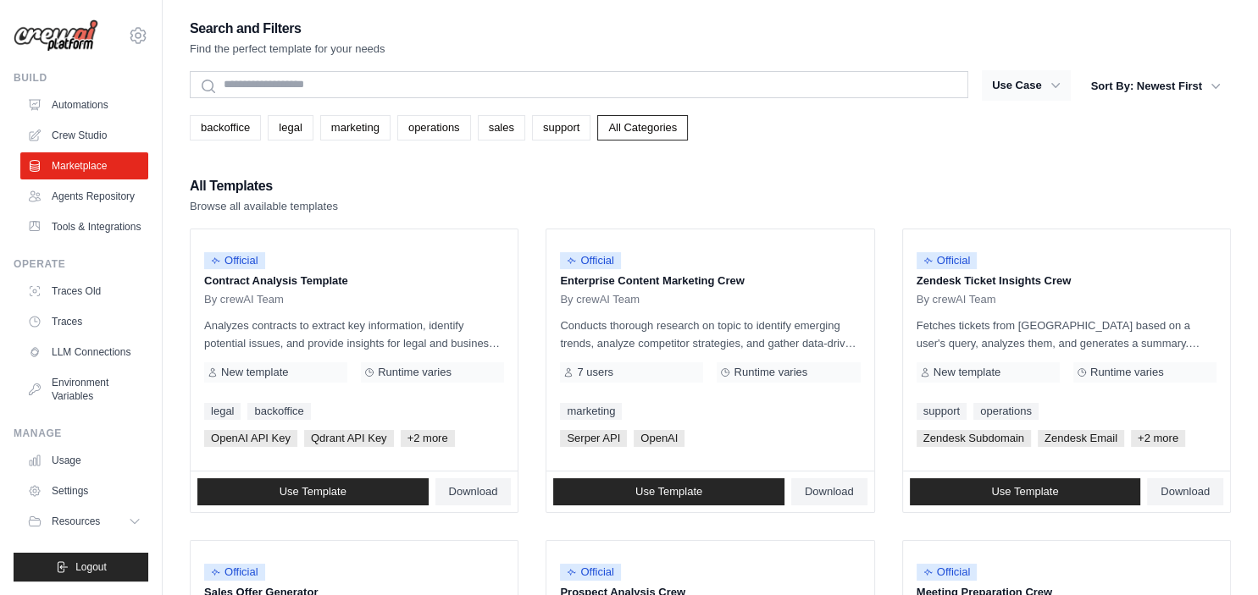
click at [1044, 86] on button "Use Case" at bounding box center [1026, 85] width 89 height 30
click at [1058, 83] on icon "button" at bounding box center [1055, 85] width 17 height 17
click at [896, 206] on div "All Templates Browse all available templates" at bounding box center [710, 194] width 1041 height 41
click at [1190, 90] on button "Sort By: Newest First" at bounding box center [1156, 85] width 150 height 30
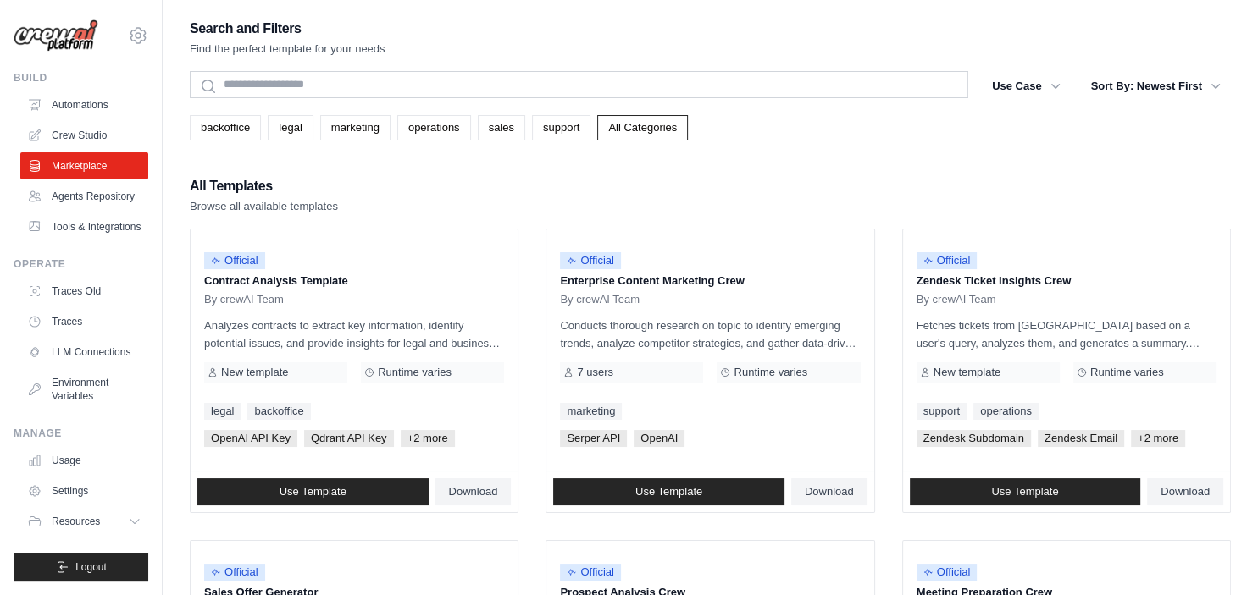
click at [772, 176] on div "All Templates Browse all available templates" at bounding box center [710, 194] width 1041 height 41
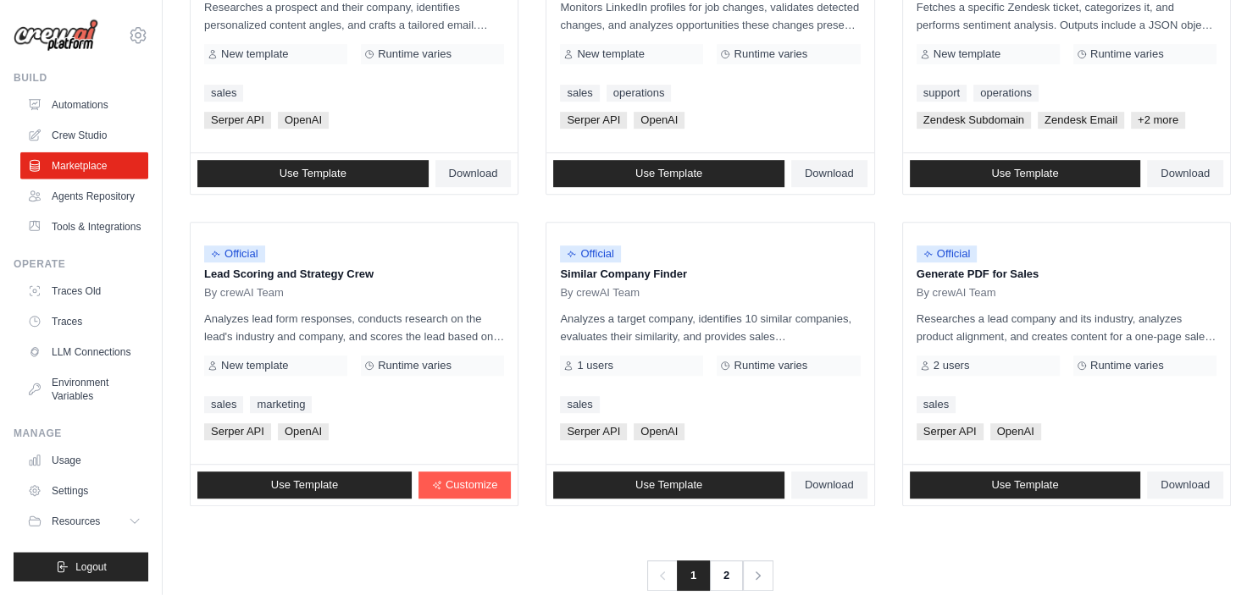
scroll to position [971, 0]
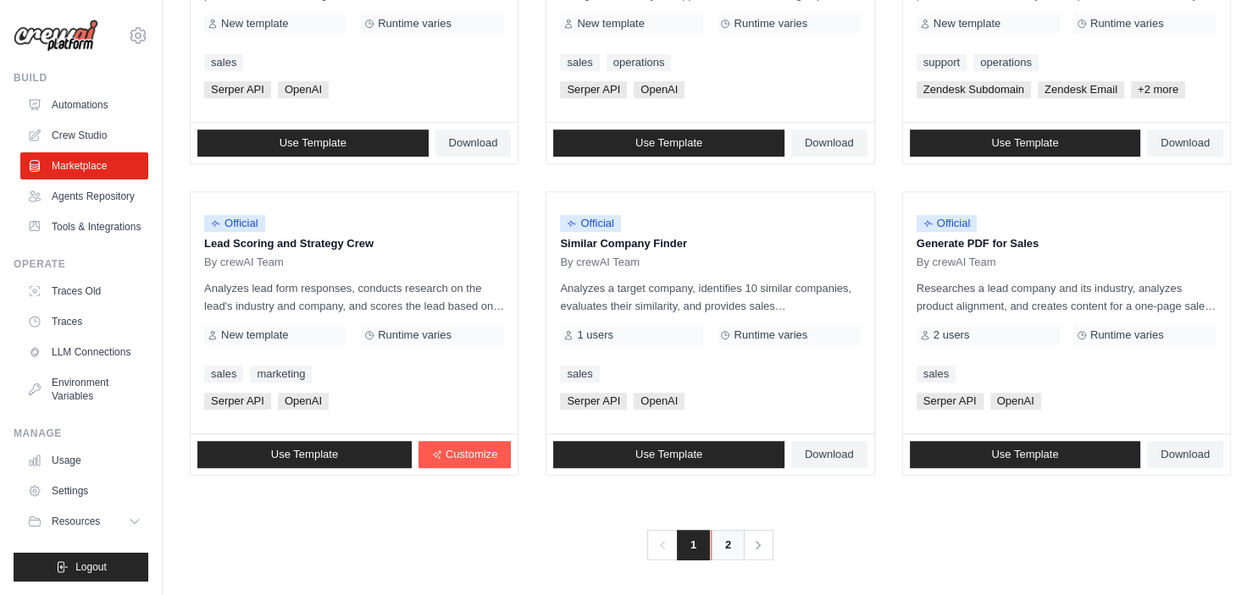
click at [720, 548] on link "2" at bounding box center [728, 545] width 34 height 30
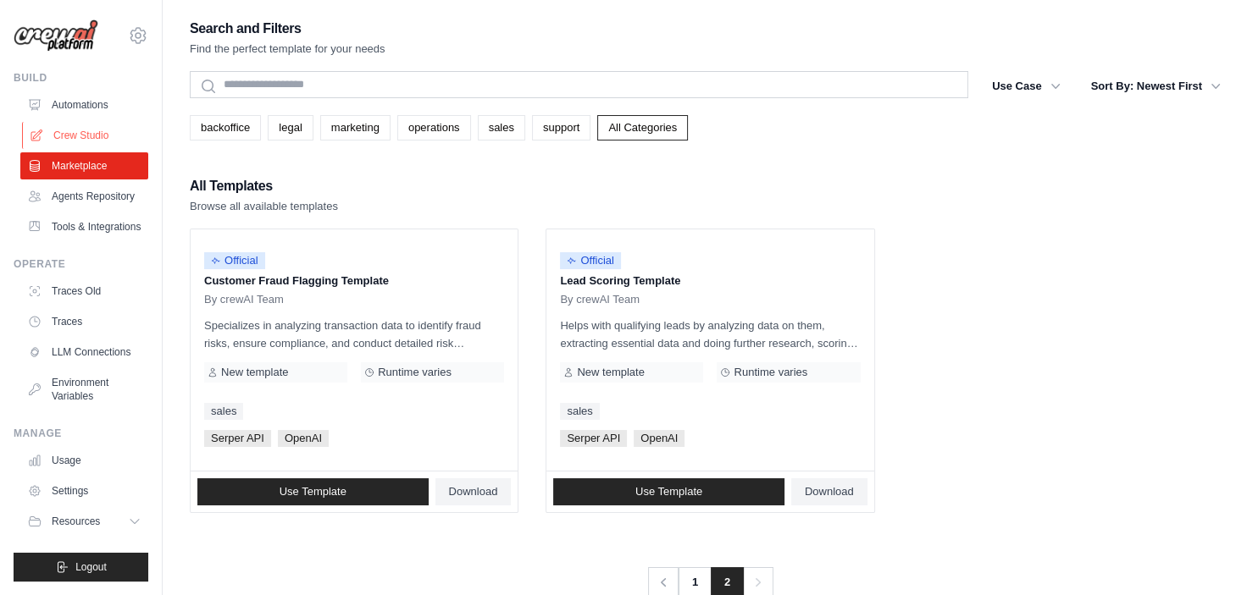
click at [64, 134] on link "Crew Studio" at bounding box center [86, 135] width 128 height 27
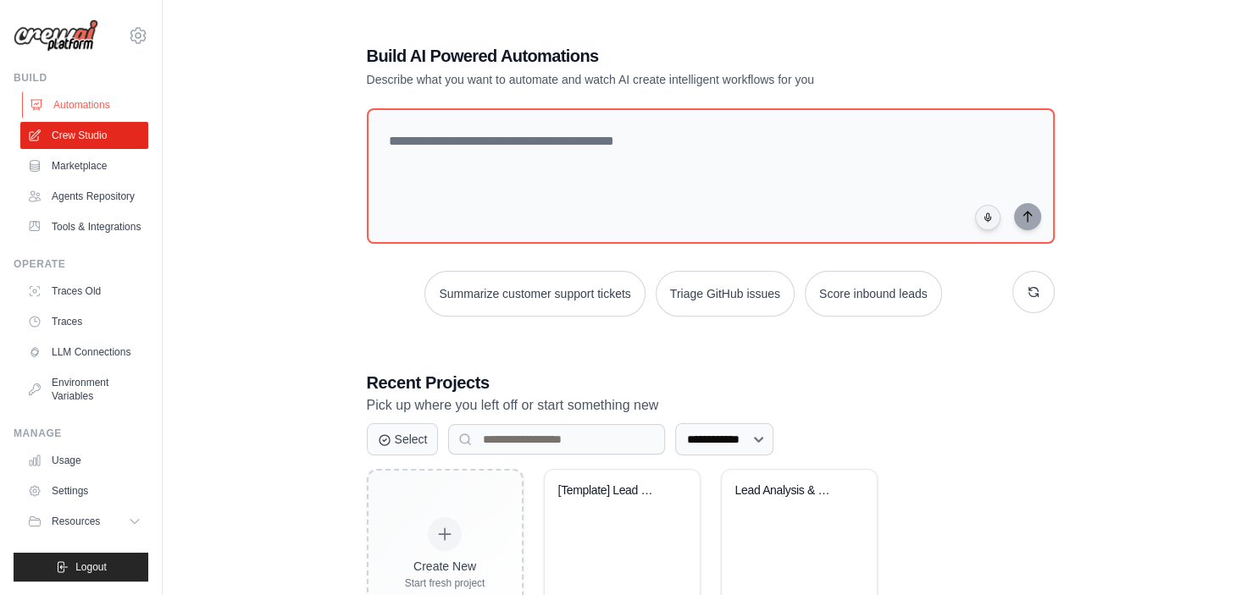
click at [82, 98] on link "Automations" at bounding box center [86, 104] width 128 height 27
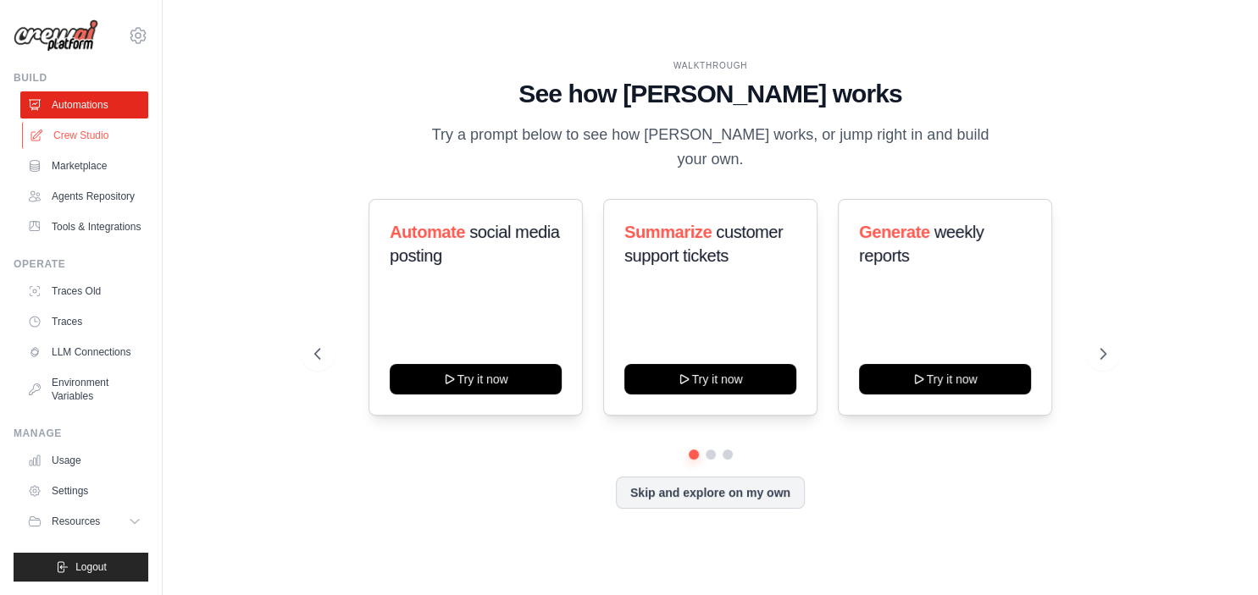
click at [91, 142] on link "Crew Studio" at bounding box center [86, 135] width 128 height 27
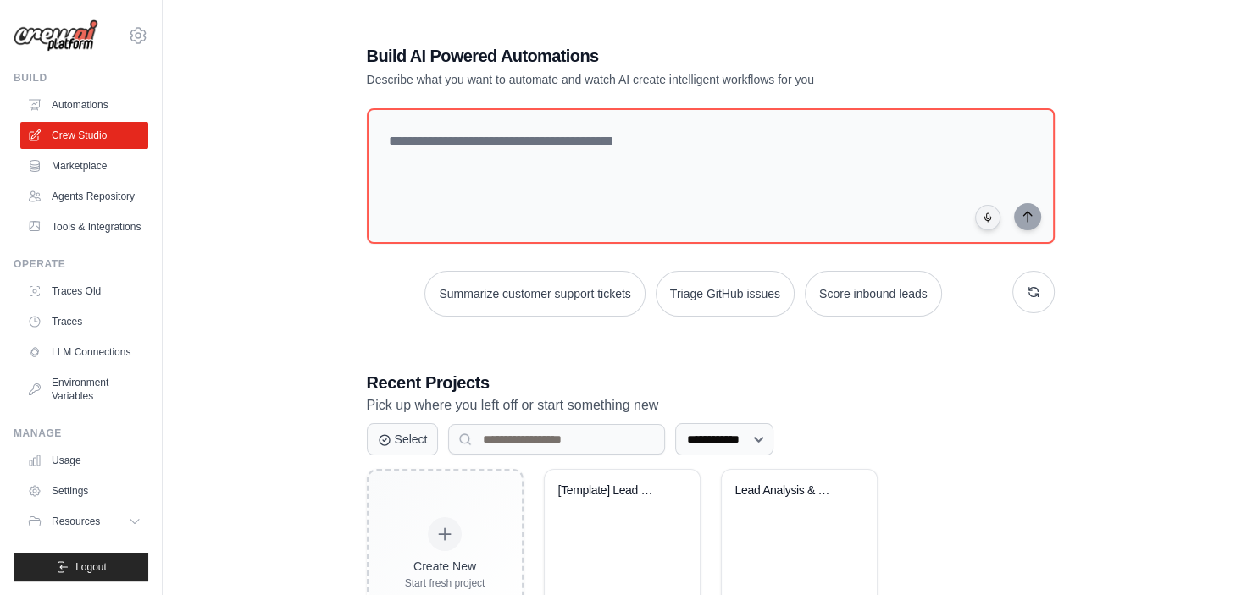
scroll to position [82, 0]
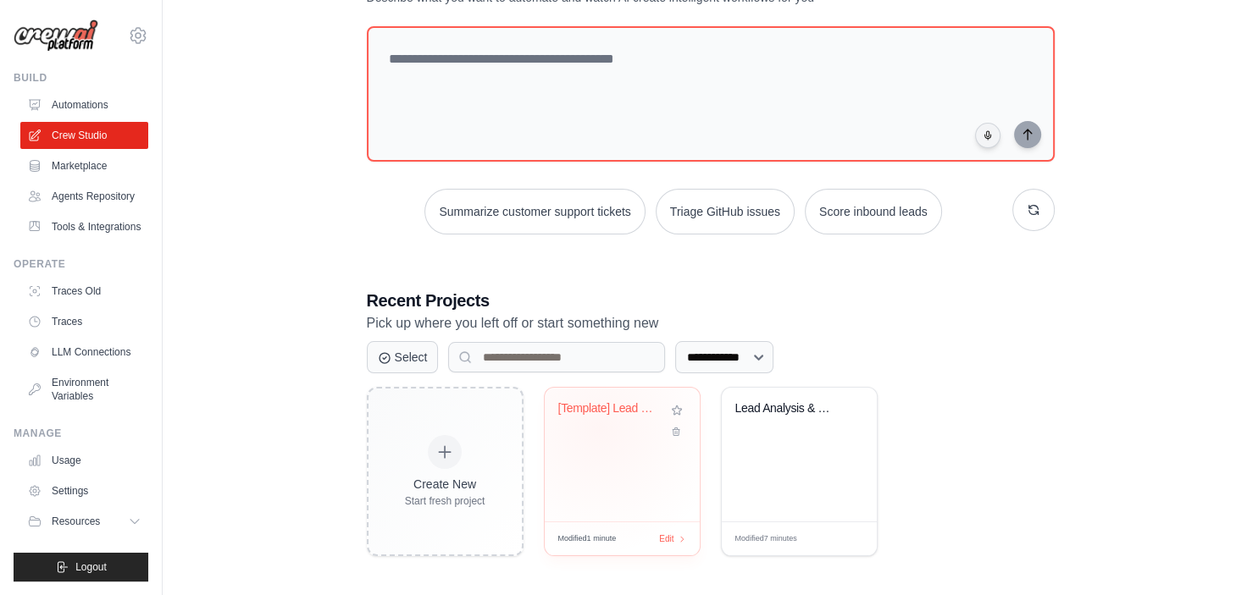
click at [598, 423] on div "[Template] Lead Scoring and Strateg..." at bounding box center [622, 420] width 128 height 39
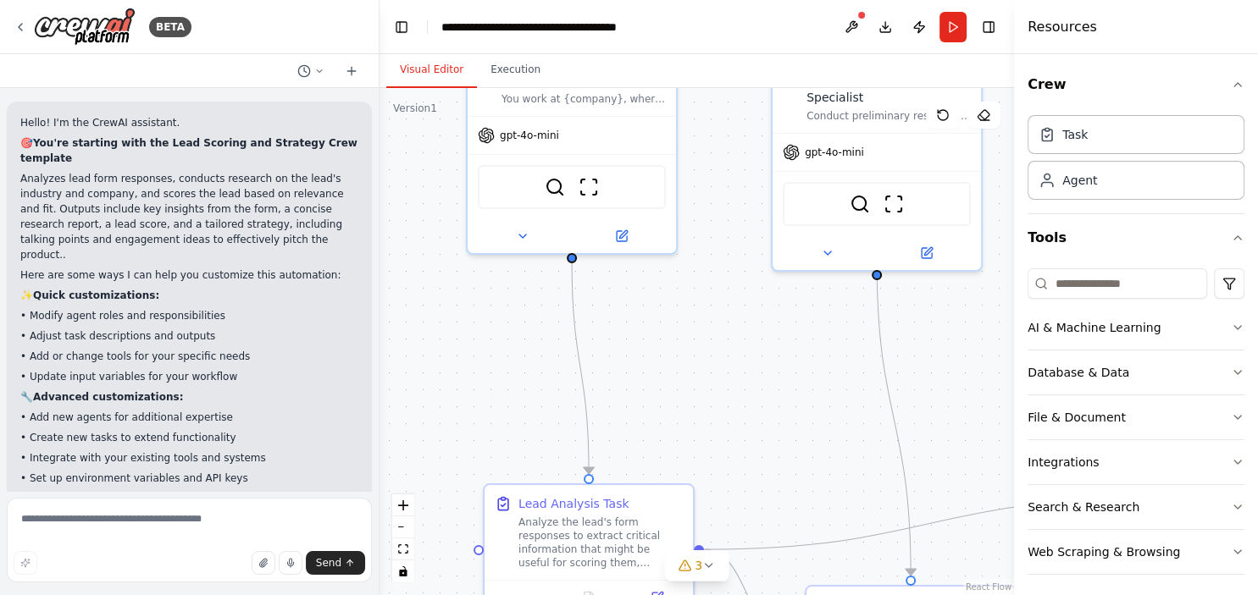
drag, startPoint x: 627, startPoint y: 434, endPoint x: 730, endPoint y: 355, distance: 129.9
click at [730, 355] on div ".deletable-edge-delete-btn { width: 20px; height: 20px; border: 0px solid #ffff…" at bounding box center [696, 341] width 634 height 507
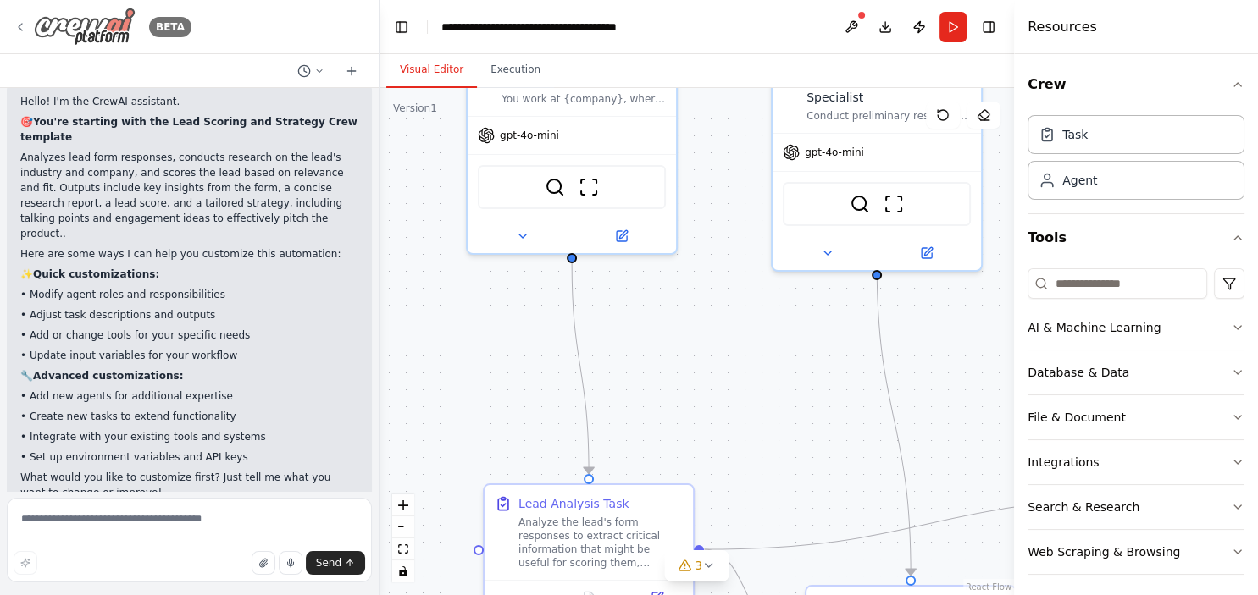
click at [53, 29] on img at bounding box center [85, 27] width 102 height 38
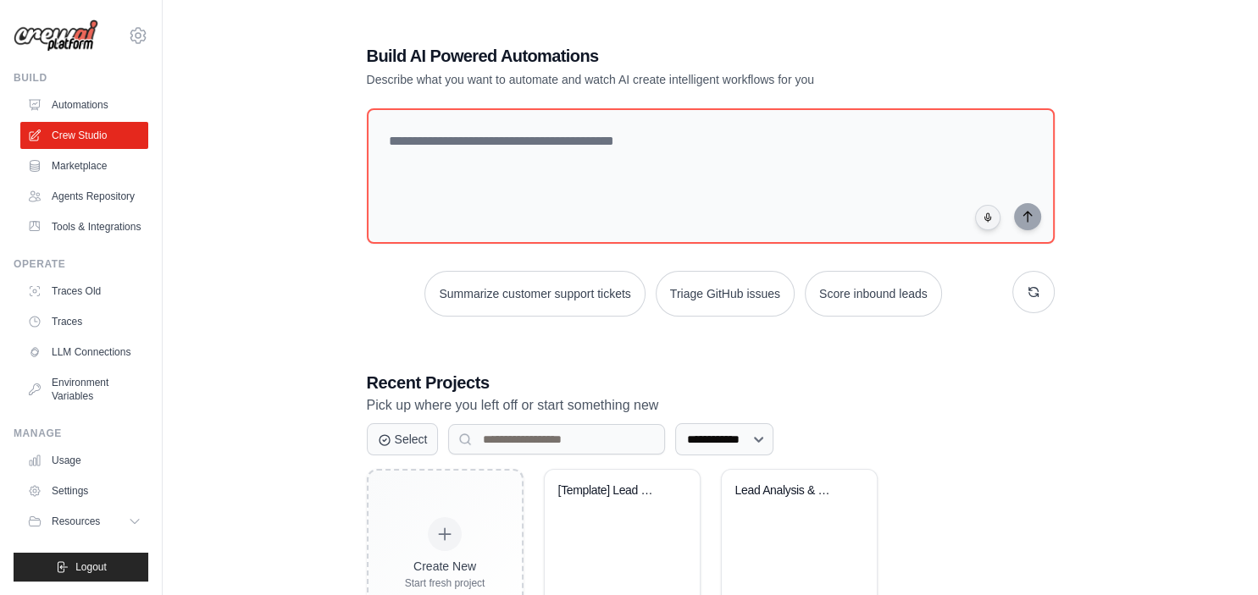
click at [149, 26] on div "[PERSON_NAME][EMAIL_ADDRESS][DOMAIN_NAME] Settings Build Automations" at bounding box center [81, 297] width 163 height 595
click at [144, 35] on icon at bounding box center [138, 35] width 20 height 20
click at [185, 99] on span "Settings" at bounding box center [212, 105] width 134 height 17
